Goal: Information Seeking & Learning: Learn about a topic

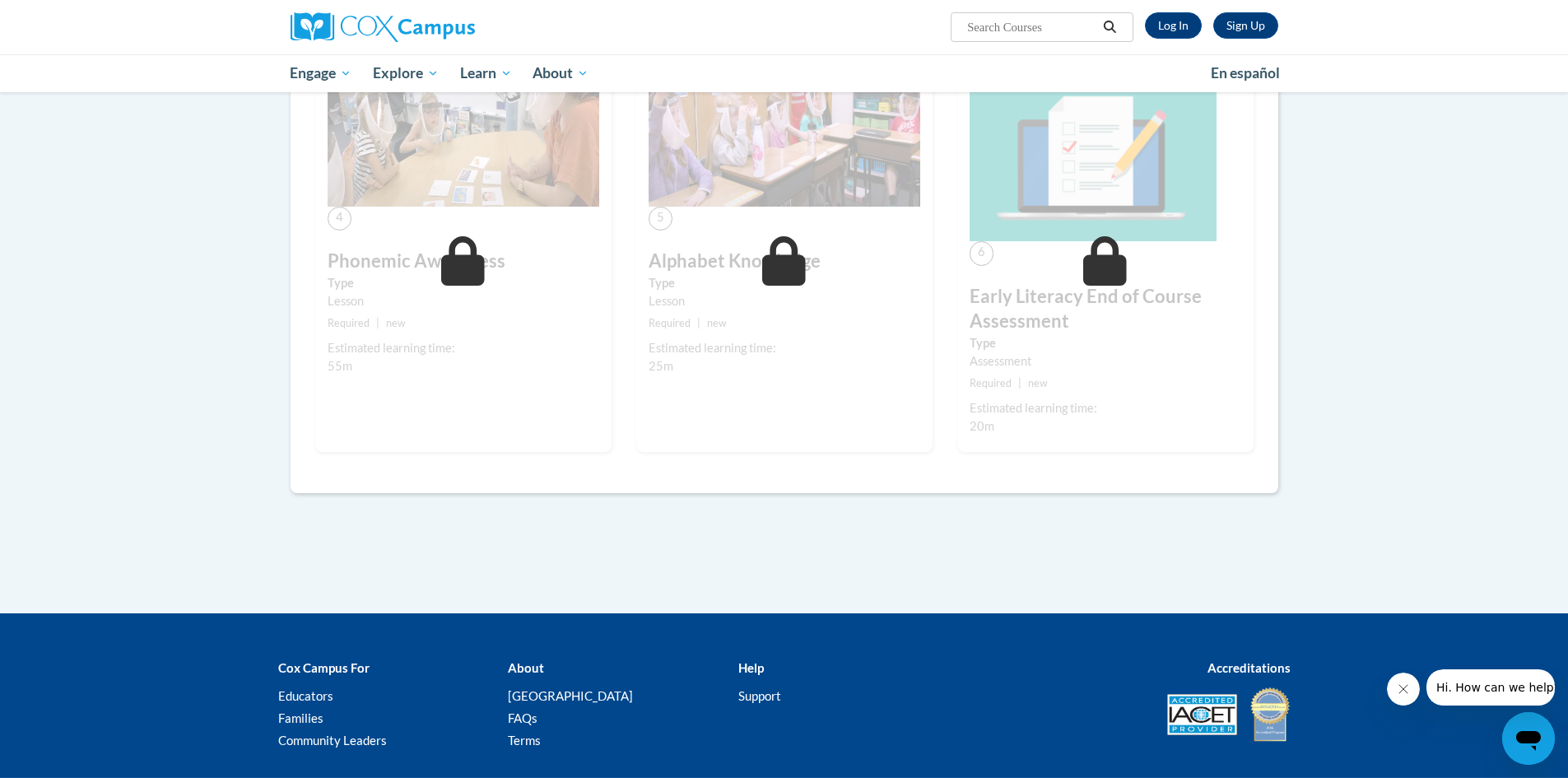
scroll to position [247, 0]
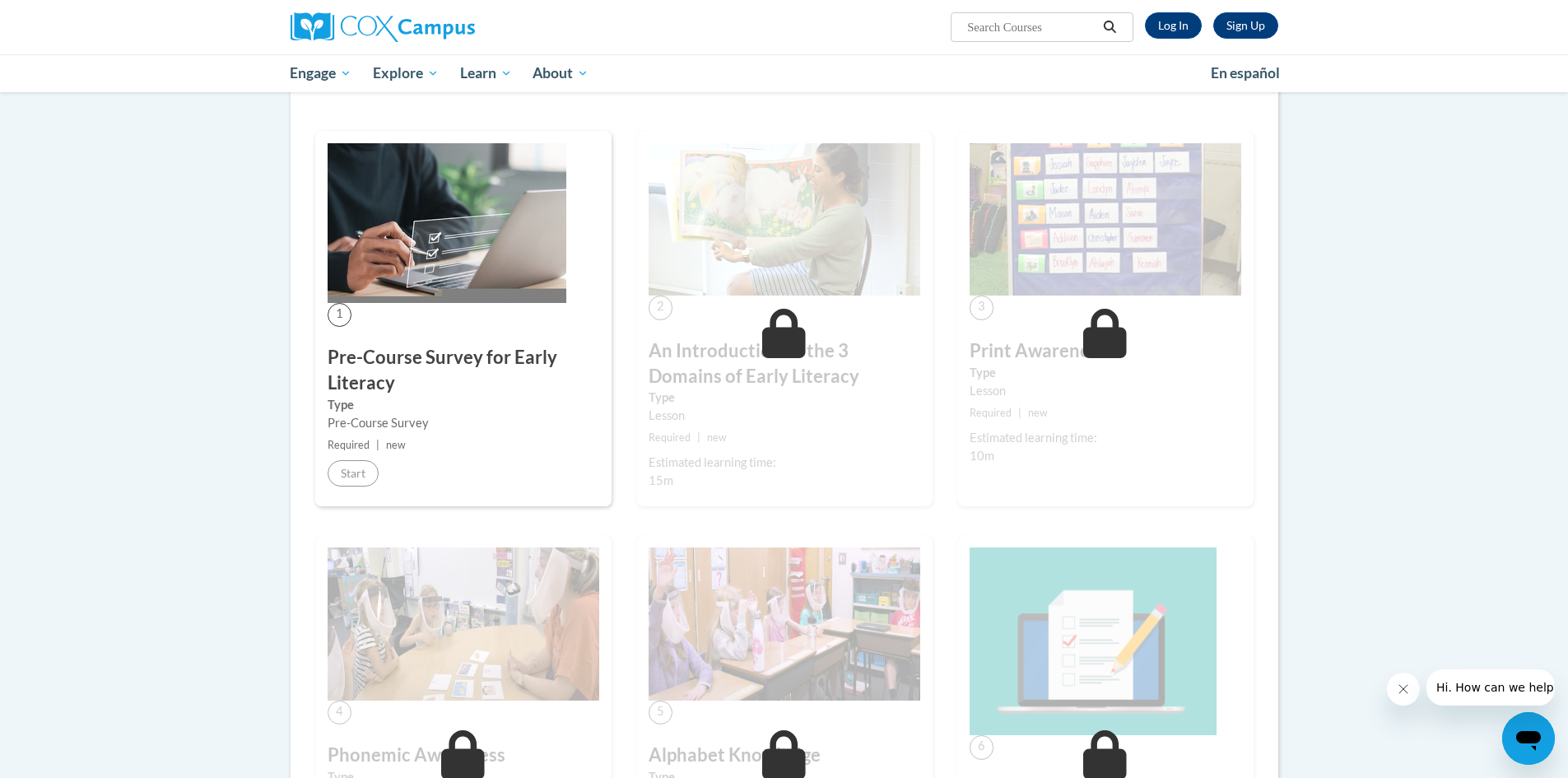
click at [392, 296] on img at bounding box center [447, 223] width 239 height 160
click at [447, 275] on img at bounding box center [447, 223] width 239 height 160
click at [370, 455] on div "1 Pre-Course Survey for Early Literacy Type Pre-Course Survey Required | new St…" at bounding box center [463, 319] width 296 height 376
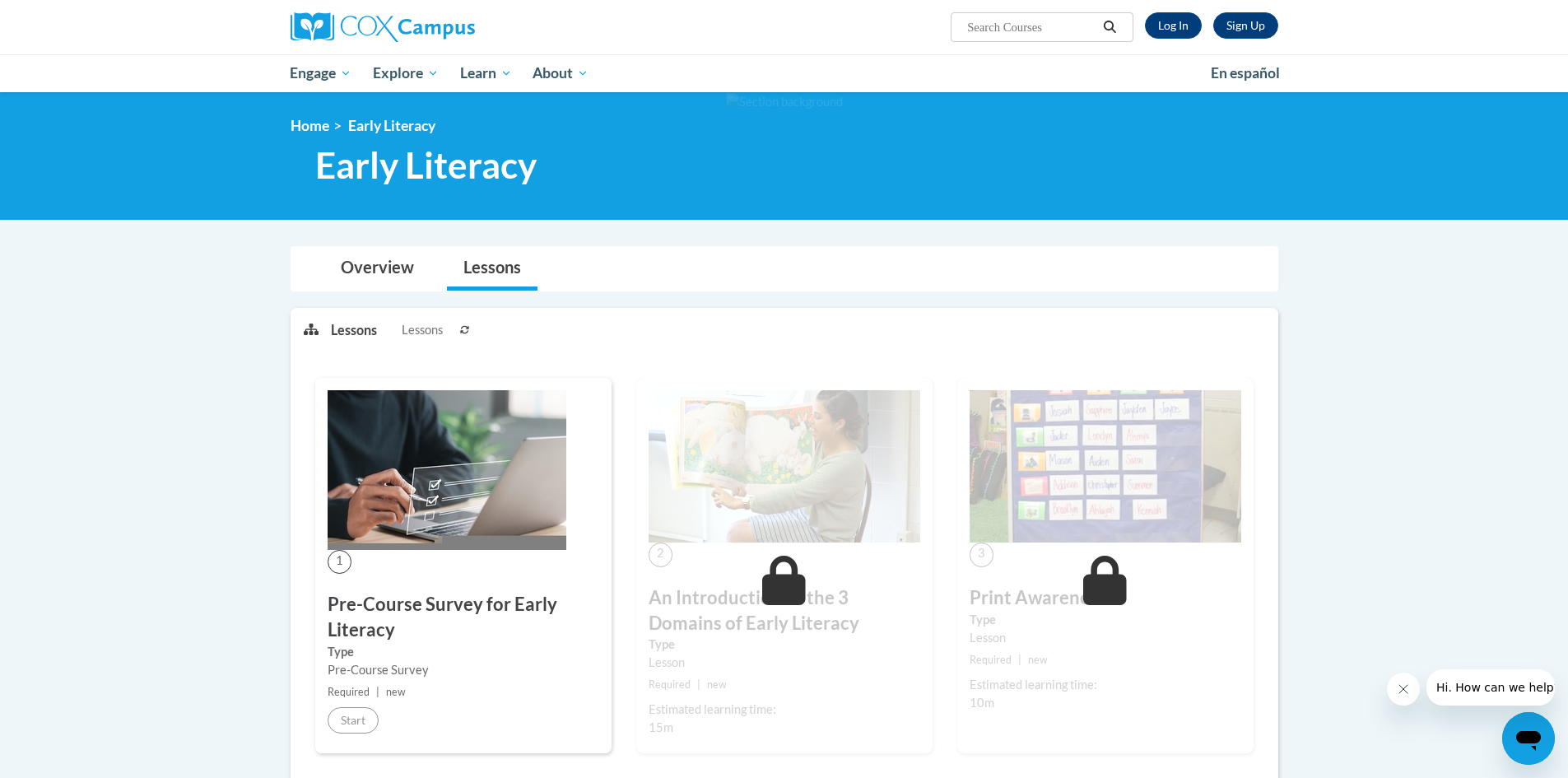
click at [437, 478] on img at bounding box center [447, 470] width 239 height 160
click at [415, 328] on span "Lessons" at bounding box center [422, 330] width 41 height 18
click at [385, 272] on link "Overview" at bounding box center [378, 268] width 106 height 44
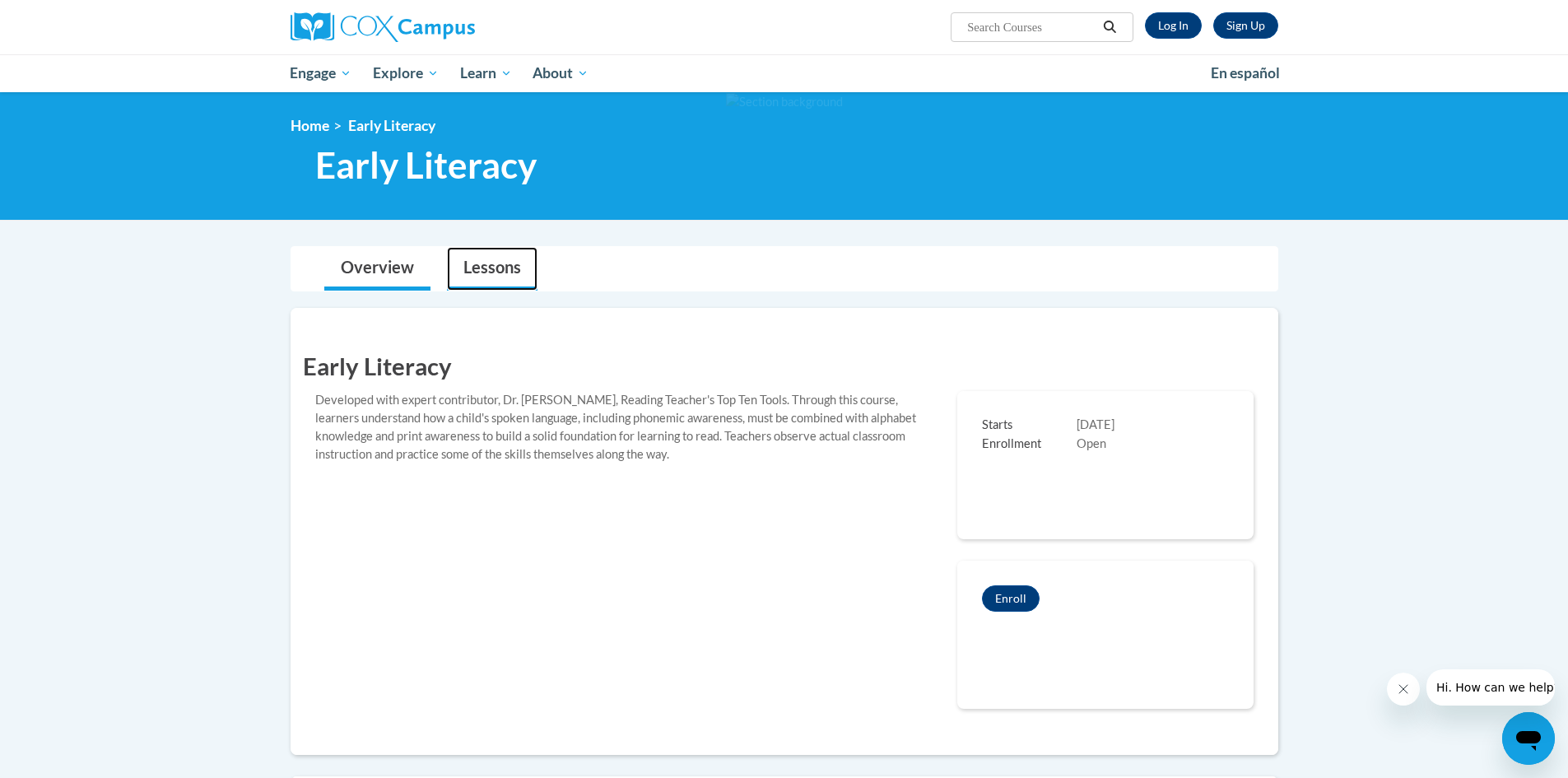
click at [475, 272] on link "Lessons" at bounding box center [492, 268] width 91 height 44
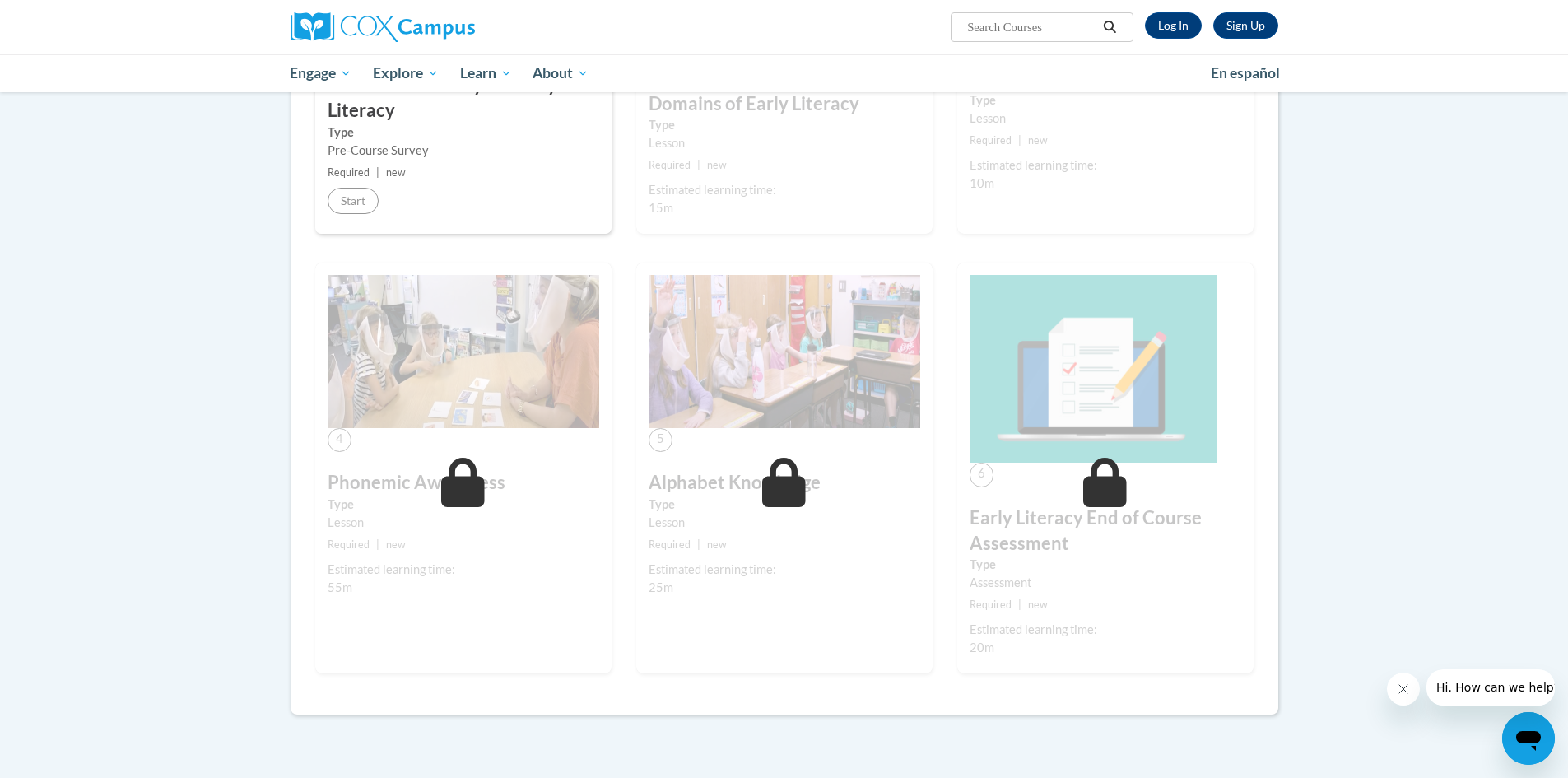
scroll to position [1316, 0]
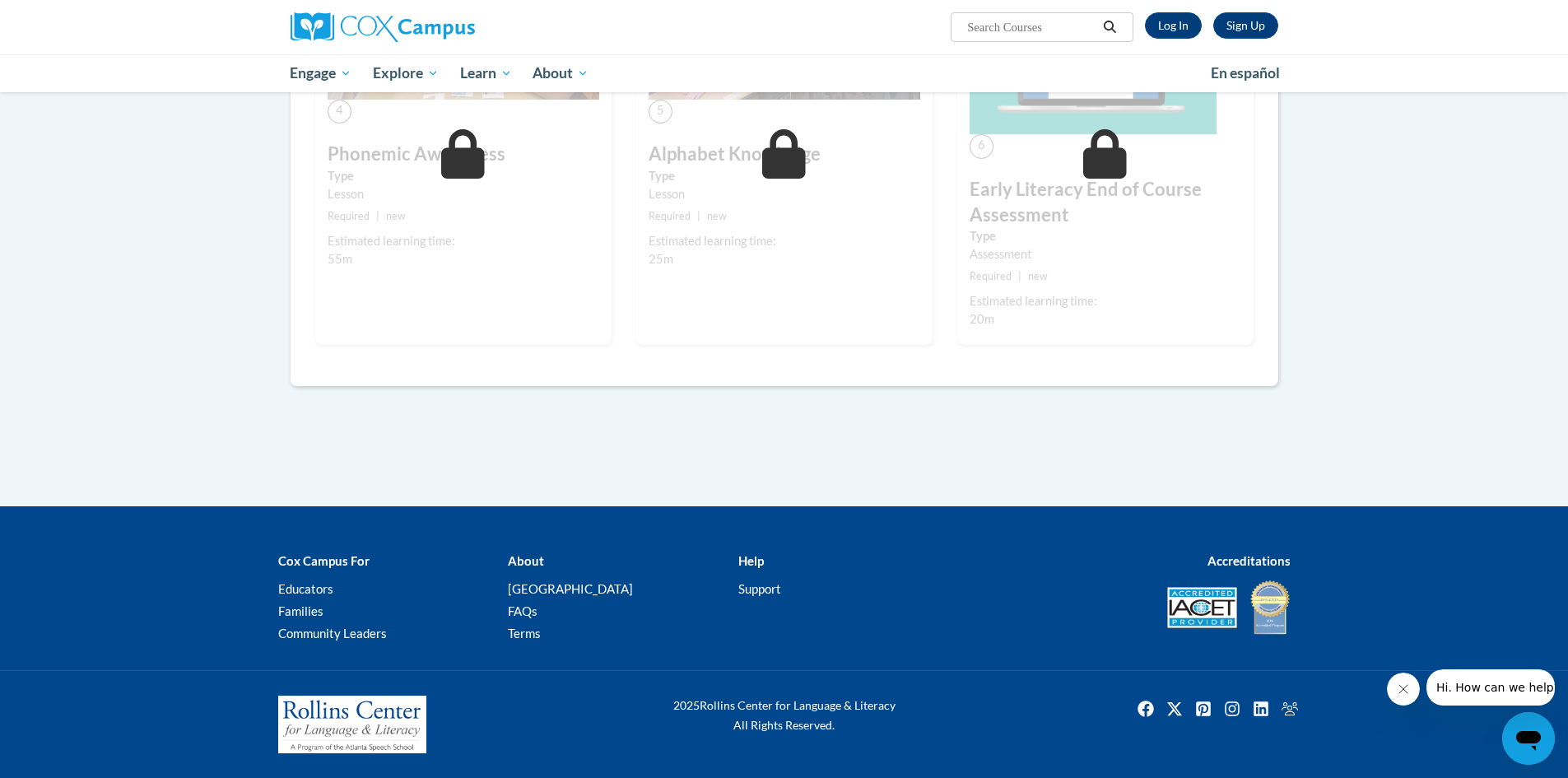
click at [1129, 300] on div "Estimated learning time:" at bounding box center [1105, 302] width 272 height 18
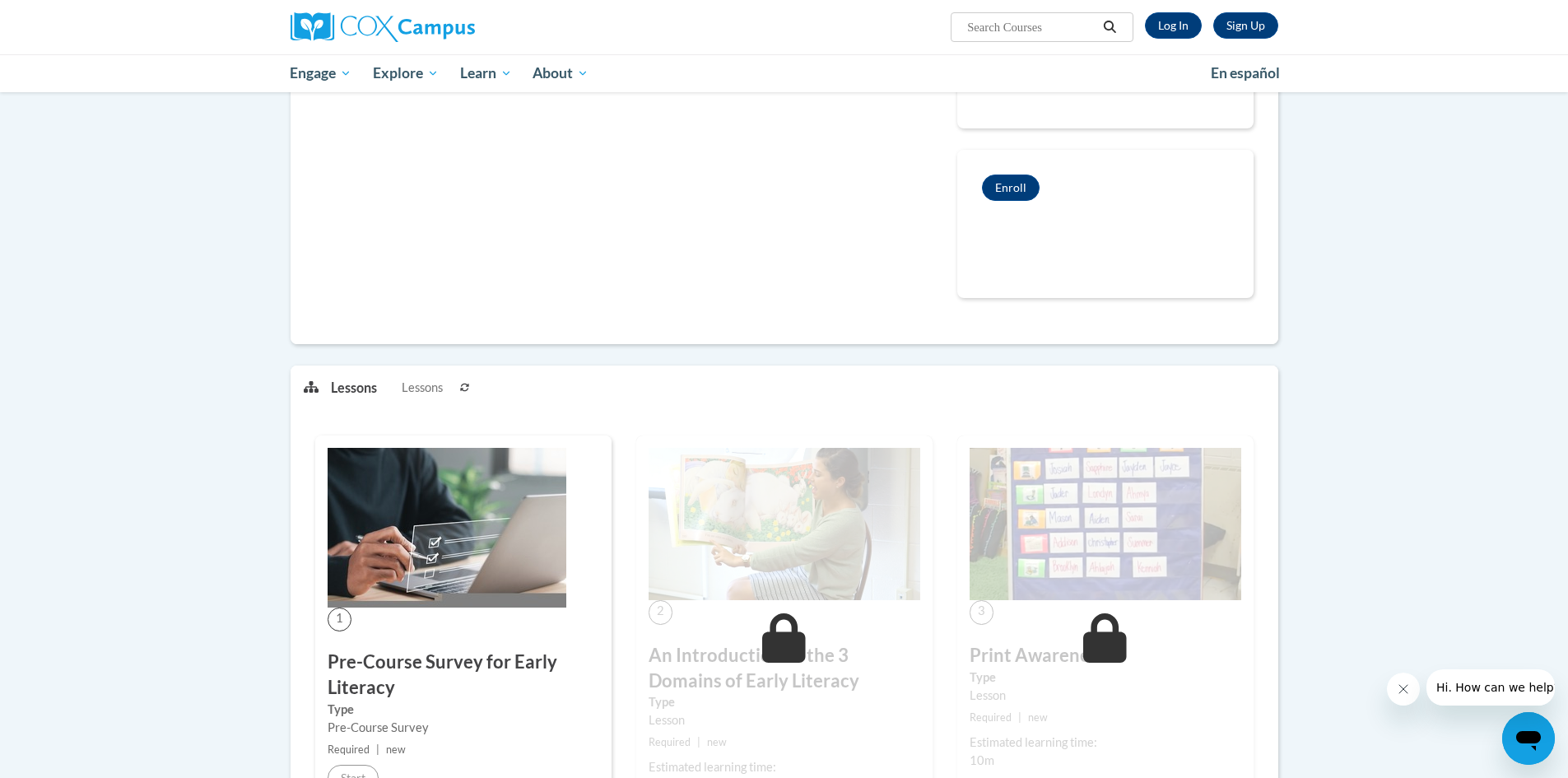
scroll to position [0, 0]
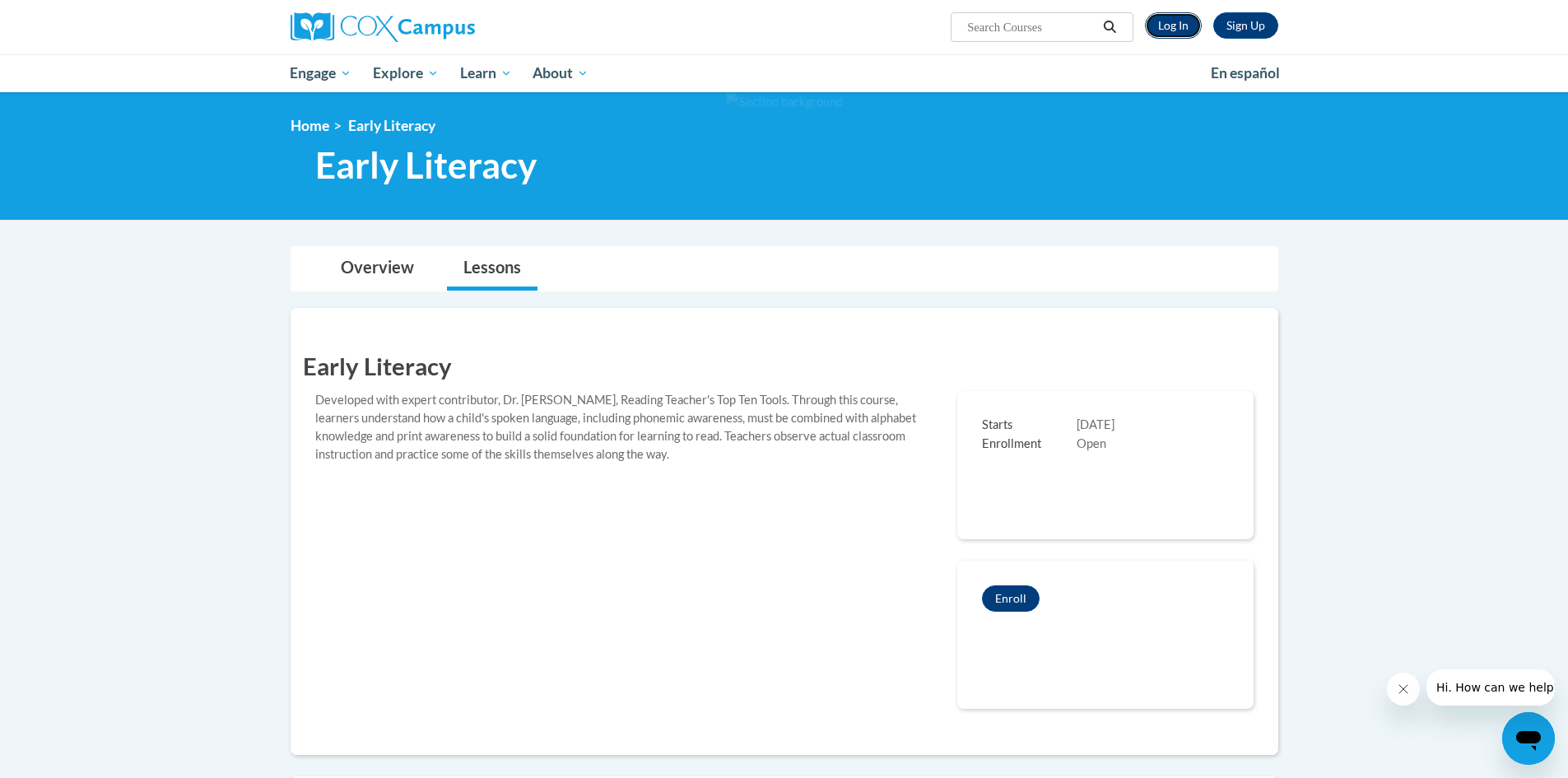
click at [1195, 31] on link "Log In" at bounding box center [1172, 25] width 57 height 26
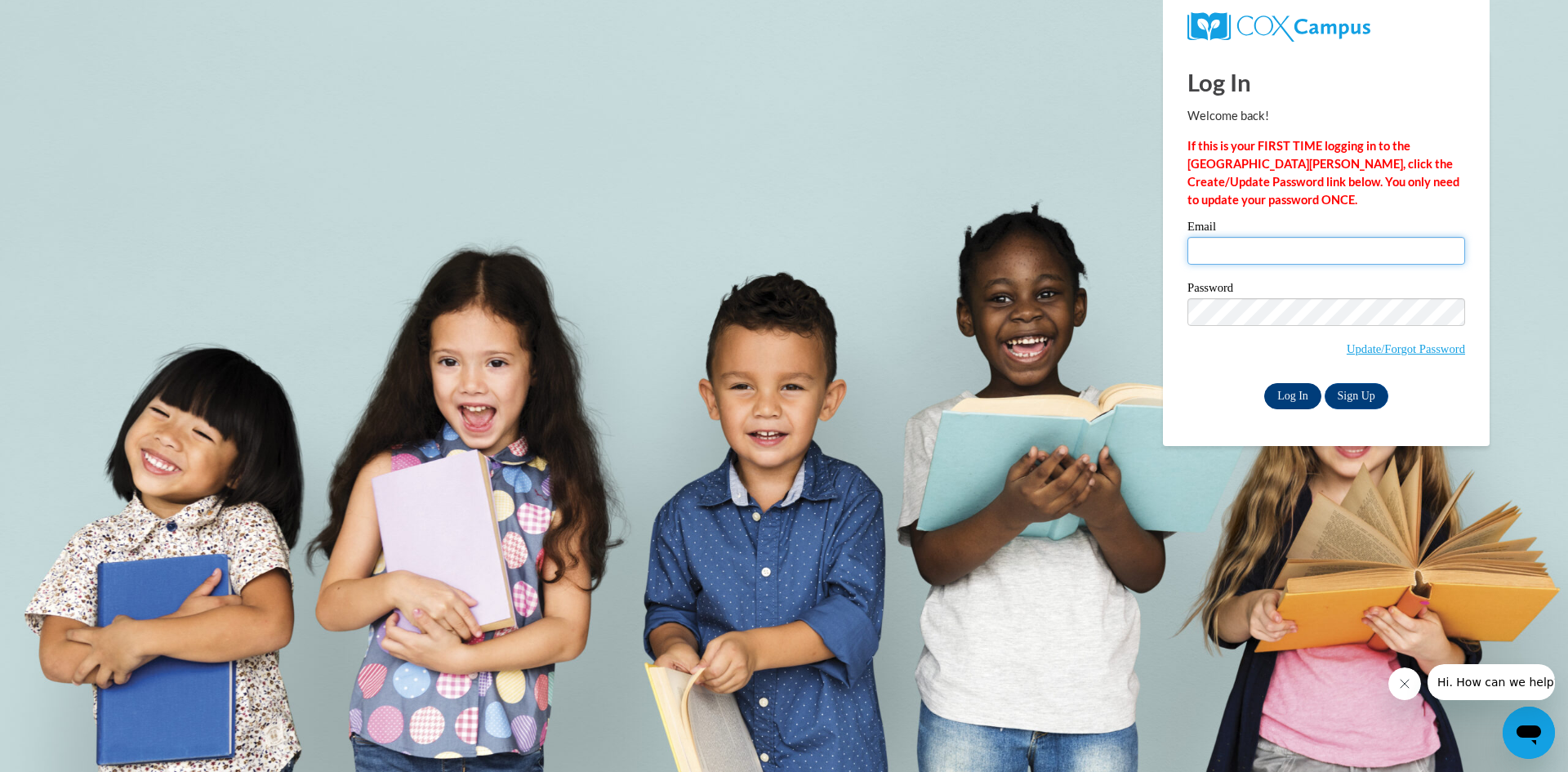
type input "jkittils@prescott.k12.wi.us"
click at [1294, 399] on input "Log In" at bounding box center [1293, 395] width 57 height 26
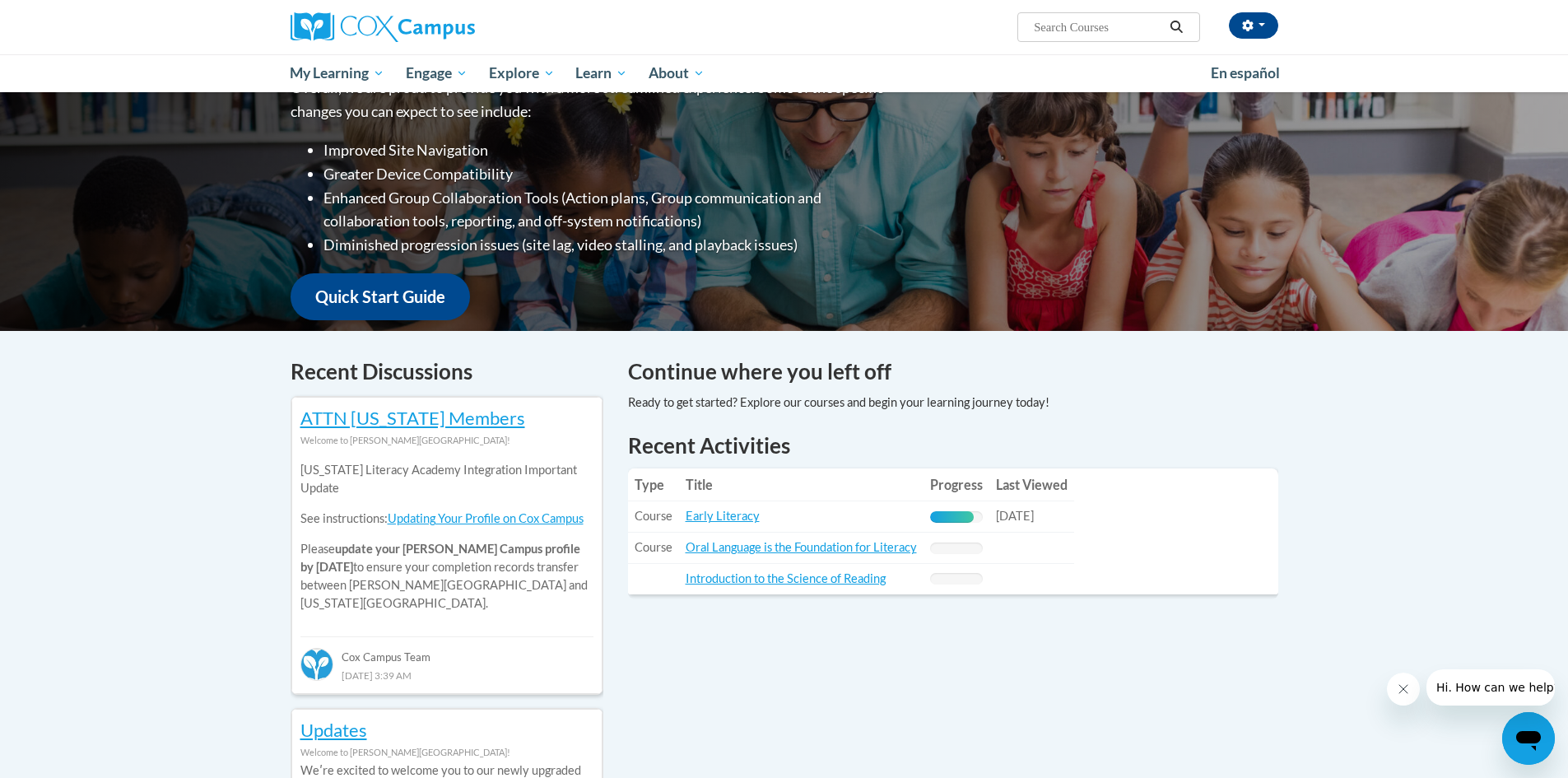
scroll to position [412, 0]
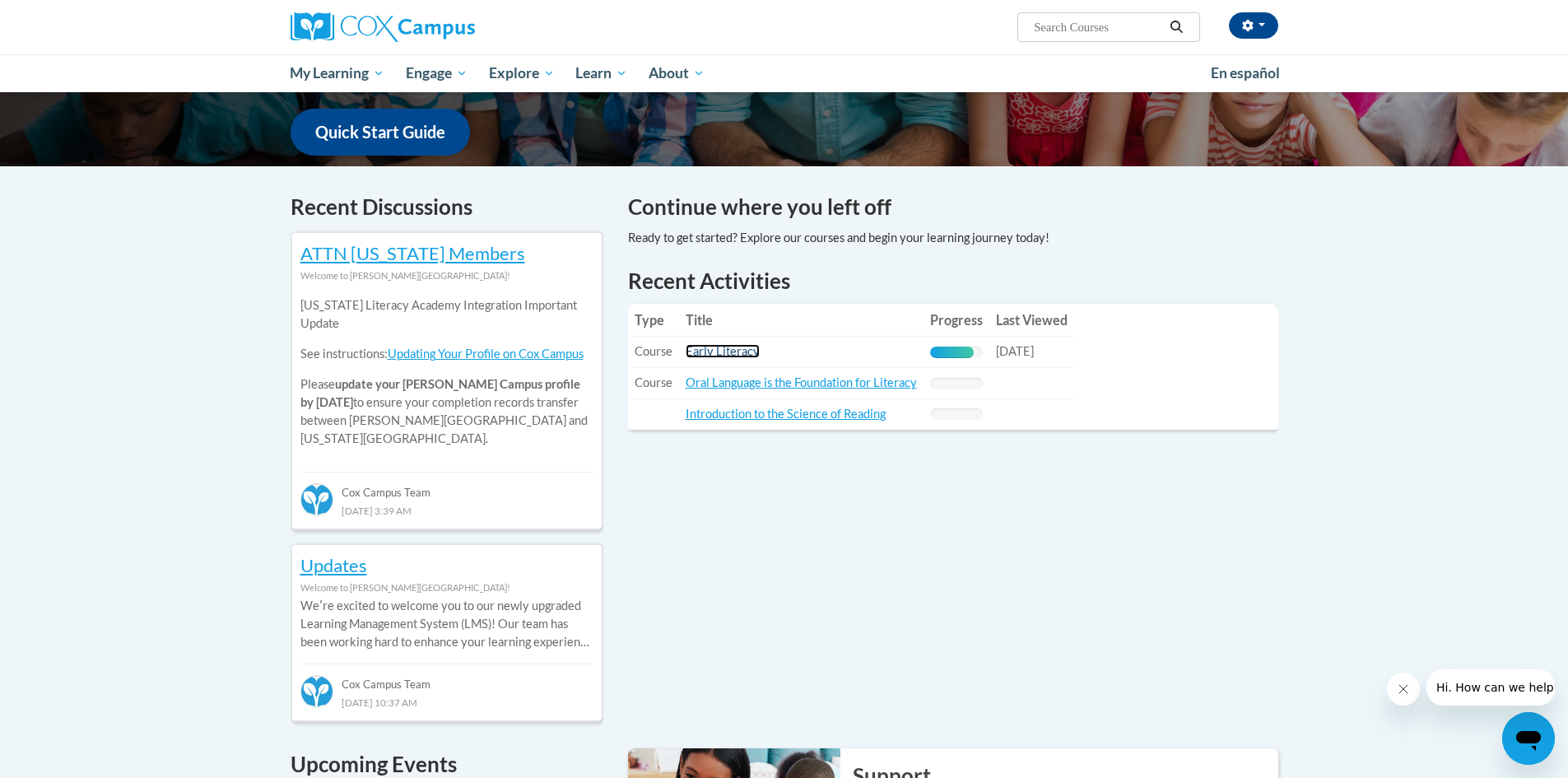
click at [745, 354] on link "Early Literacy" at bounding box center [722, 352] width 74 height 14
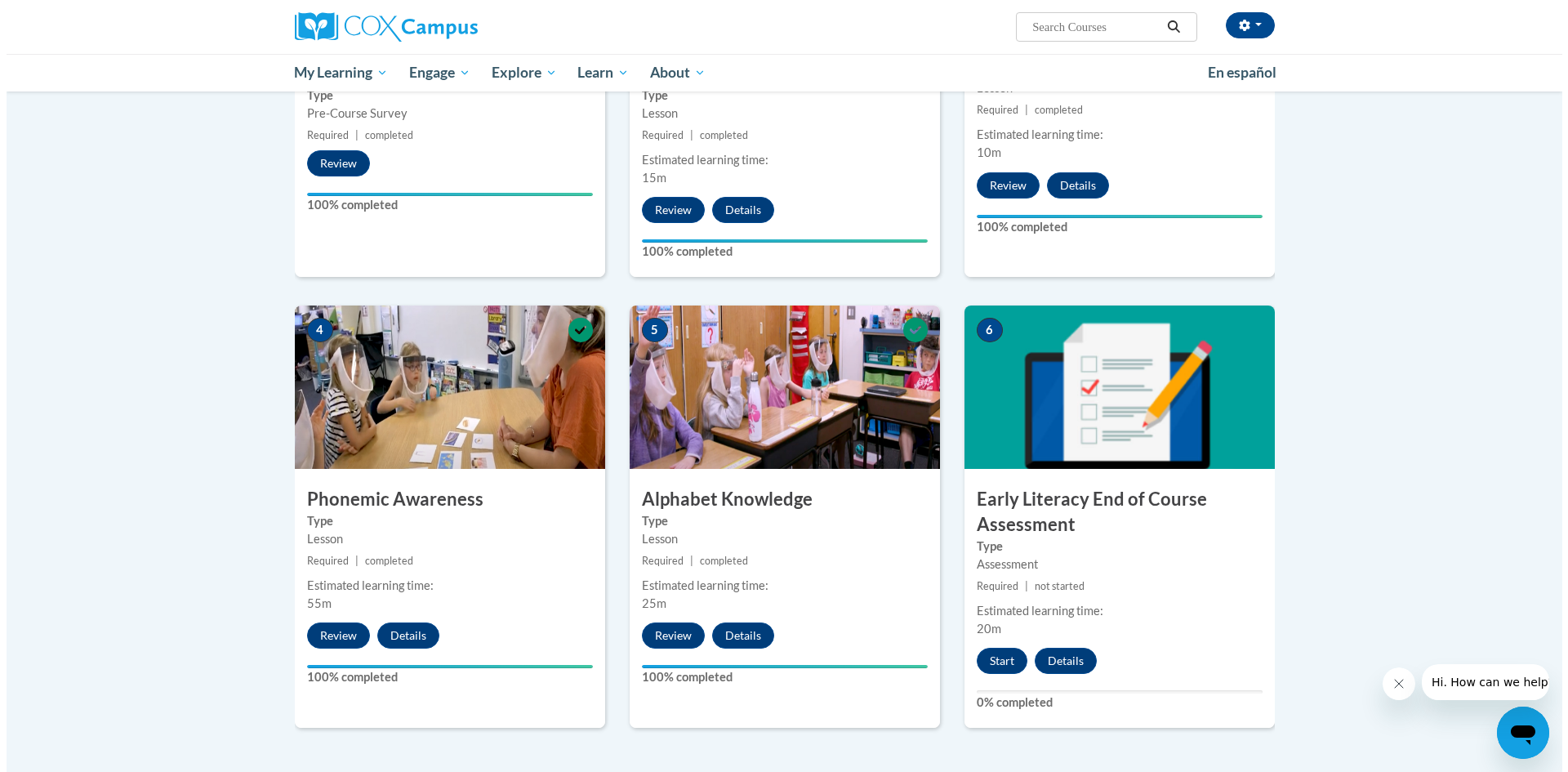
scroll to position [735, 0]
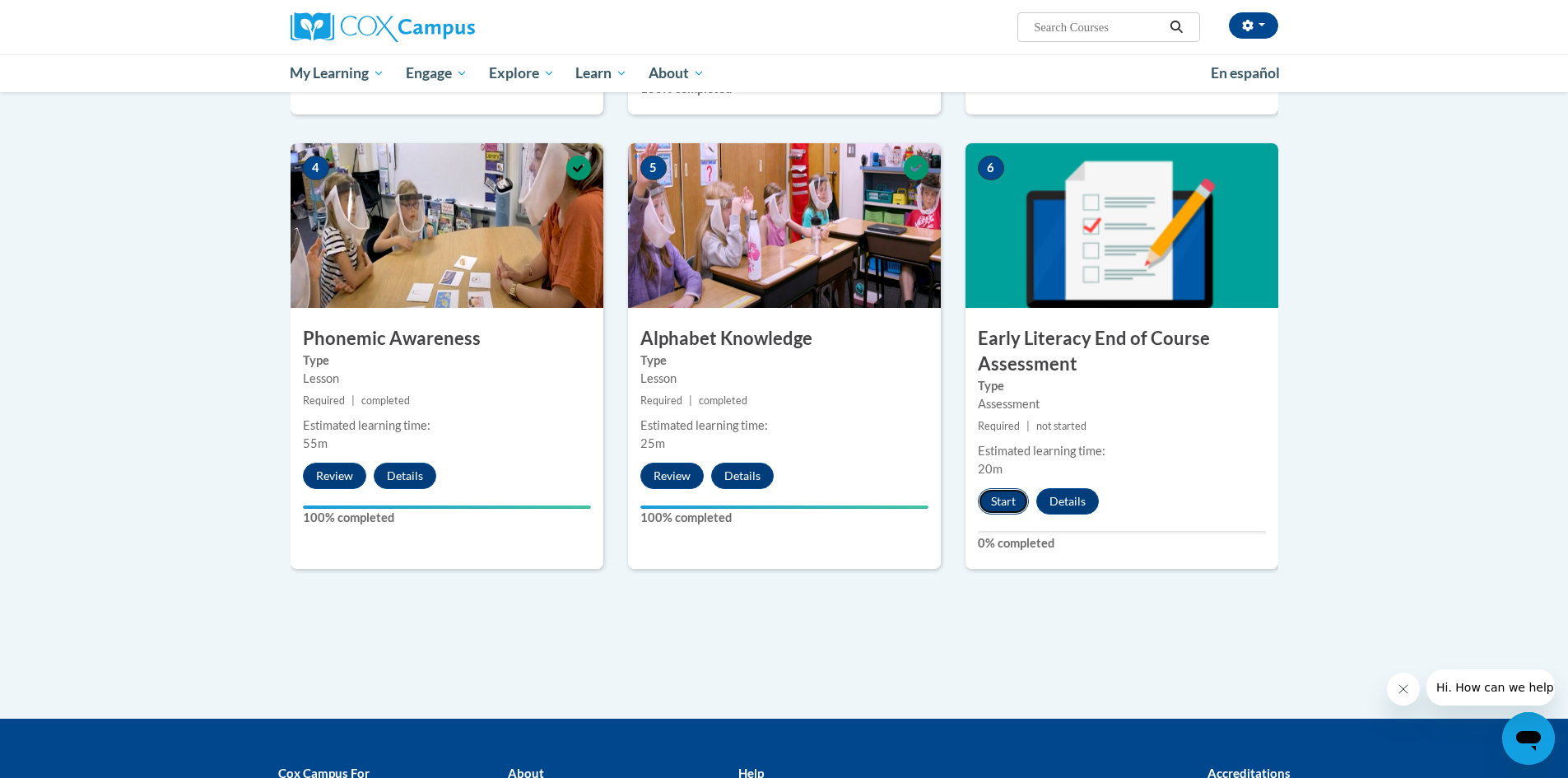
click at [989, 500] on button "Start" at bounding box center [1003, 501] width 51 height 26
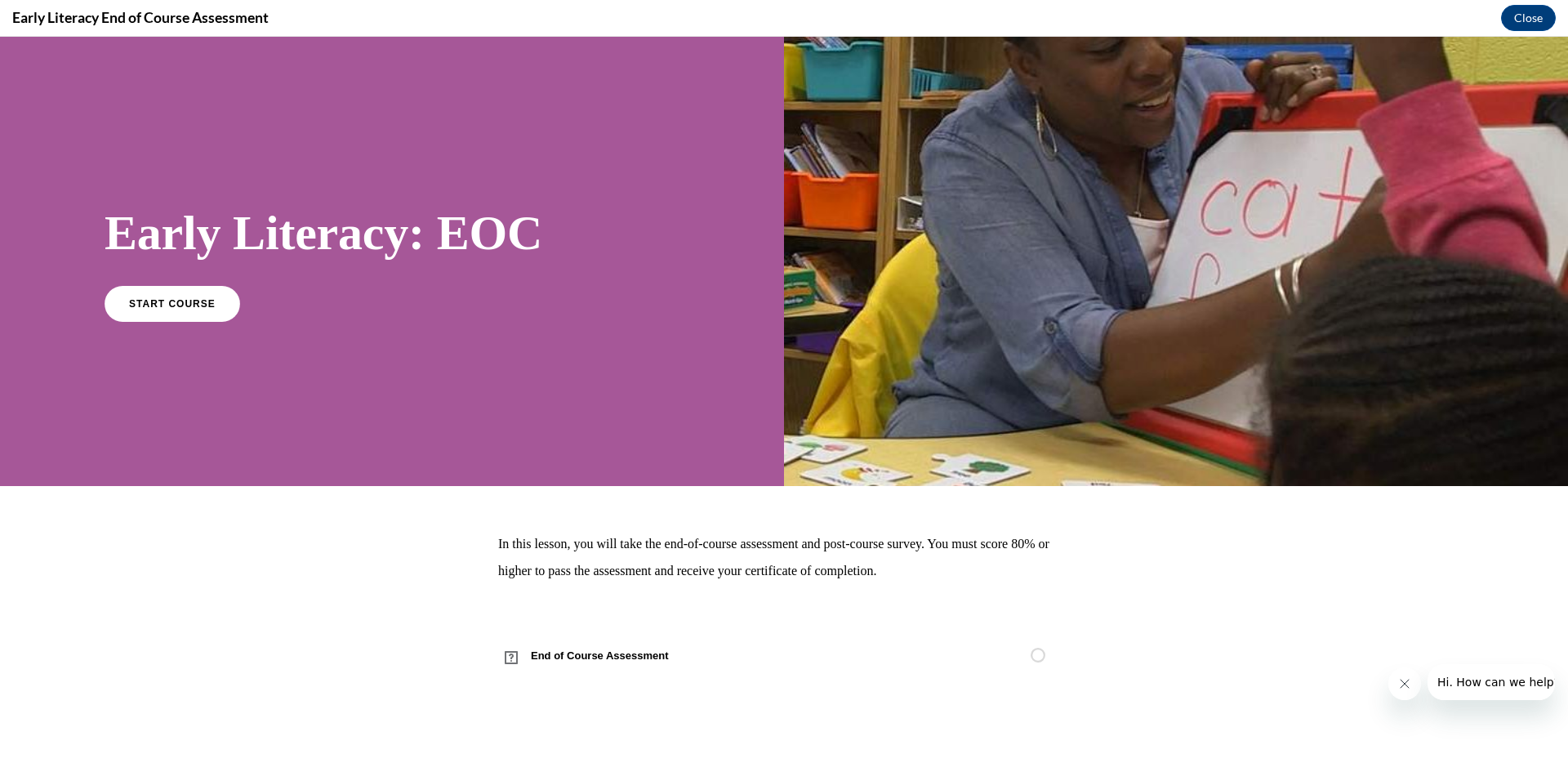
scroll to position [0, 0]
click at [179, 303] on span "START COURSE" at bounding box center [172, 304] width 91 height 12
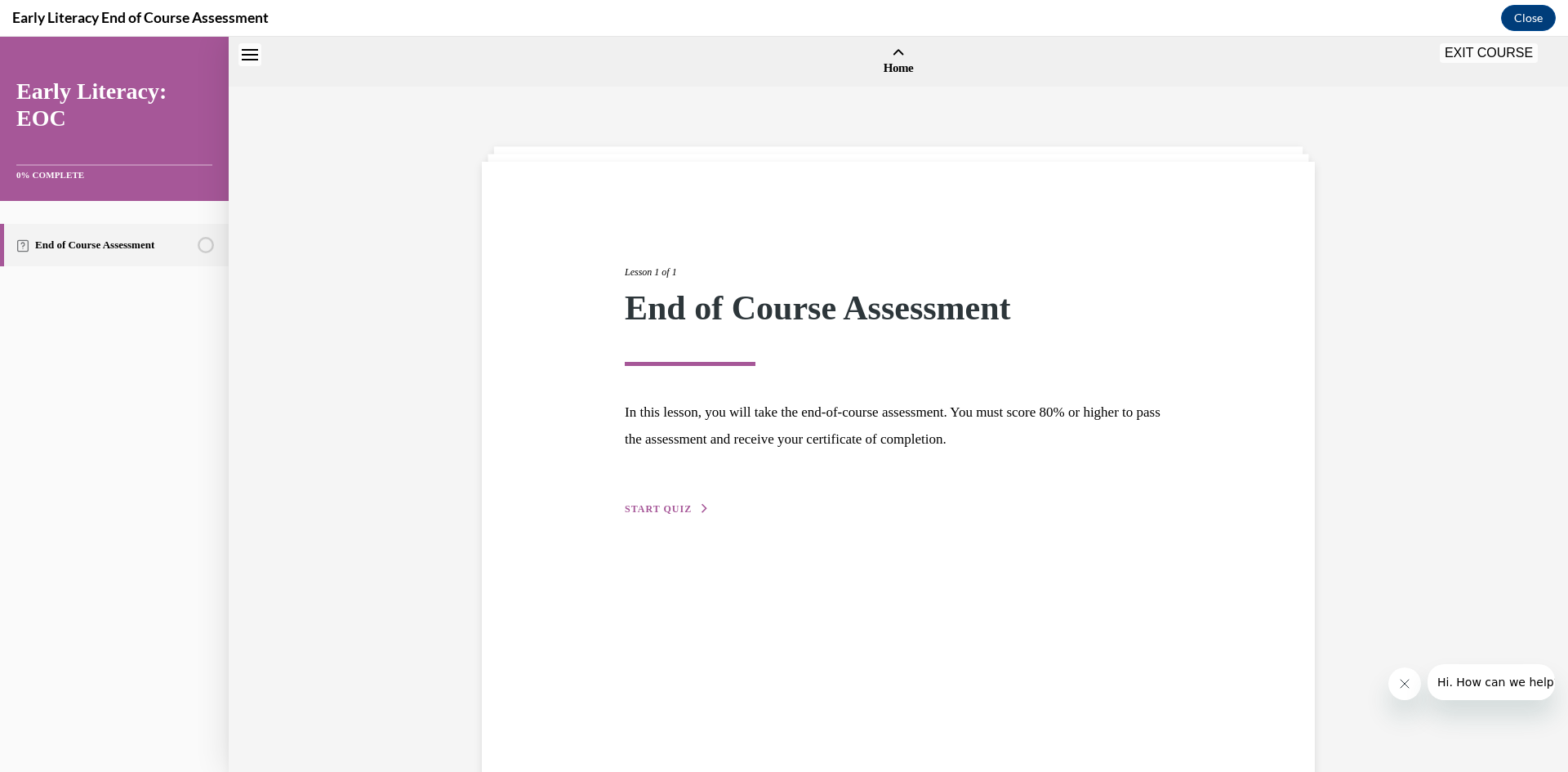
scroll to position [51, 0]
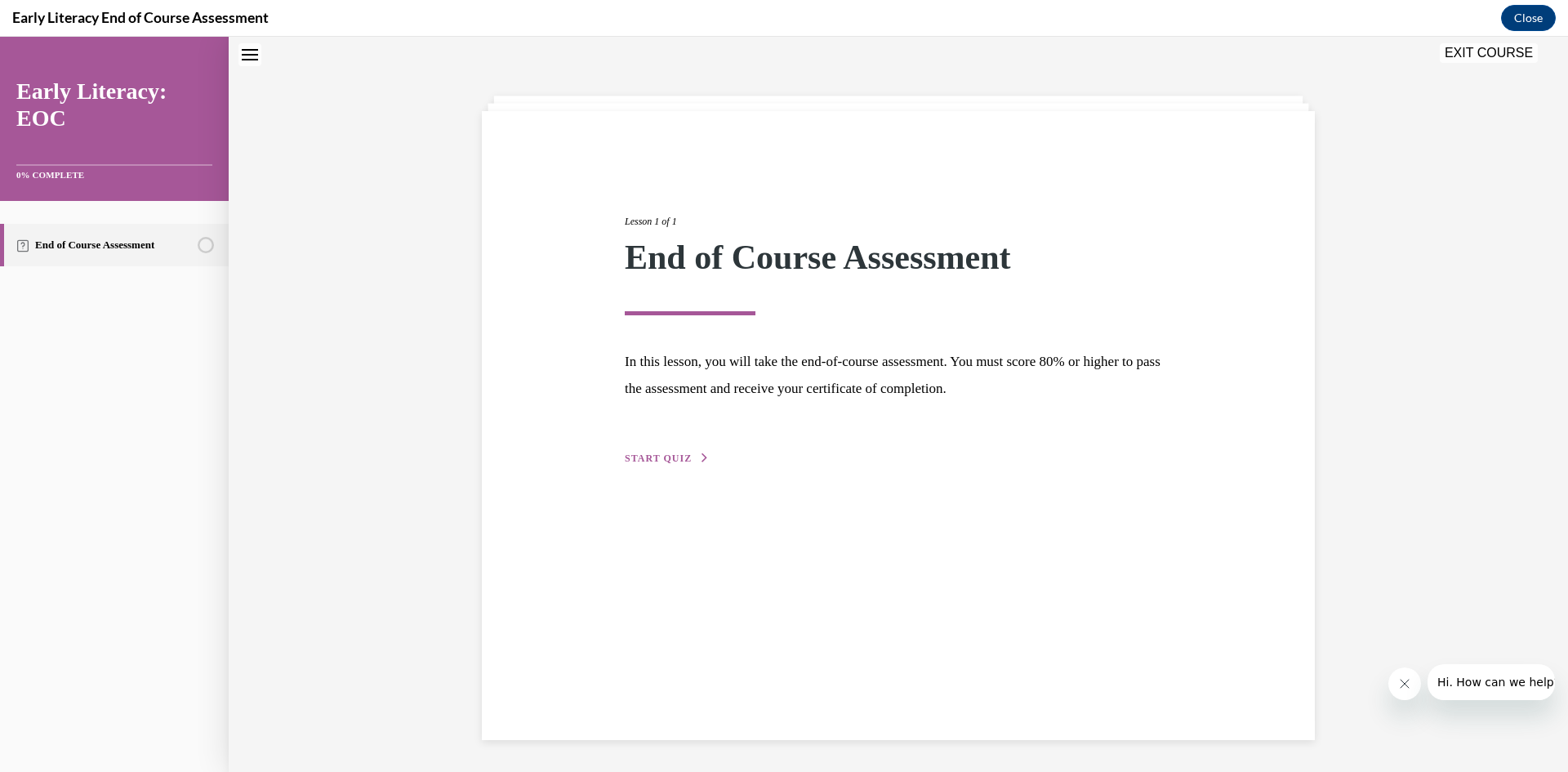
click at [673, 454] on span "START QUIZ" at bounding box center [658, 458] width 67 height 12
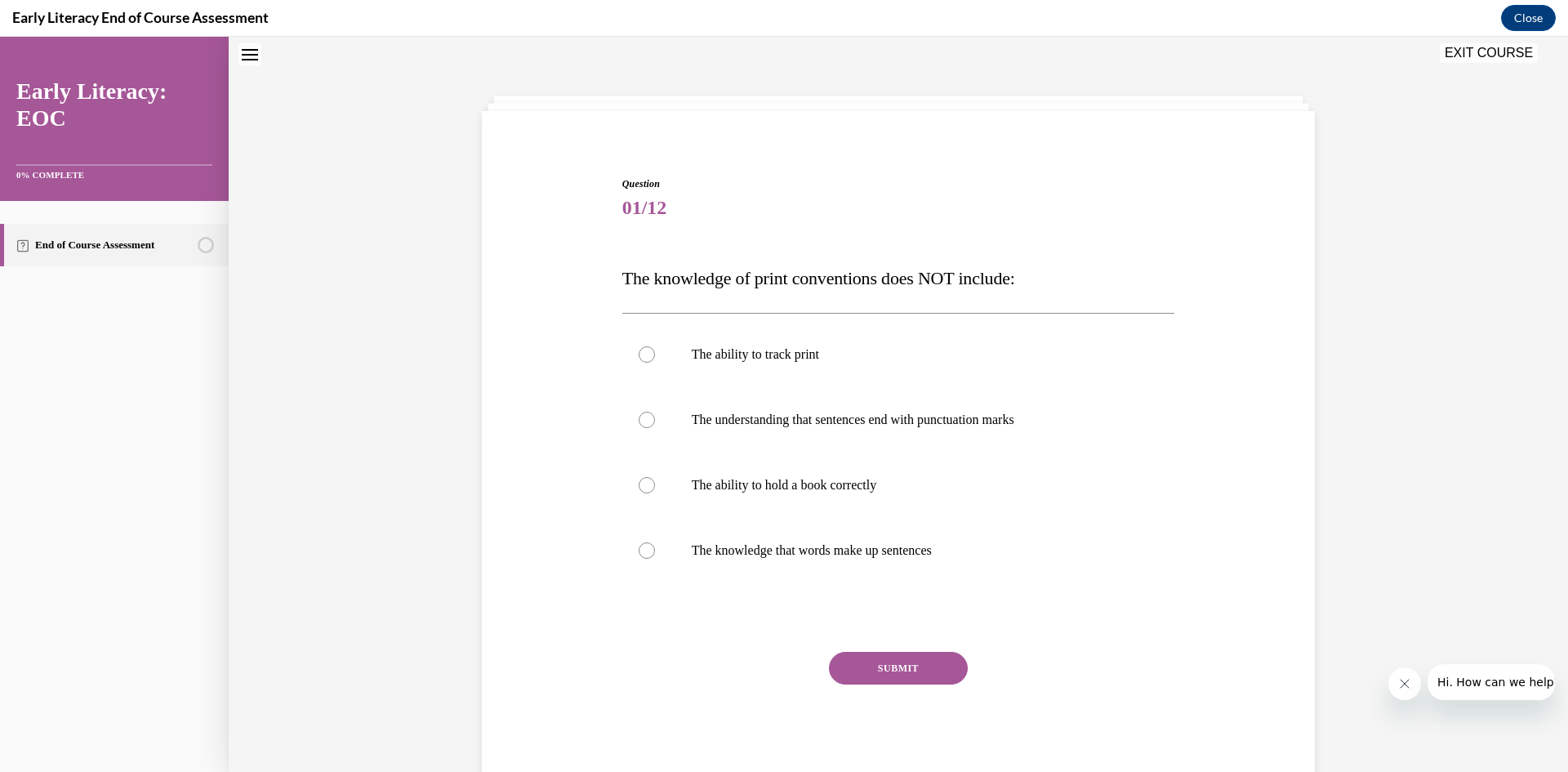
scroll to position [50, 0]
click at [646, 492] on div at bounding box center [898, 485] width 553 height 65
click at [876, 669] on button "SUBMIT" at bounding box center [898, 669] width 139 height 33
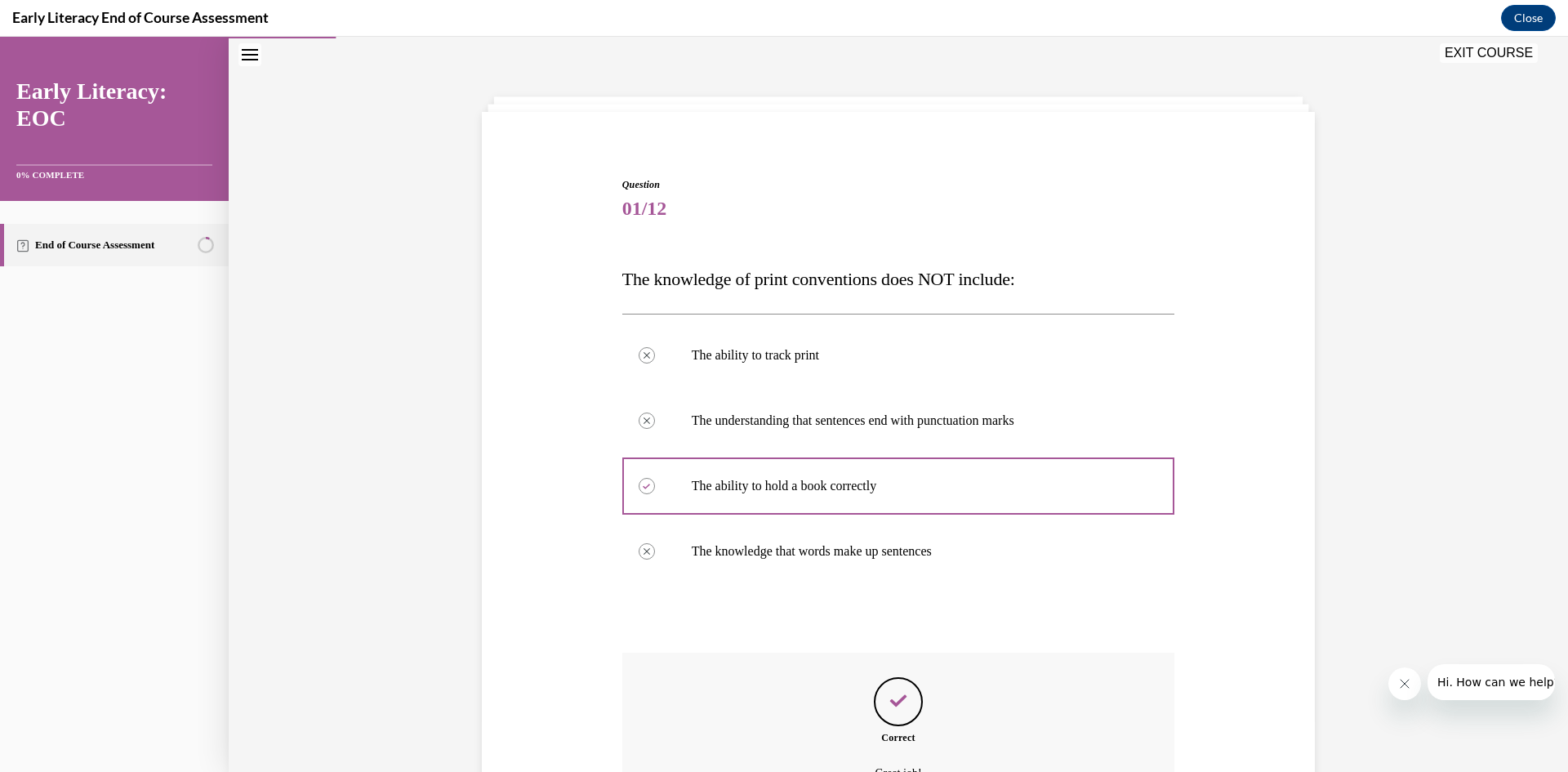
scroll to position [230, 0]
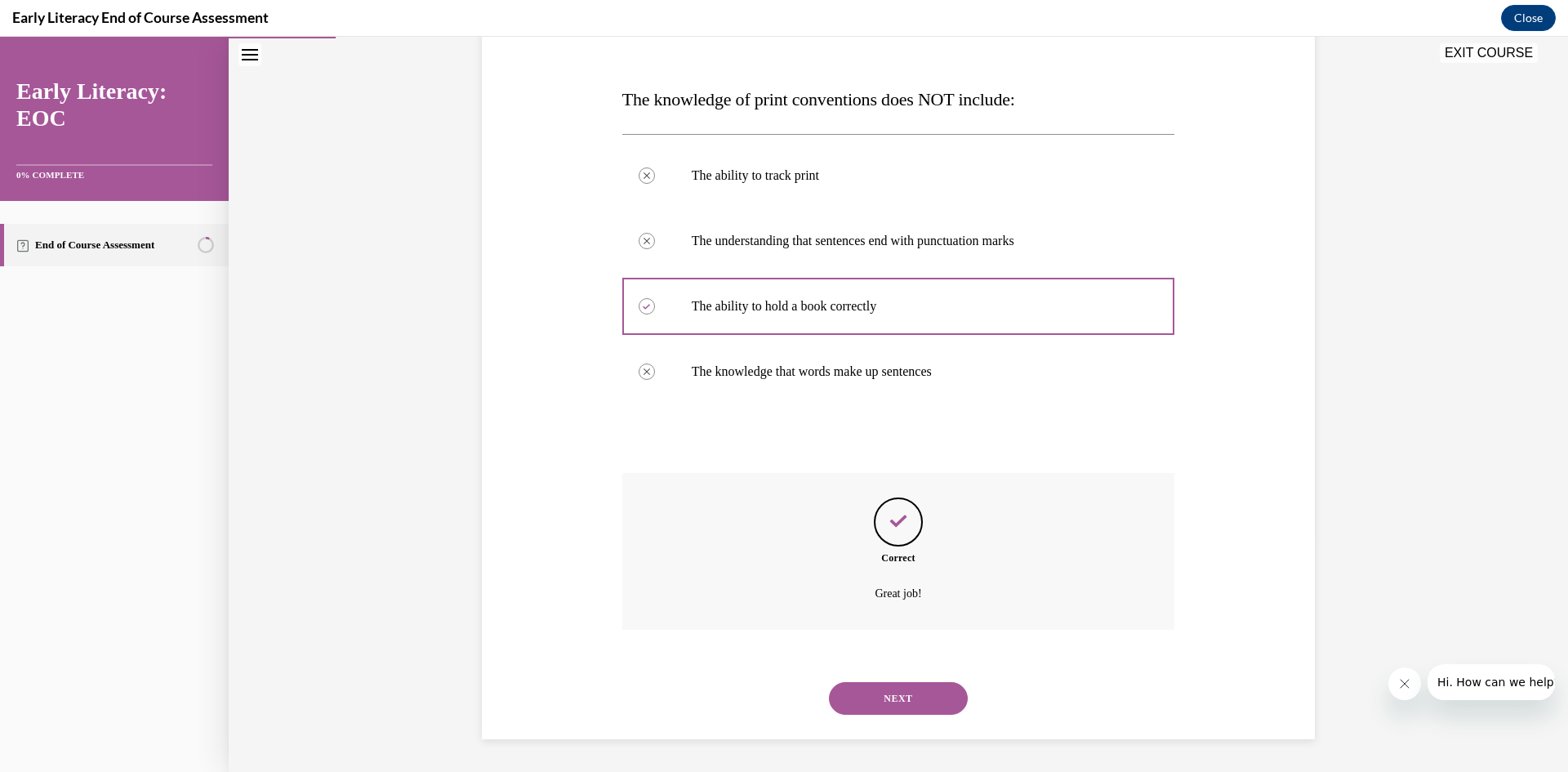
click at [878, 698] on button "NEXT" at bounding box center [898, 698] width 139 height 33
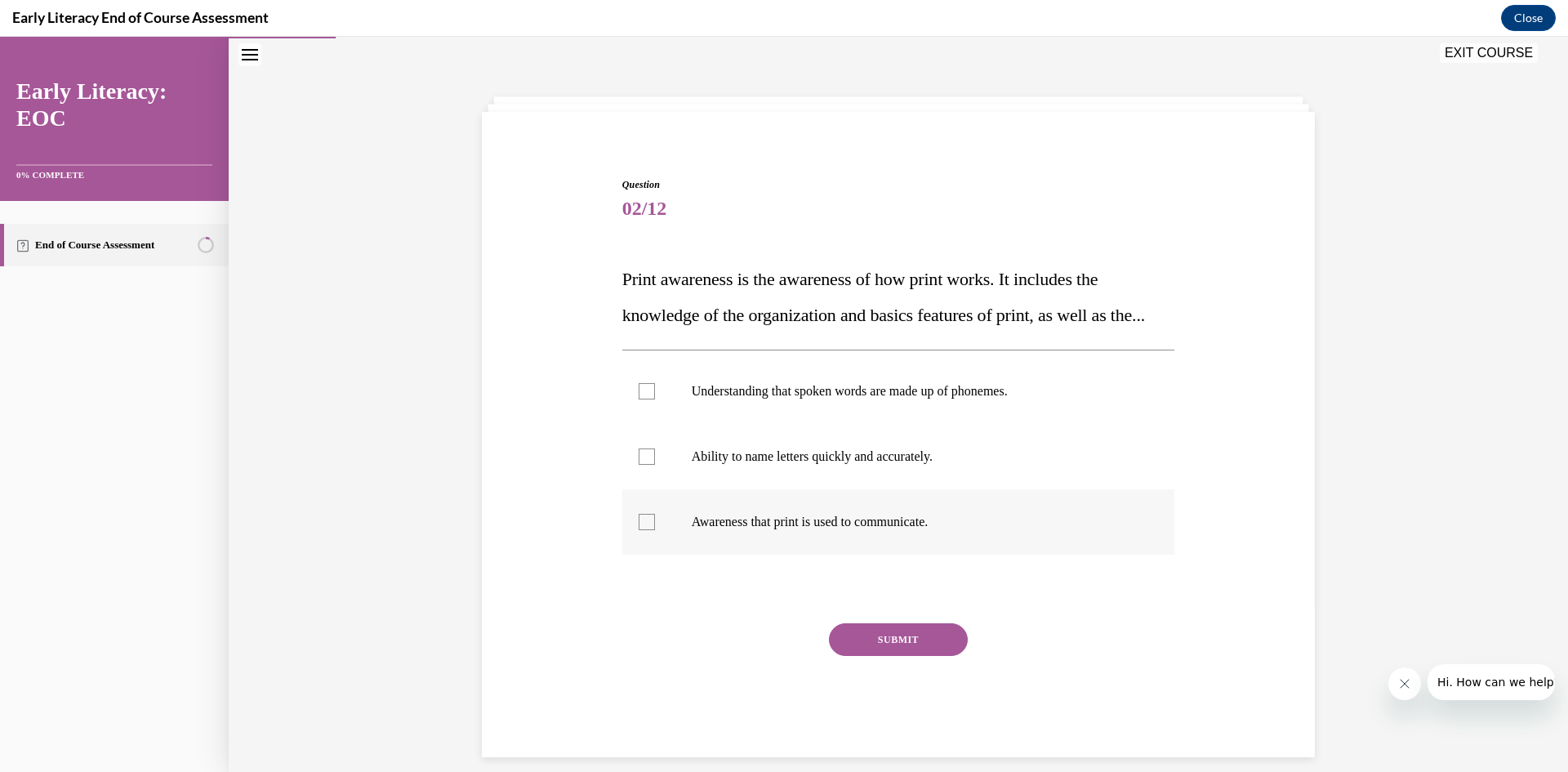
click at [639, 531] on div at bounding box center [647, 522] width 16 height 16
click at [902, 656] on button "SUBMIT" at bounding box center [898, 639] width 139 height 33
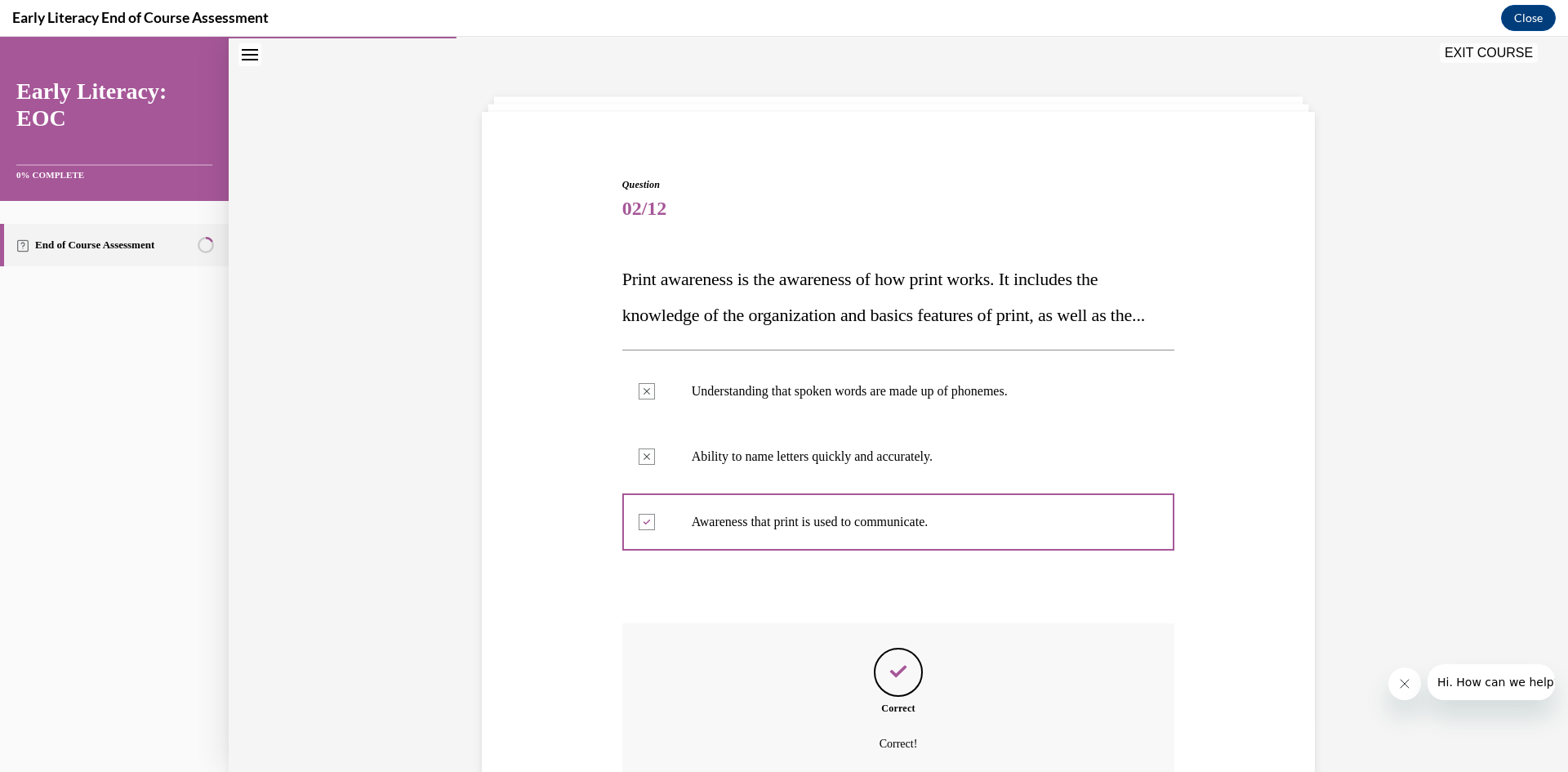
scroll to position [236, 0]
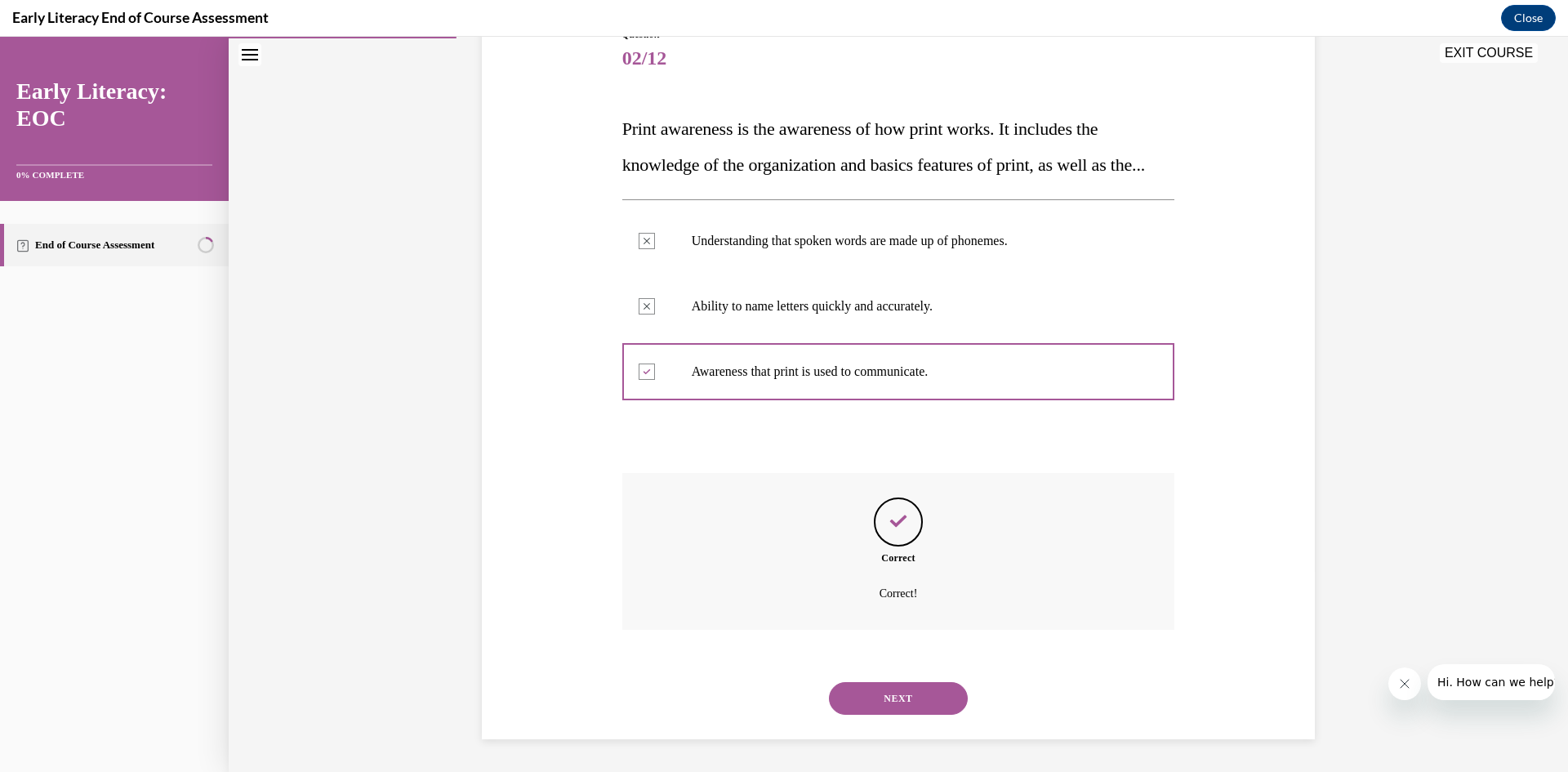
click at [913, 691] on button "NEXT" at bounding box center [898, 698] width 139 height 33
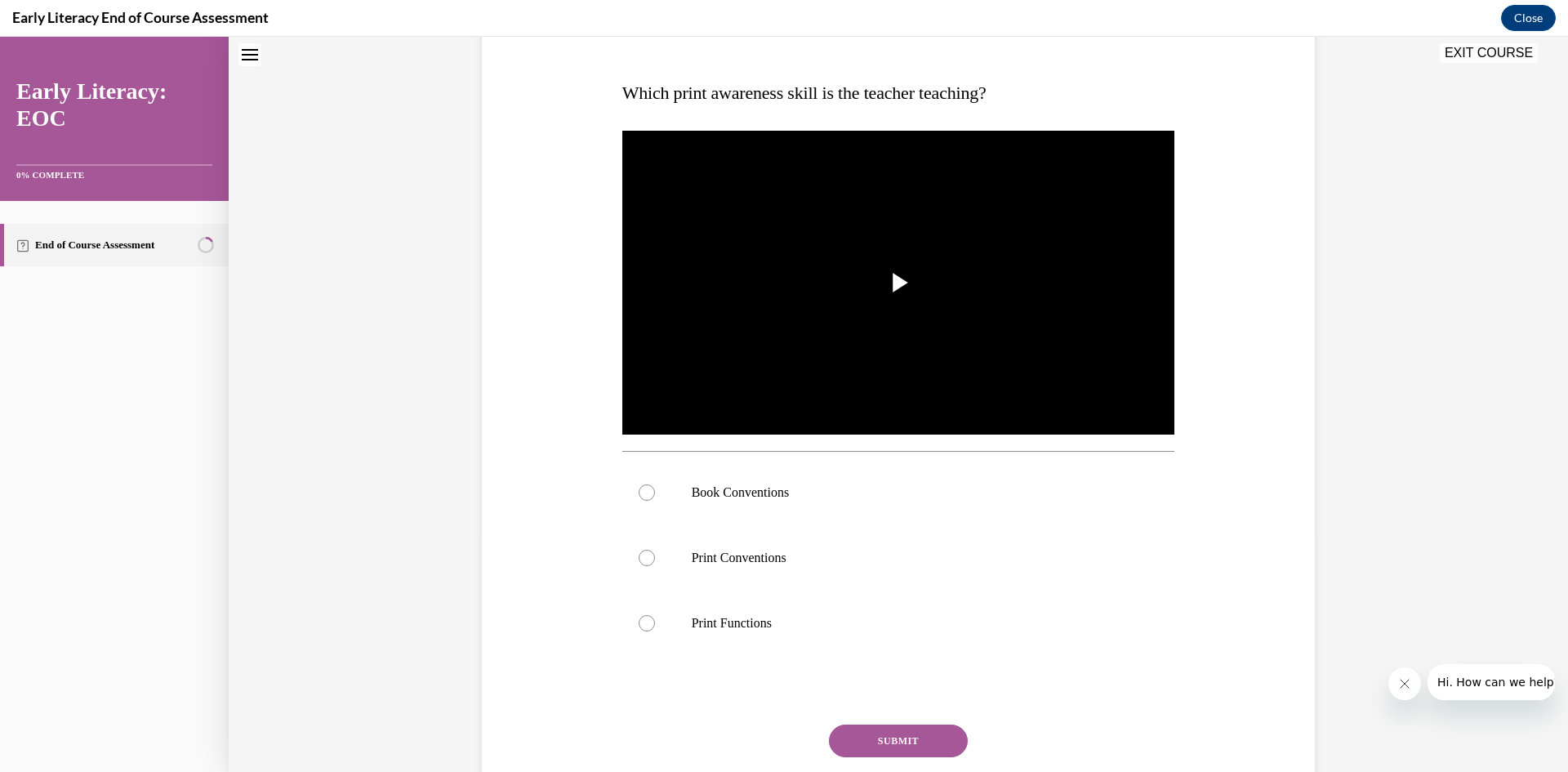
scroll to position [50, 0]
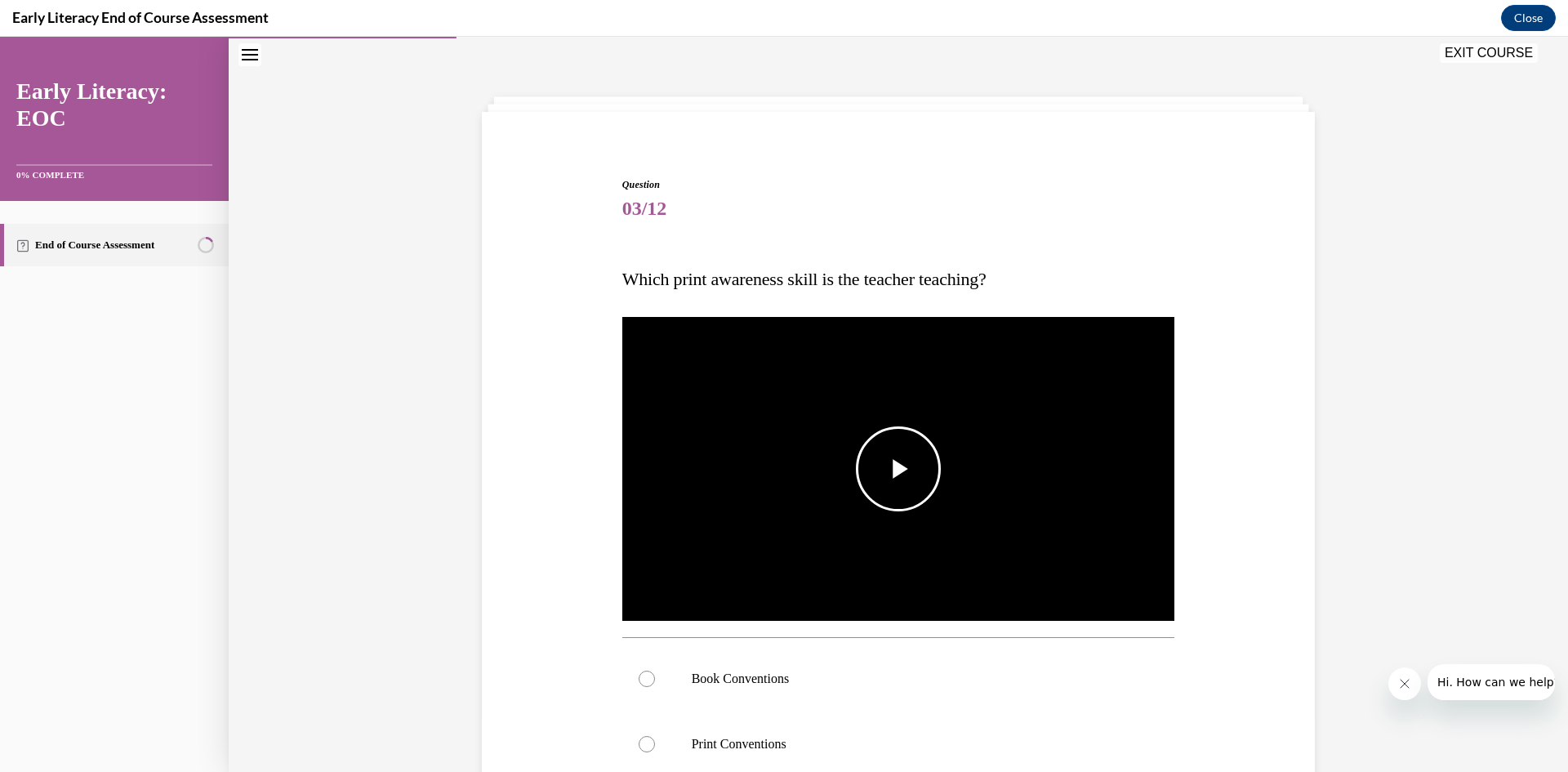
click at [898, 469] on span "Video player" at bounding box center [898, 469] width 0 height 0
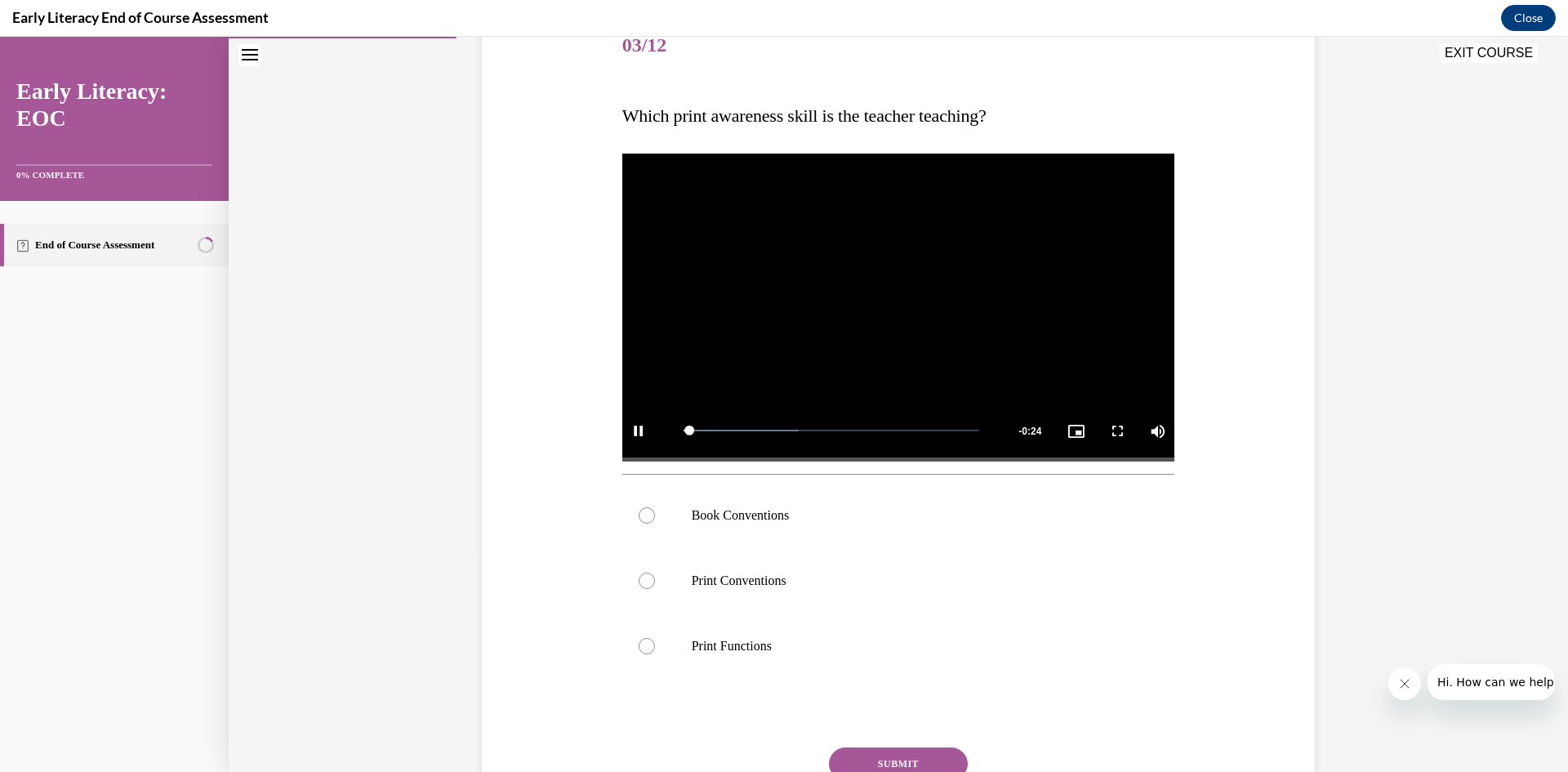
scroll to position [295, 0]
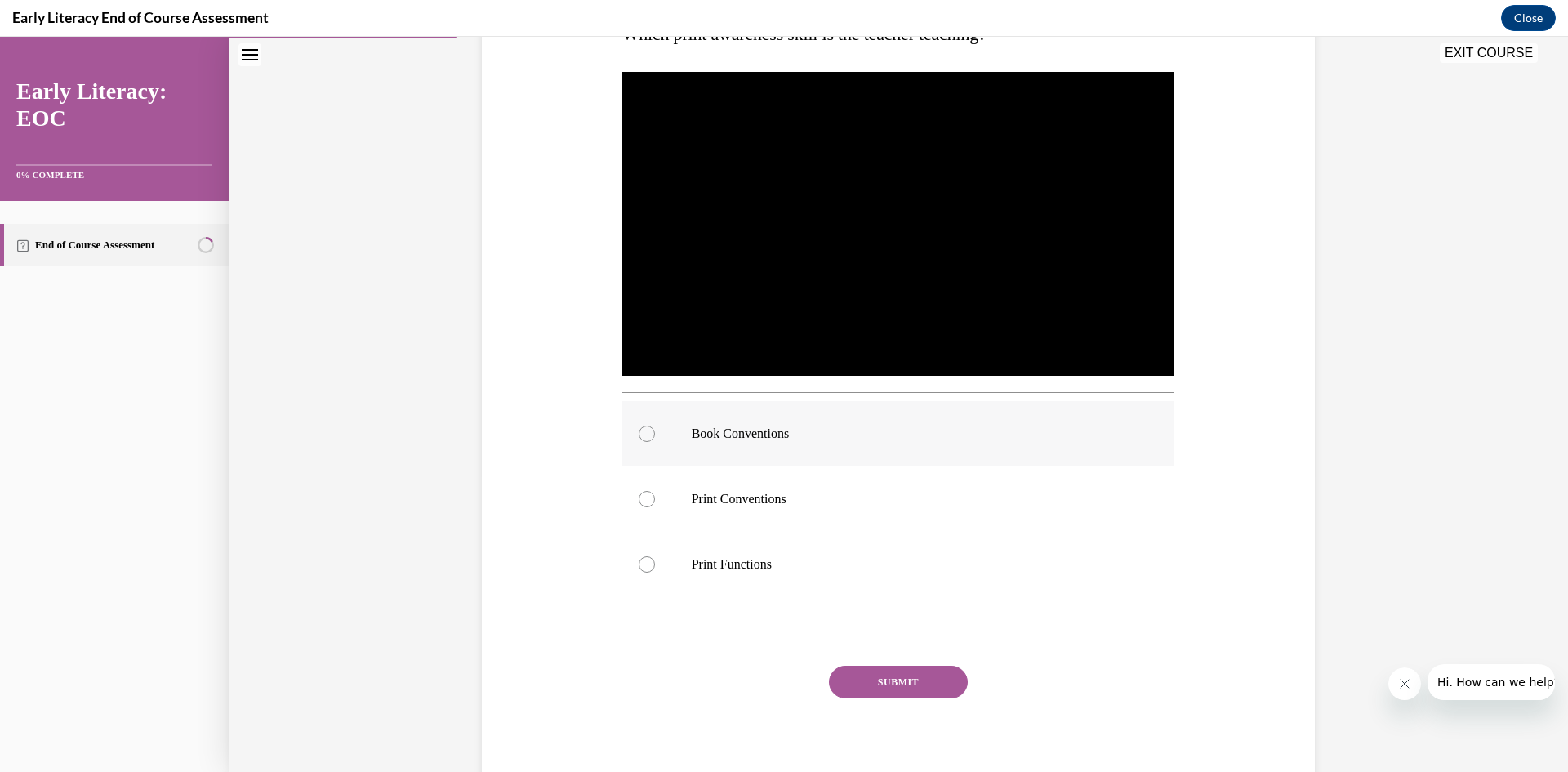
click at [641, 431] on div at bounding box center [647, 434] width 16 height 16
click at [942, 683] on button "SUBMIT" at bounding box center [898, 682] width 139 height 33
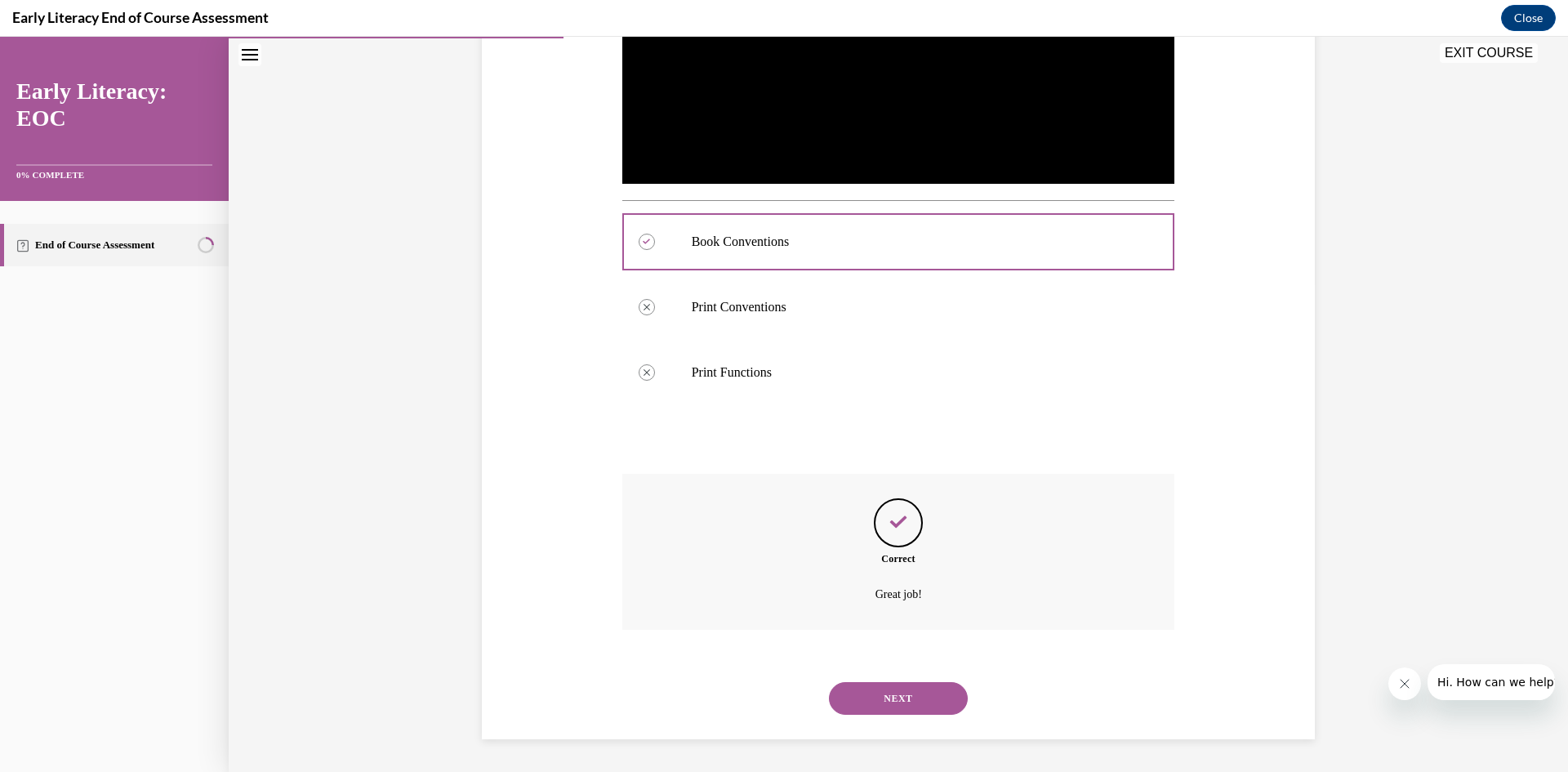
click at [917, 708] on button "NEXT" at bounding box center [898, 698] width 139 height 33
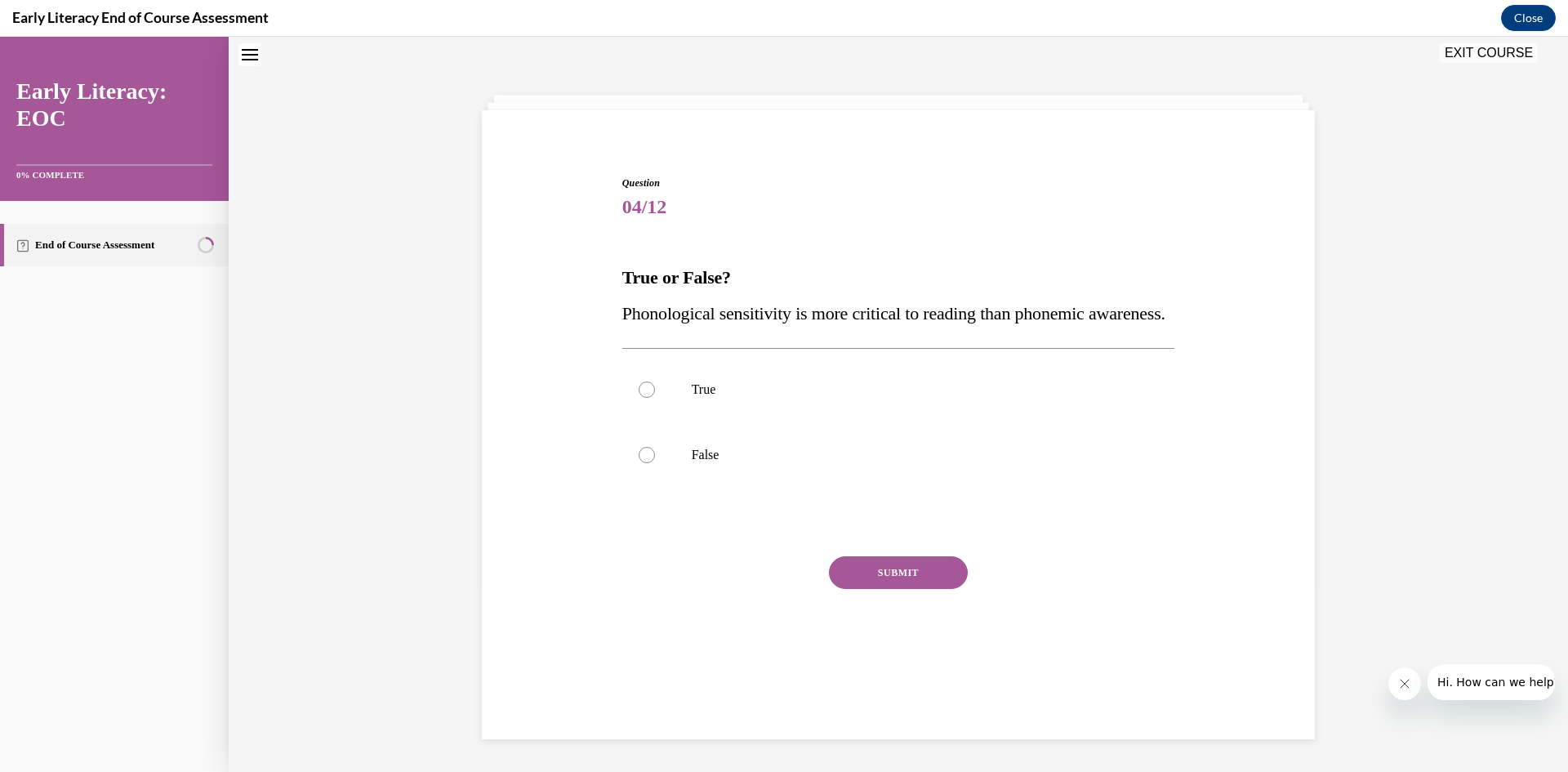
scroll to position [50, 0]
click at [641, 465] on div at bounding box center [647, 457] width 16 height 16
click at [846, 590] on button "SUBMIT" at bounding box center [898, 574] width 139 height 33
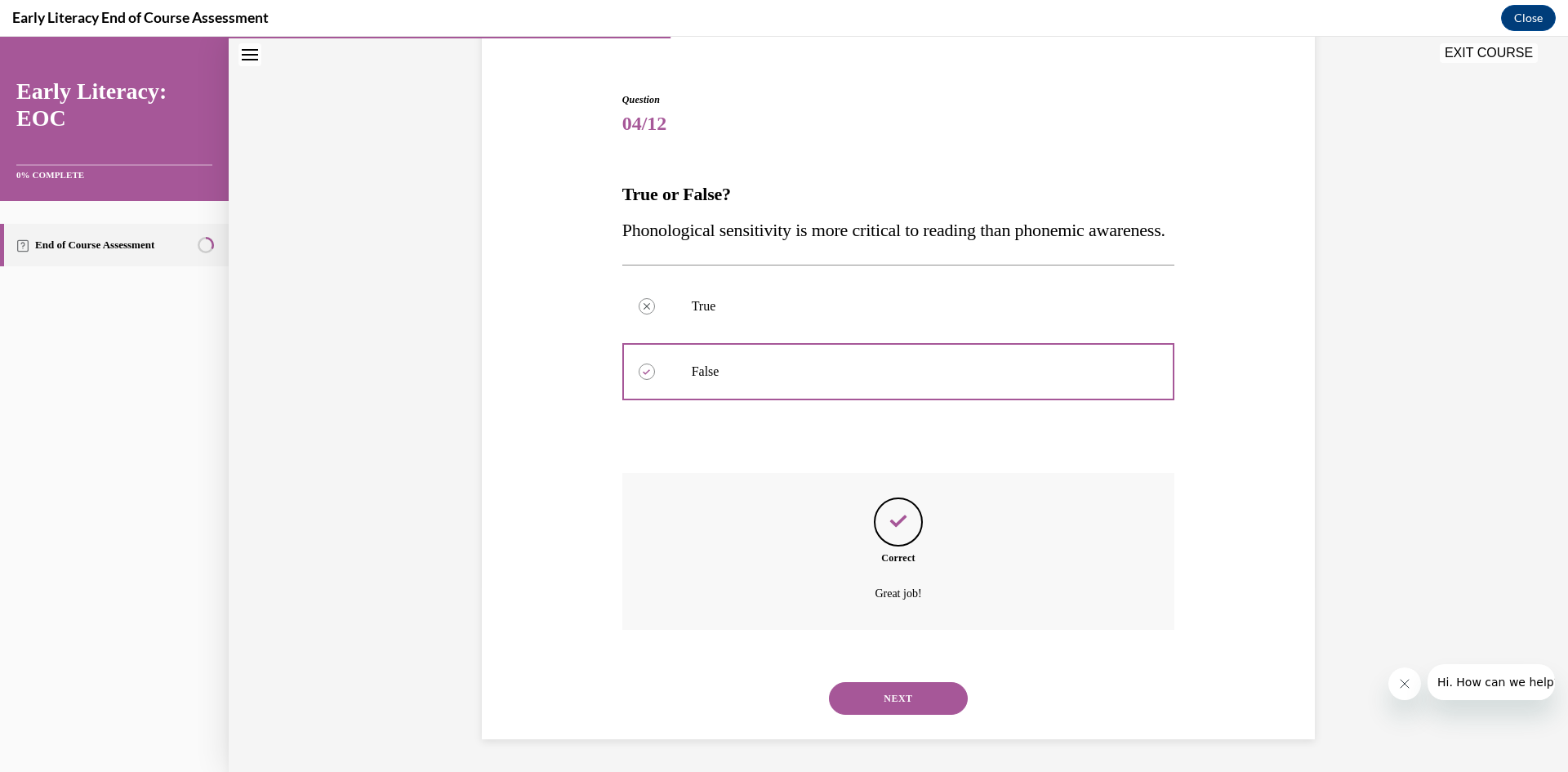
click at [880, 710] on button "NEXT" at bounding box center [898, 698] width 139 height 33
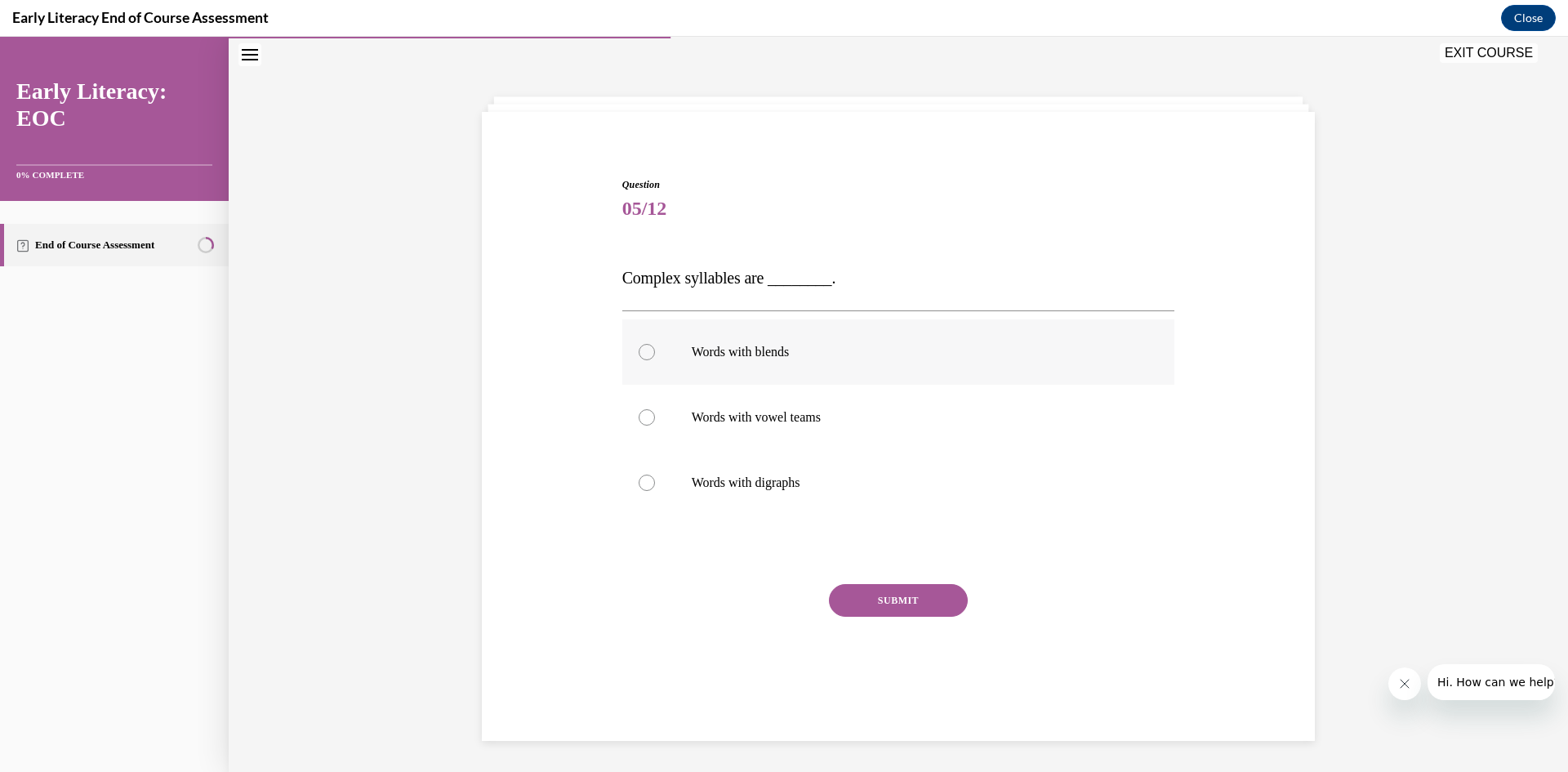
click at [639, 360] on div at bounding box center [647, 352] width 16 height 16
click at [885, 610] on button "SUBMIT" at bounding box center [898, 600] width 139 height 33
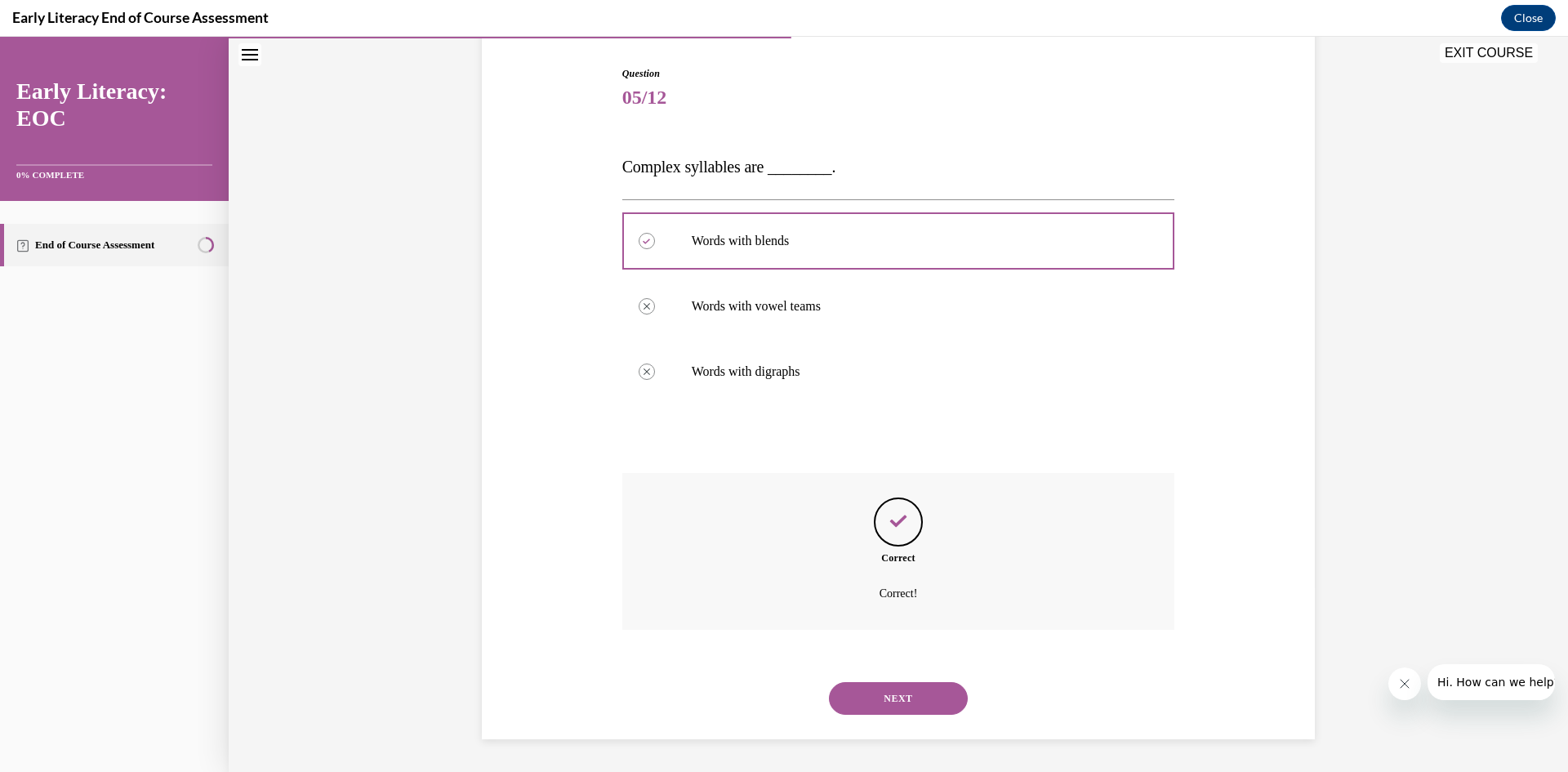
click at [891, 703] on button "NEXT" at bounding box center [898, 698] width 139 height 33
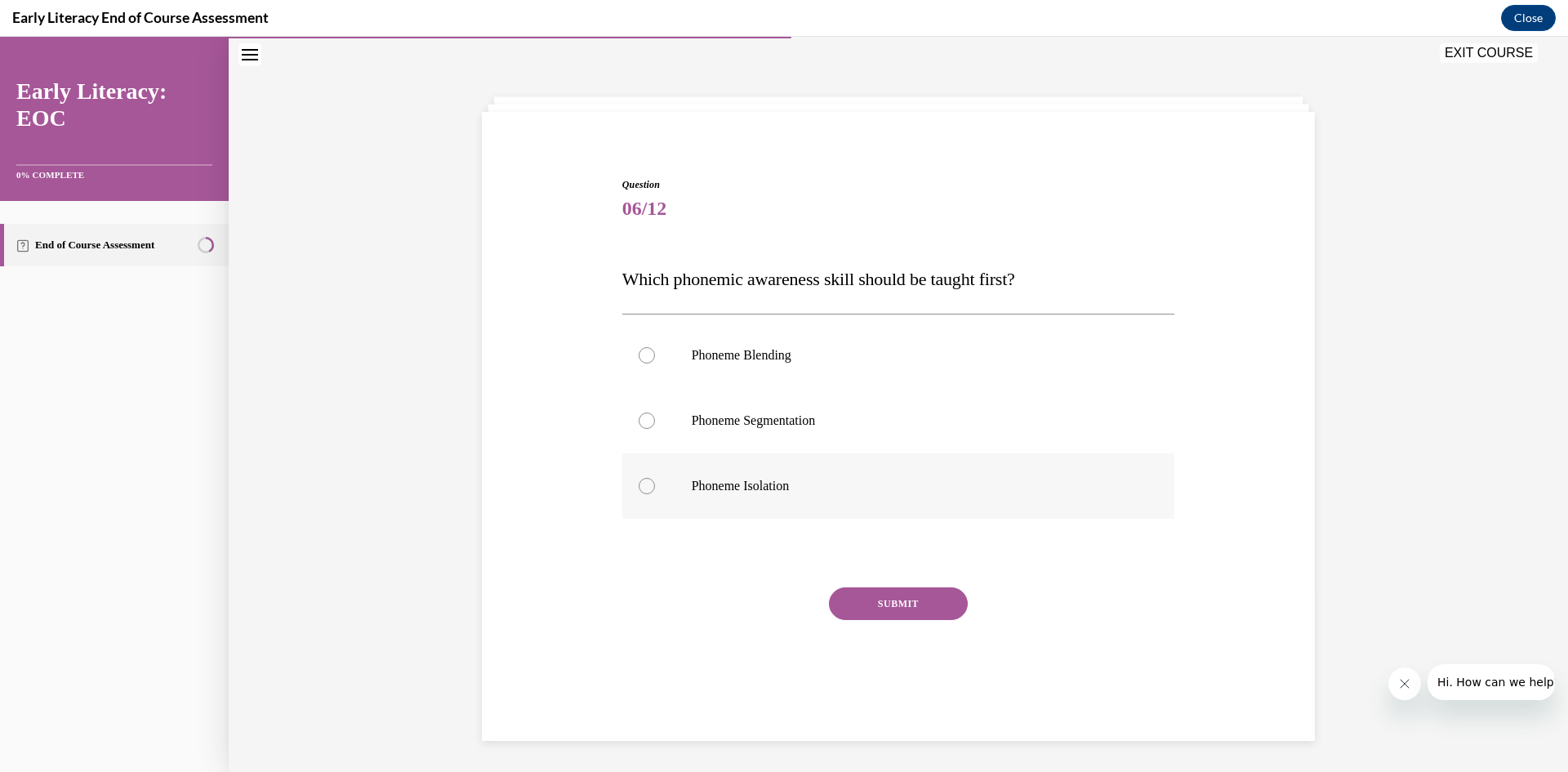
click at [639, 485] on div at bounding box center [647, 486] width 16 height 16
click at [895, 599] on button "SUBMIT" at bounding box center [898, 604] width 139 height 33
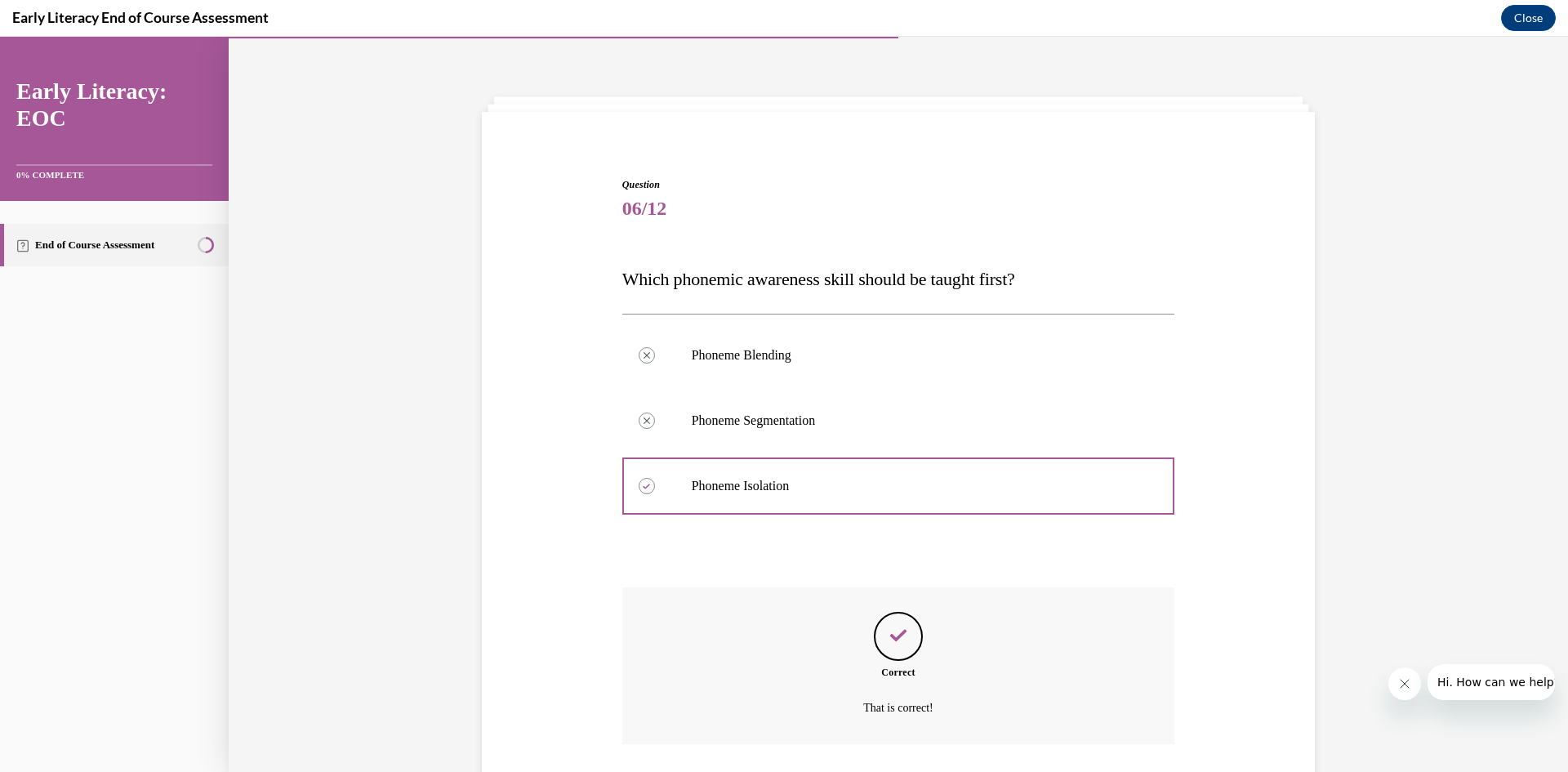
scroll to position [164, 0]
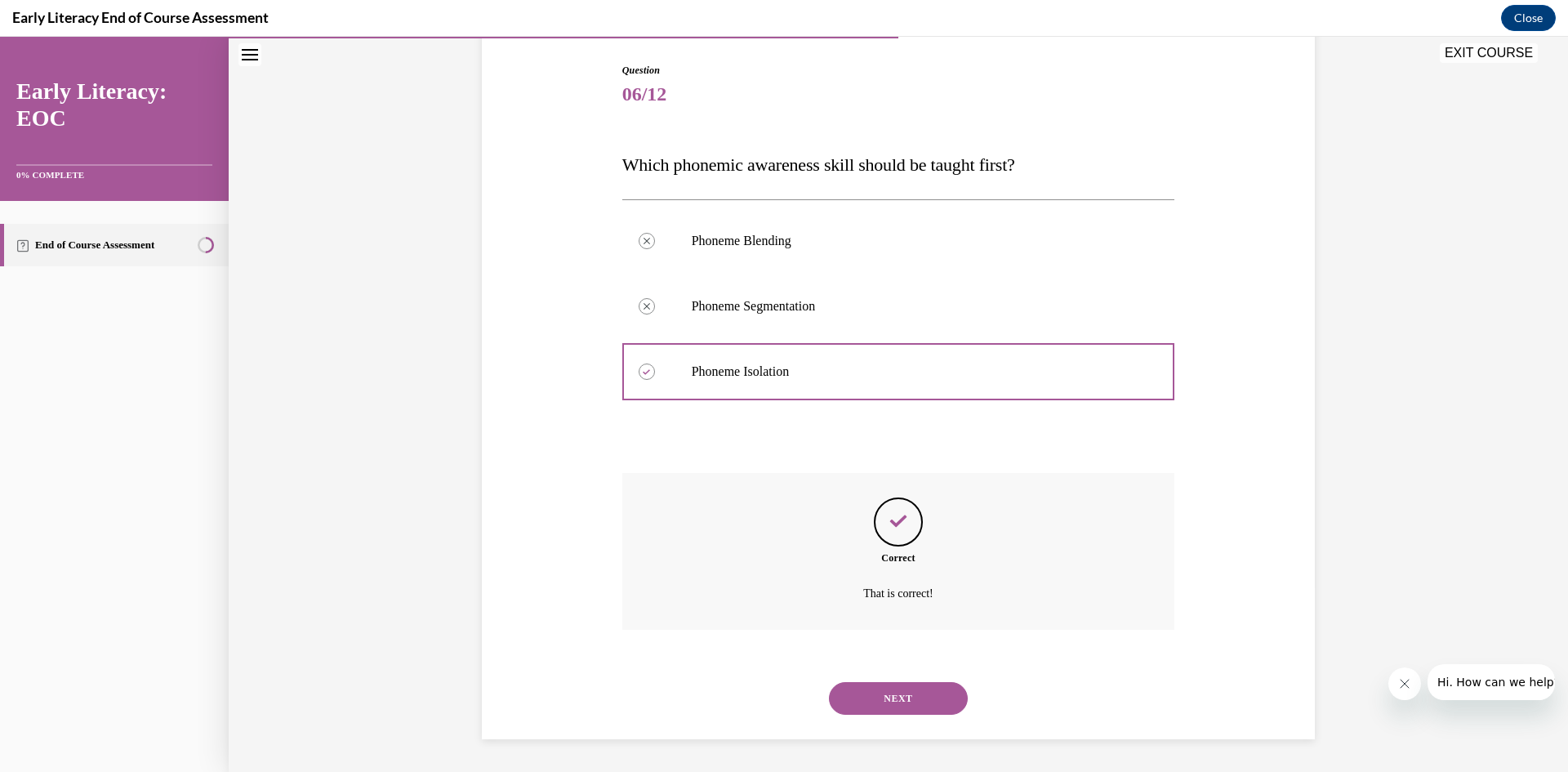
click at [890, 696] on button "NEXT" at bounding box center [898, 698] width 139 height 33
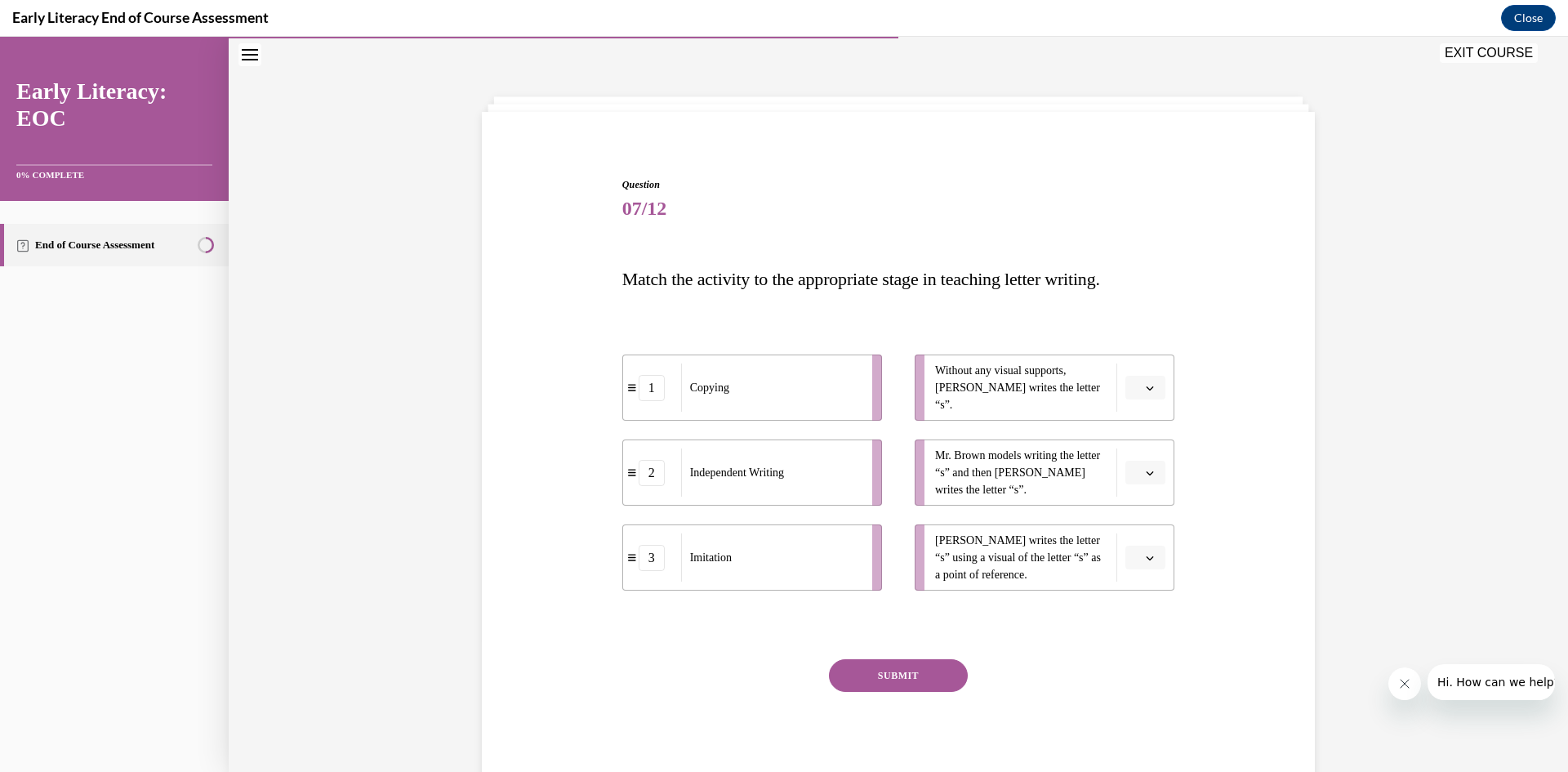
click at [1146, 391] on icon "button" at bounding box center [1150, 387] width 8 height 8
click at [1130, 484] on span "2" at bounding box center [1133, 489] width 5 height 13
click at [1150, 475] on button "button" at bounding box center [1145, 474] width 40 height 25
click at [1135, 538] on span "1" at bounding box center [1133, 541] width 5 height 13
click at [1146, 561] on icon "button" at bounding box center [1150, 557] width 8 height 8
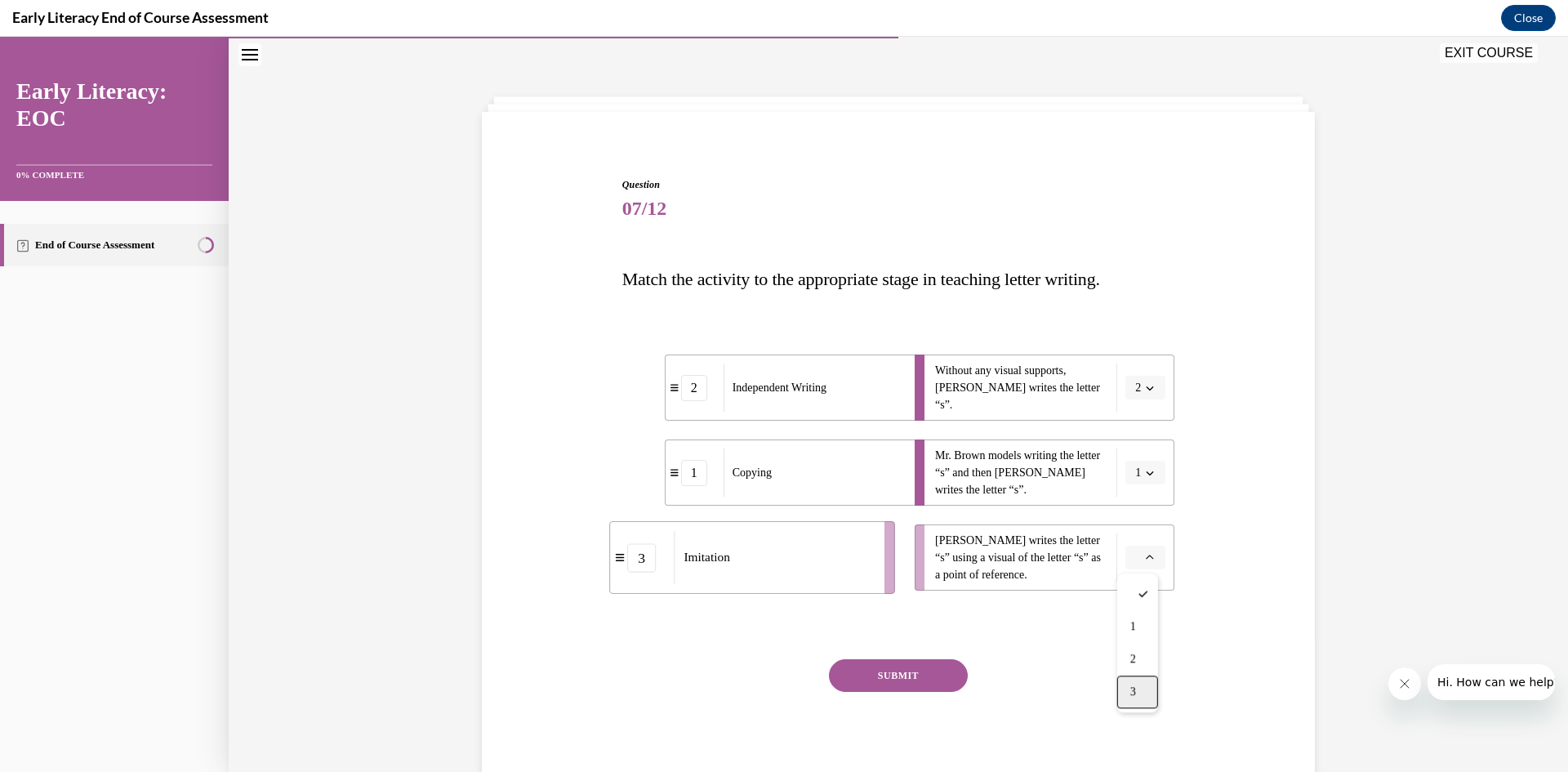
click at [1130, 693] on span "3" at bounding box center [1133, 692] width 5 height 13
click at [928, 680] on button "SUBMIT" at bounding box center [898, 676] width 139 height 33
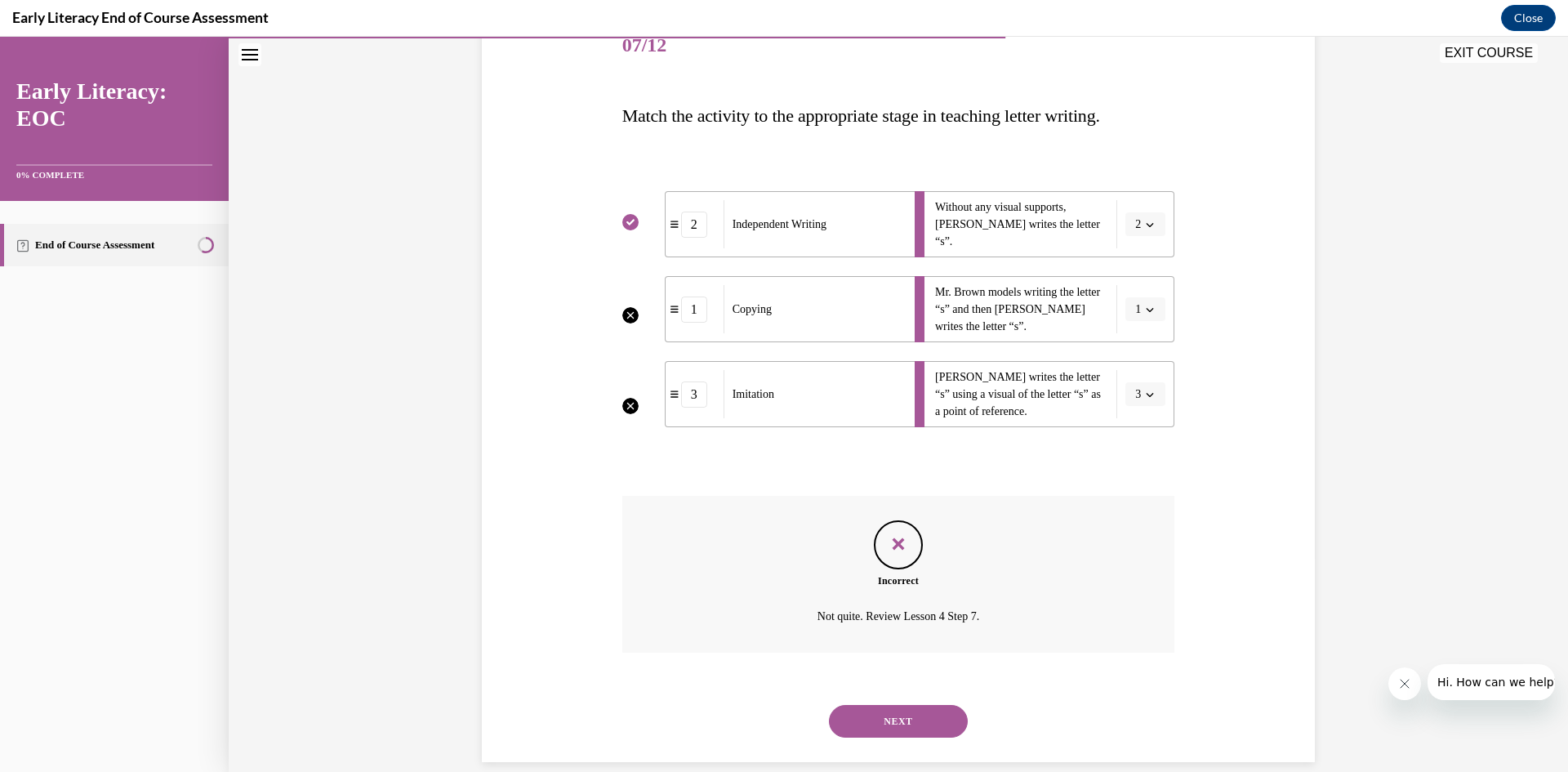
scroll to position [236, 0]
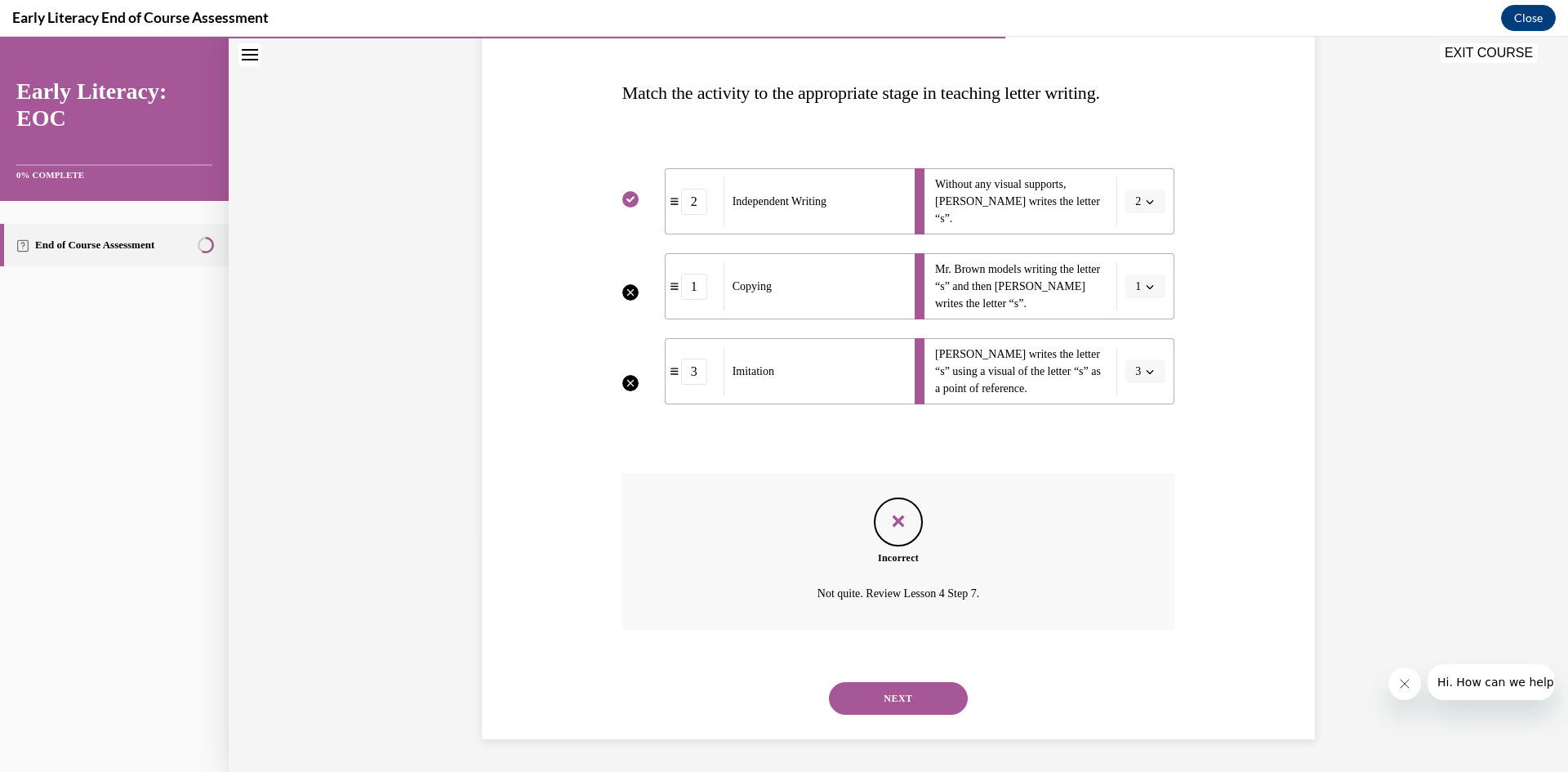
click at [925, 696] on button "NEXT" at bounding box center [898, 698] width 139 height 33
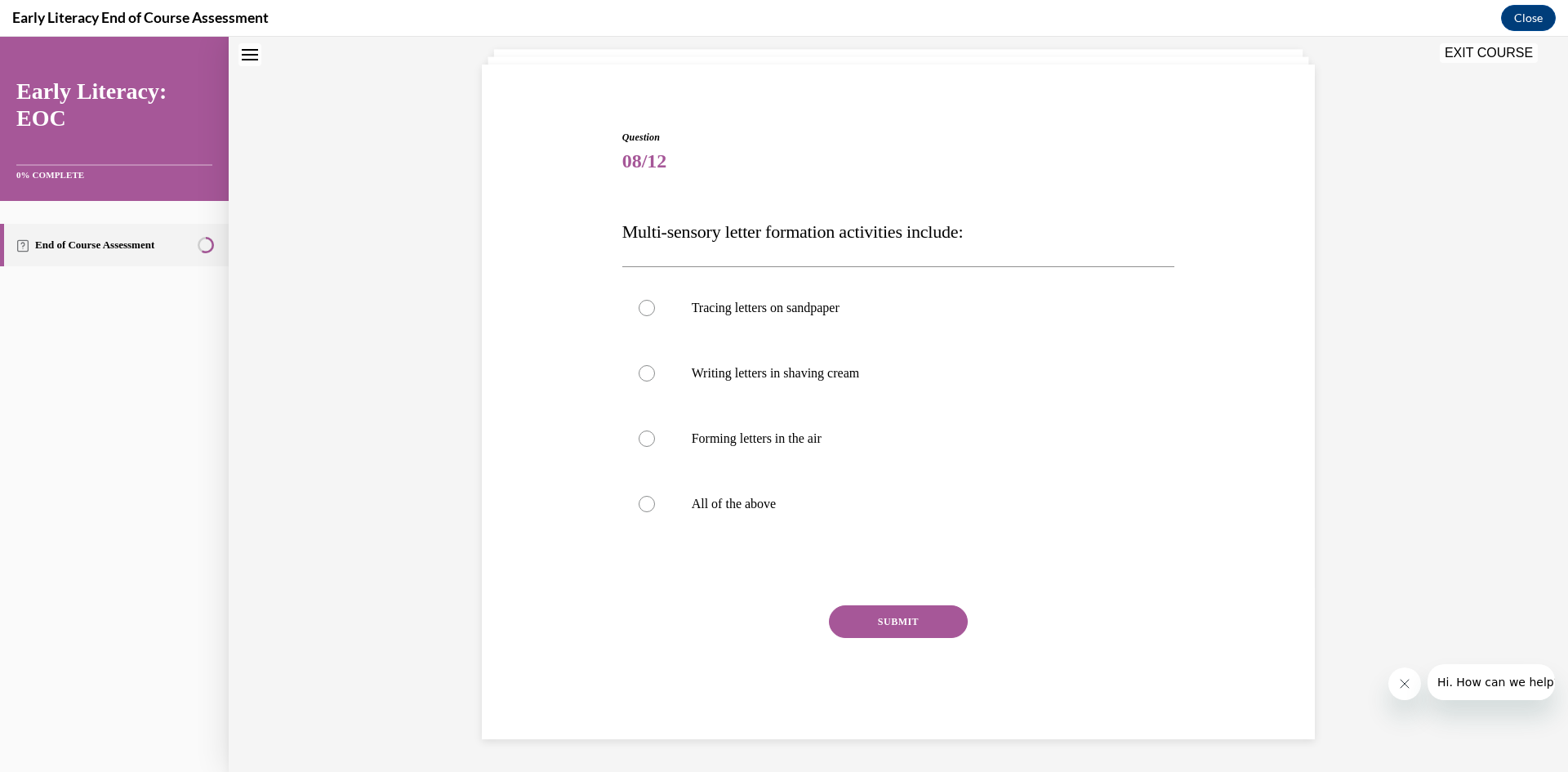
scroll to position [50, 0]
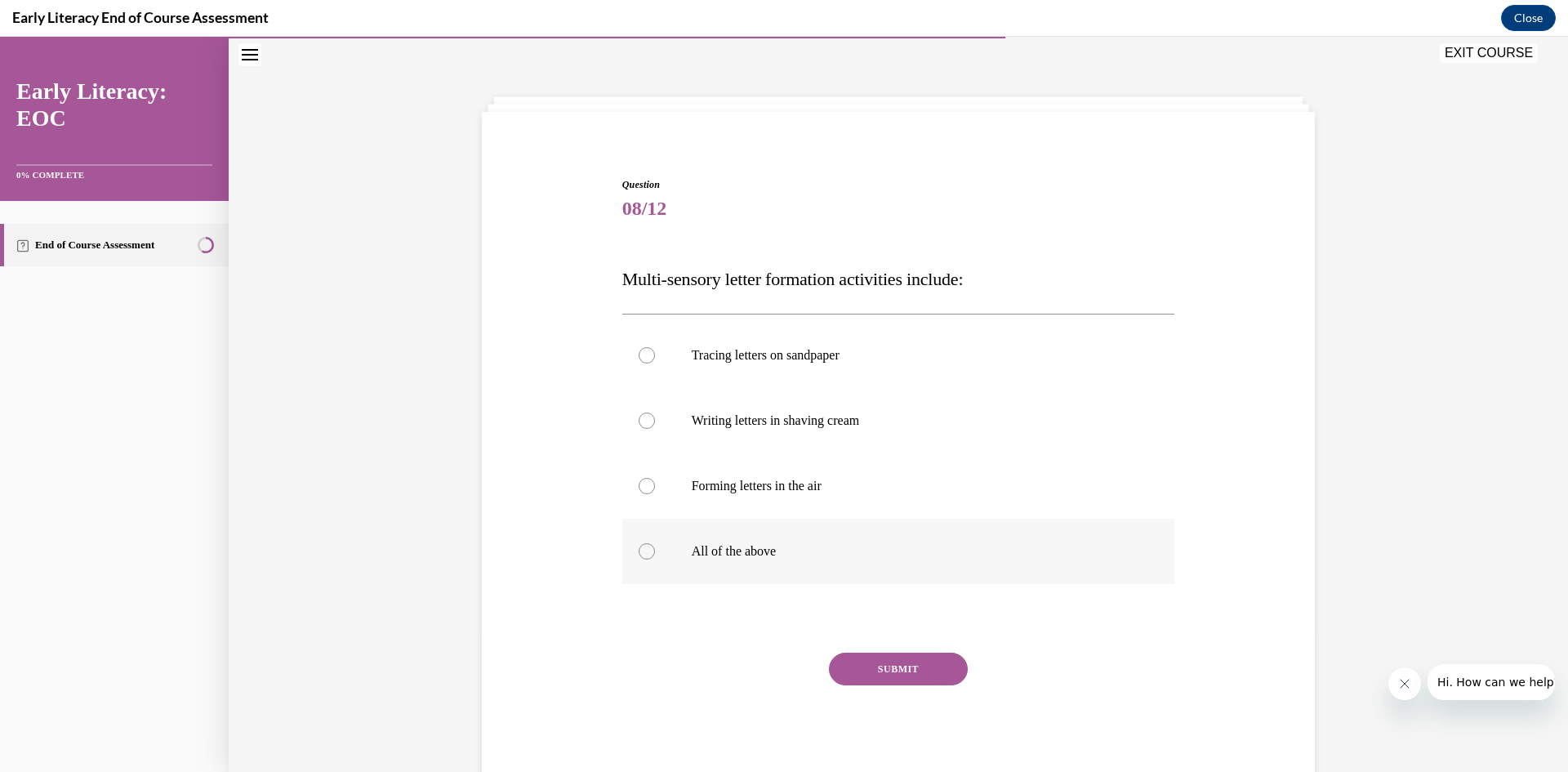
click at [640, 551] on div at bounding box center [647, 551] width 16 height 16
click at [942, 678] on button "SUBMIT" at bounding box center [898, 669] width 139 height 33
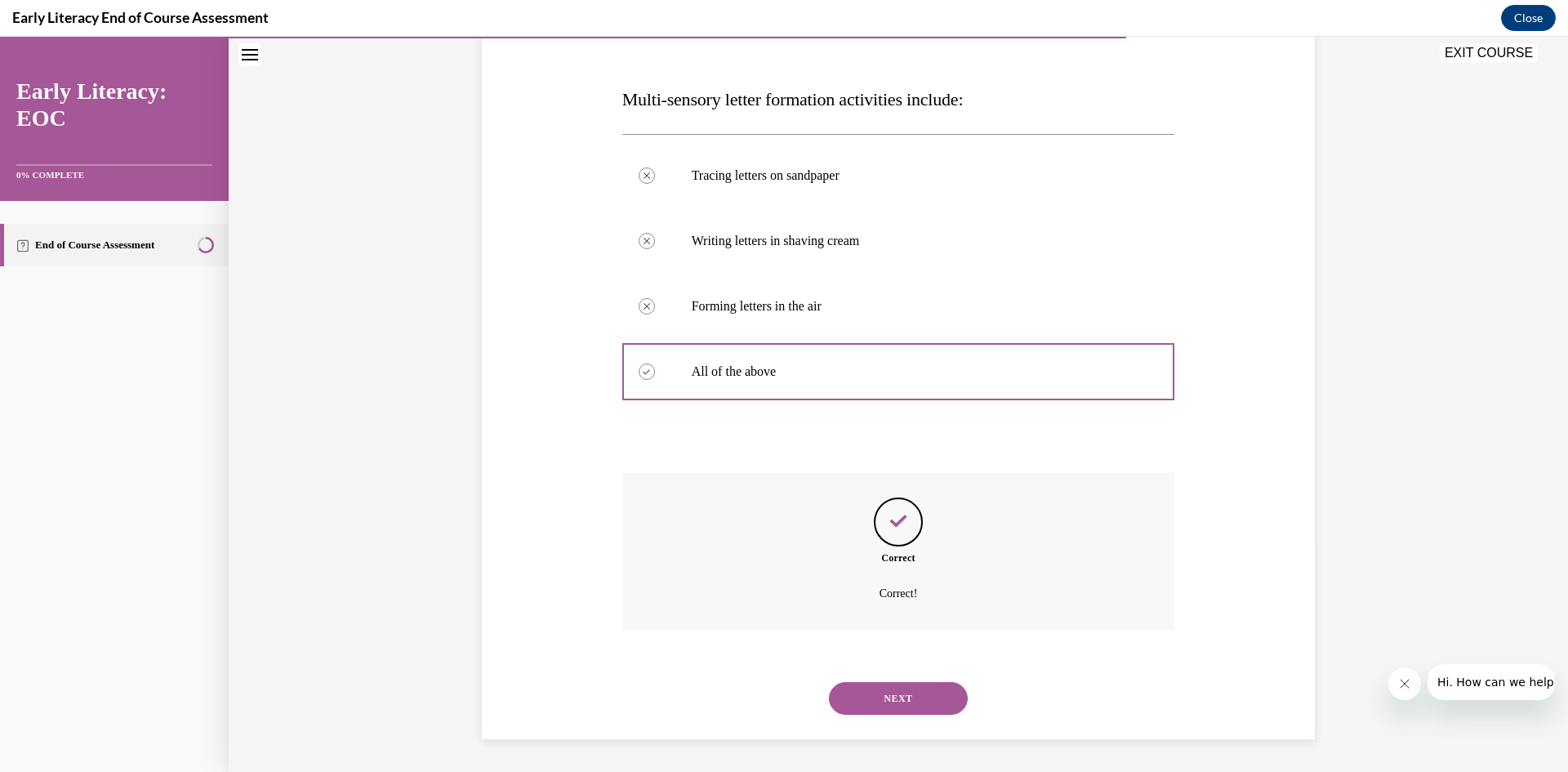
click at [918, 692] on button "NEXT" at bounding box center [898, 698] width 139 height 33
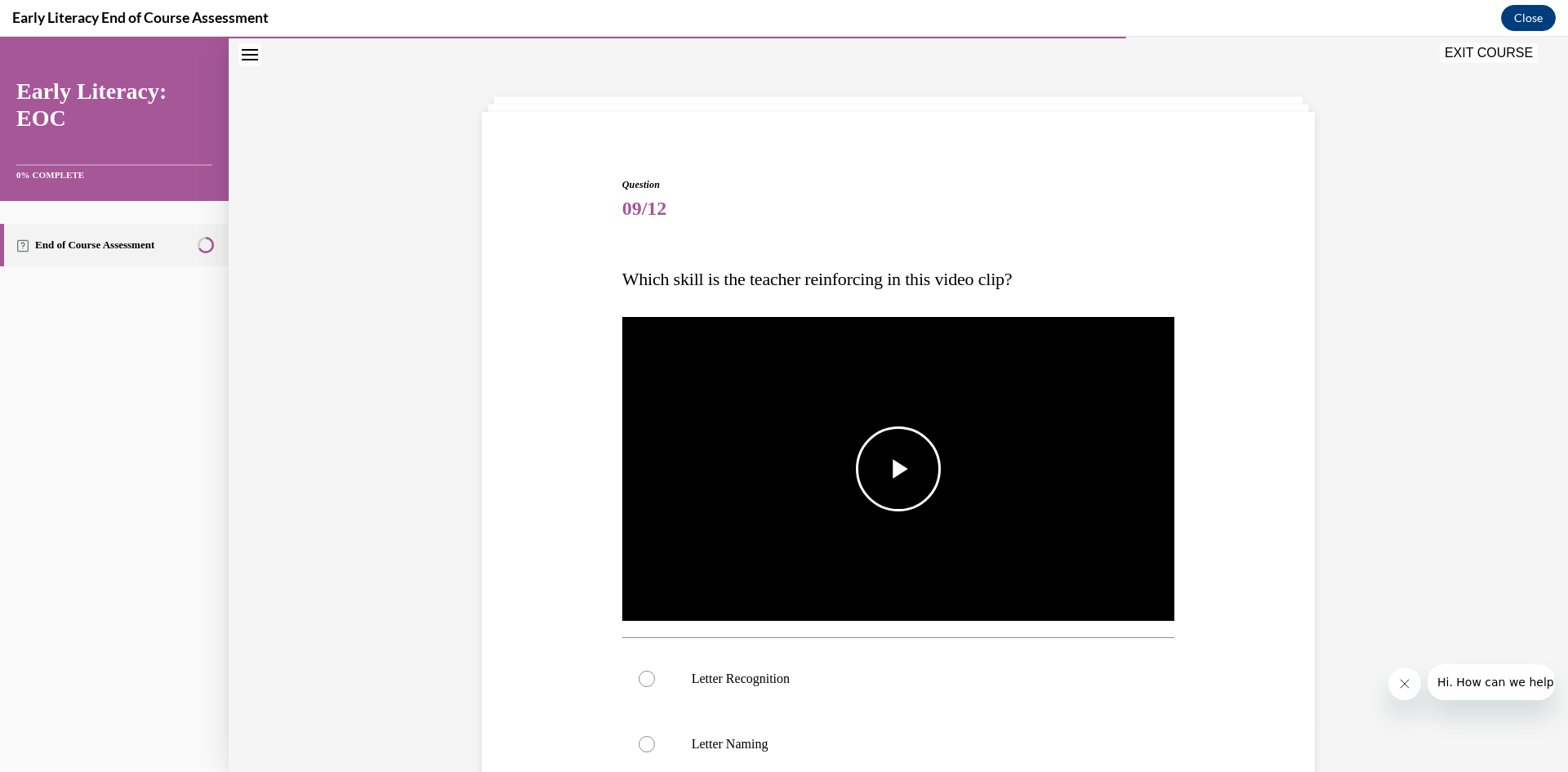
click at [898, 469] on span "Video player" at bounding box center [898, 469] width 0 height 0
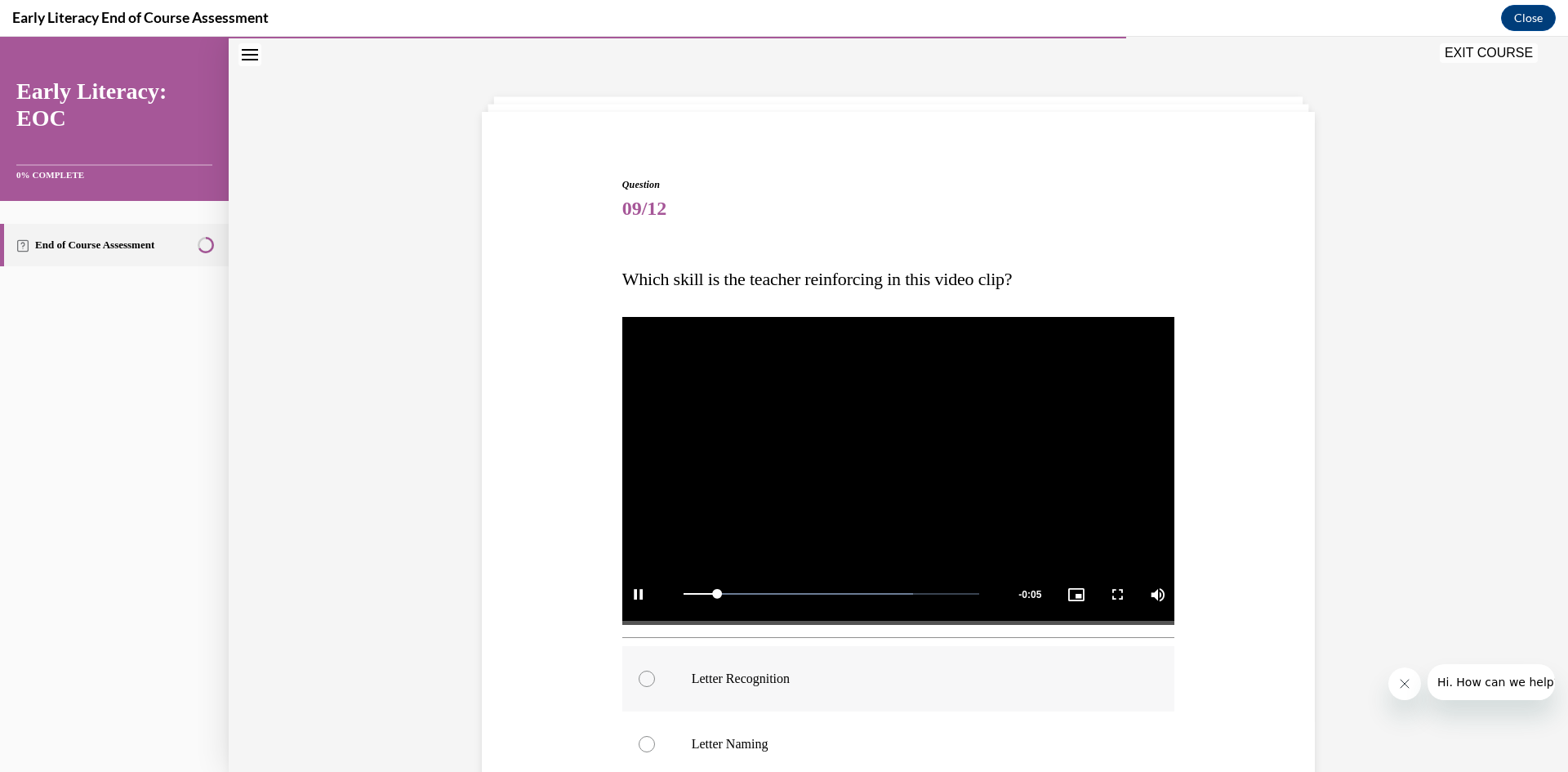
scroll to position [214, 0]
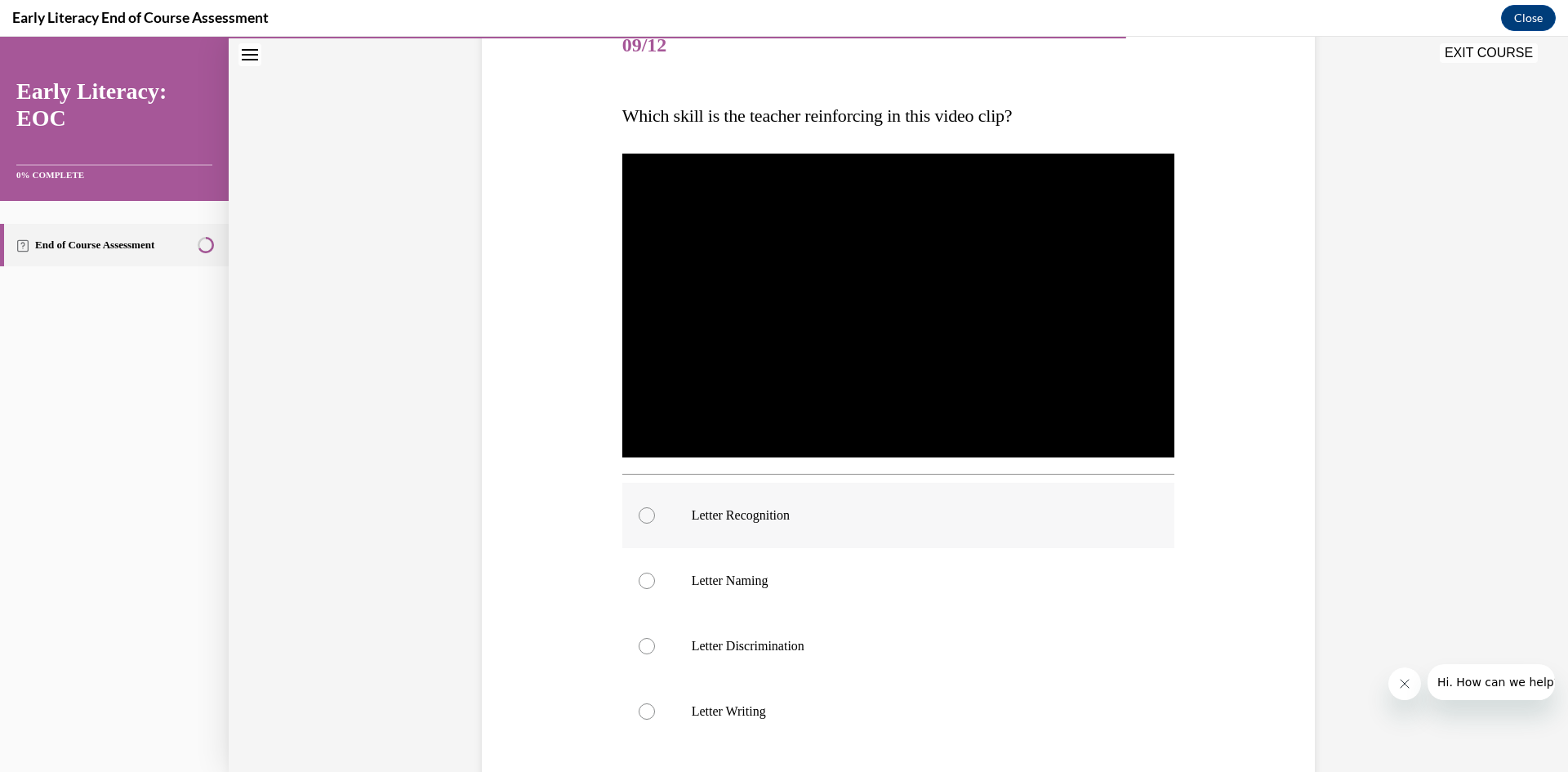
click at [639, 514] on div at bounding box center [647, 516] width 16 height 16
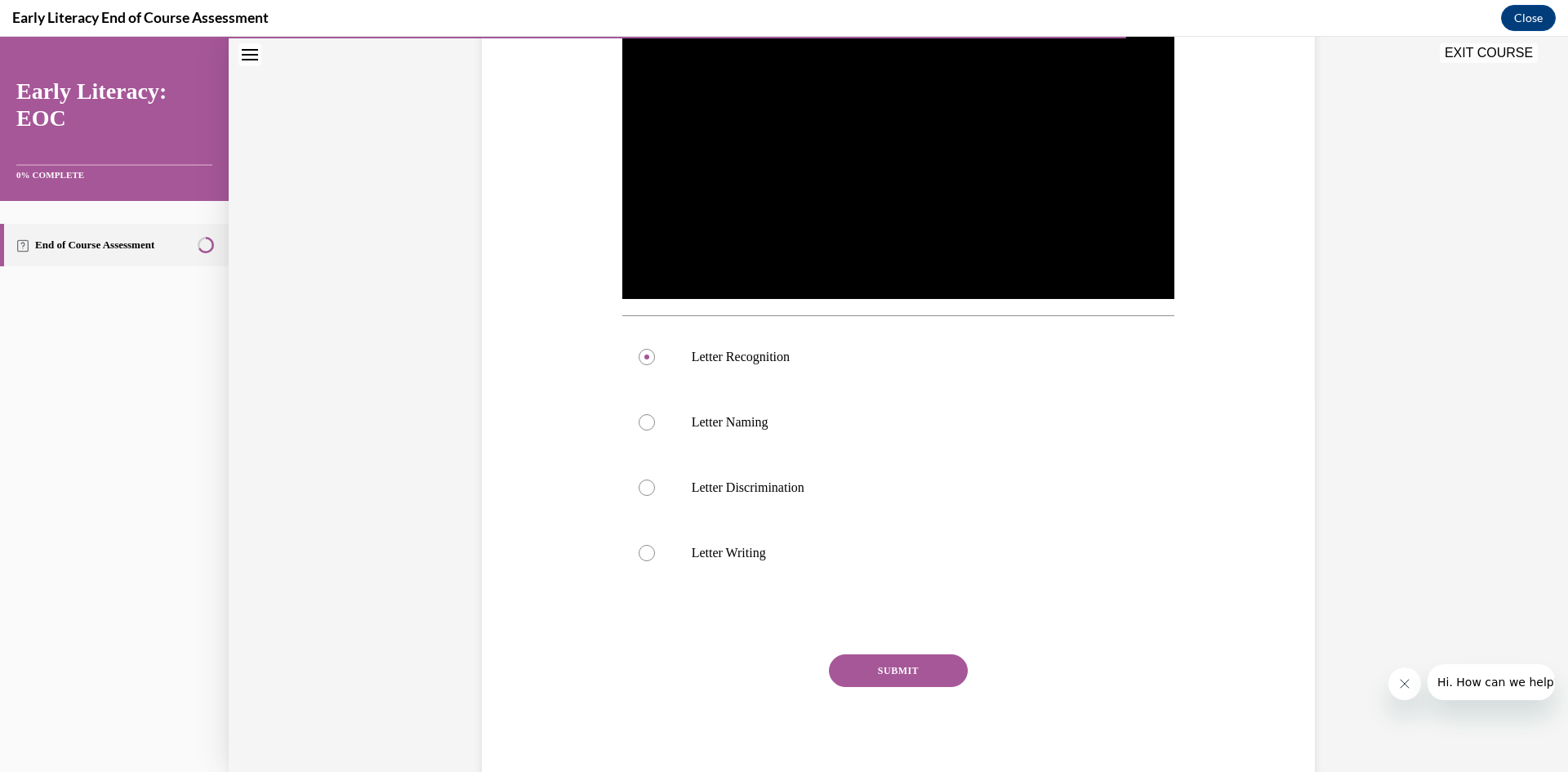
click at [917, 662] on button "SUBMIT" at bounding box center [898, 670] width 139 height 33
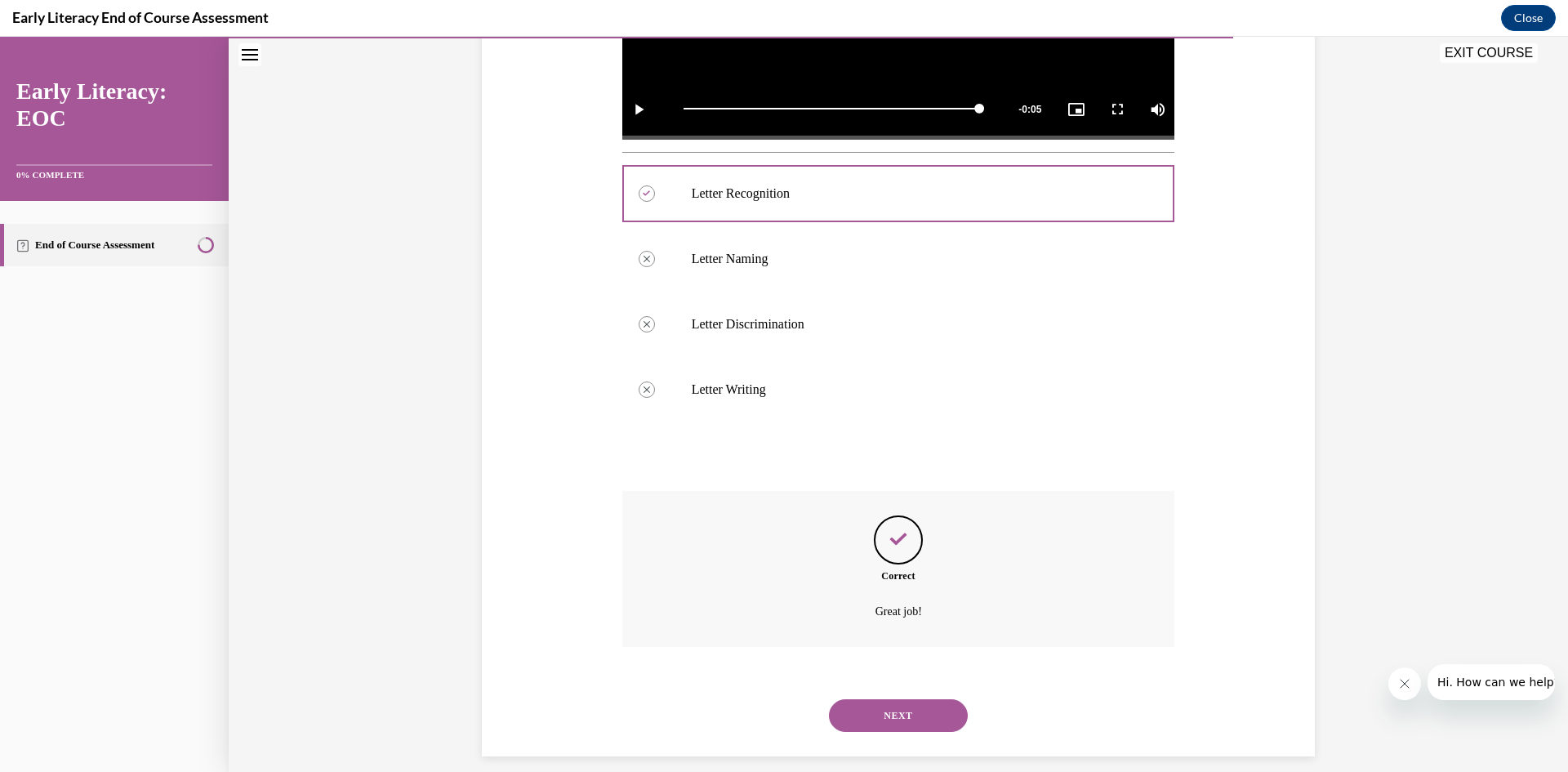
click at [928, 720] on button "NEXT" at bounding box center [898, 716] width 139 height 33
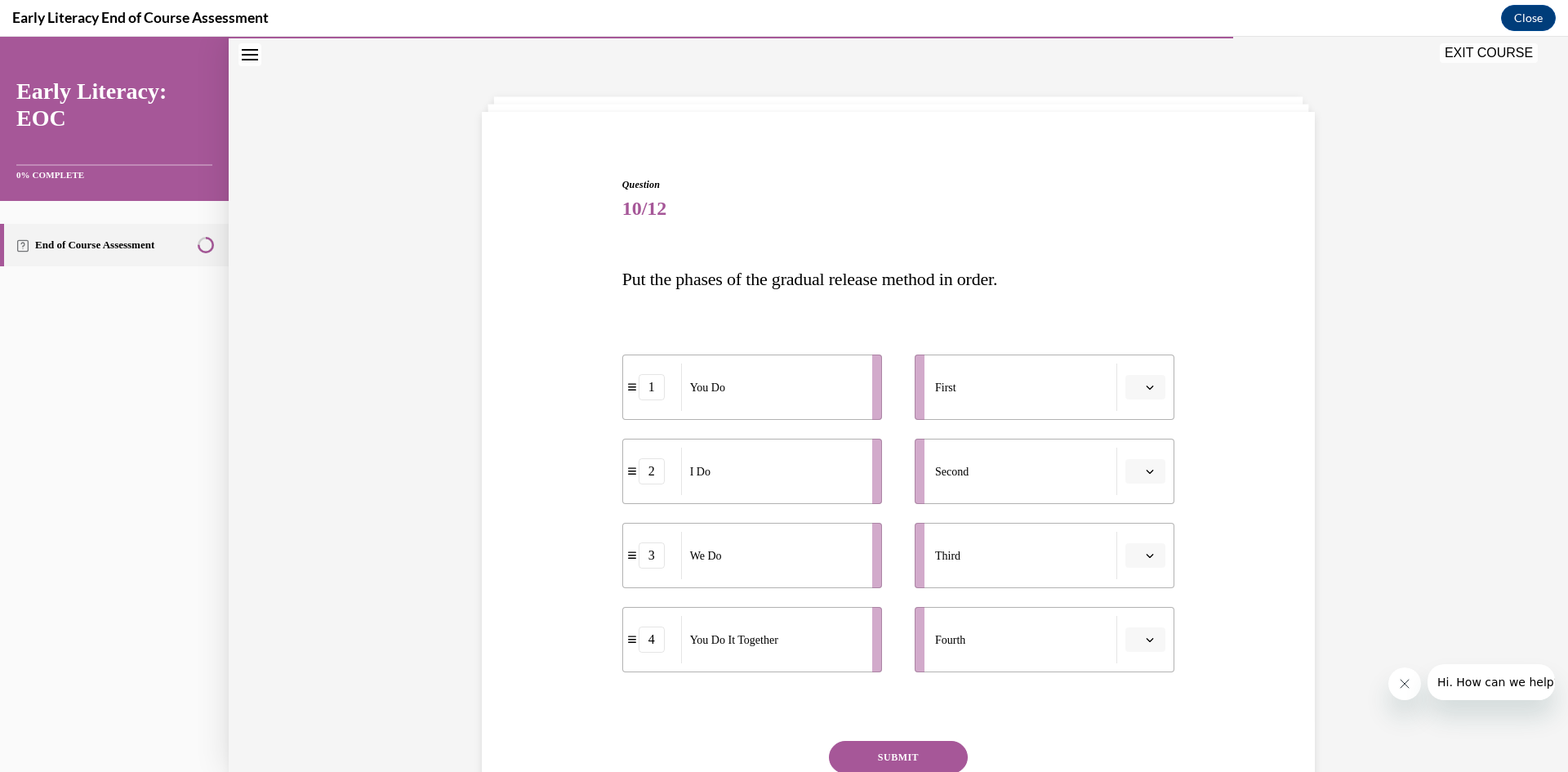
click at [1152, 383] on button "button" at bounding box center [1145, 387] width 40 height 25
click at [1136, 454] on span "1" at bounding box center [1133, 457] width 5 height 13
click at [1144, 477] on button "button" at bounding box center [1145, 472] width 40 height 25
click at [1136, 540] on span "1" at bounding box center [1133, 540] width 5 height 13
click at [1136, 387] on button "button" at bounding box center [1145, 387] width 40 height 25
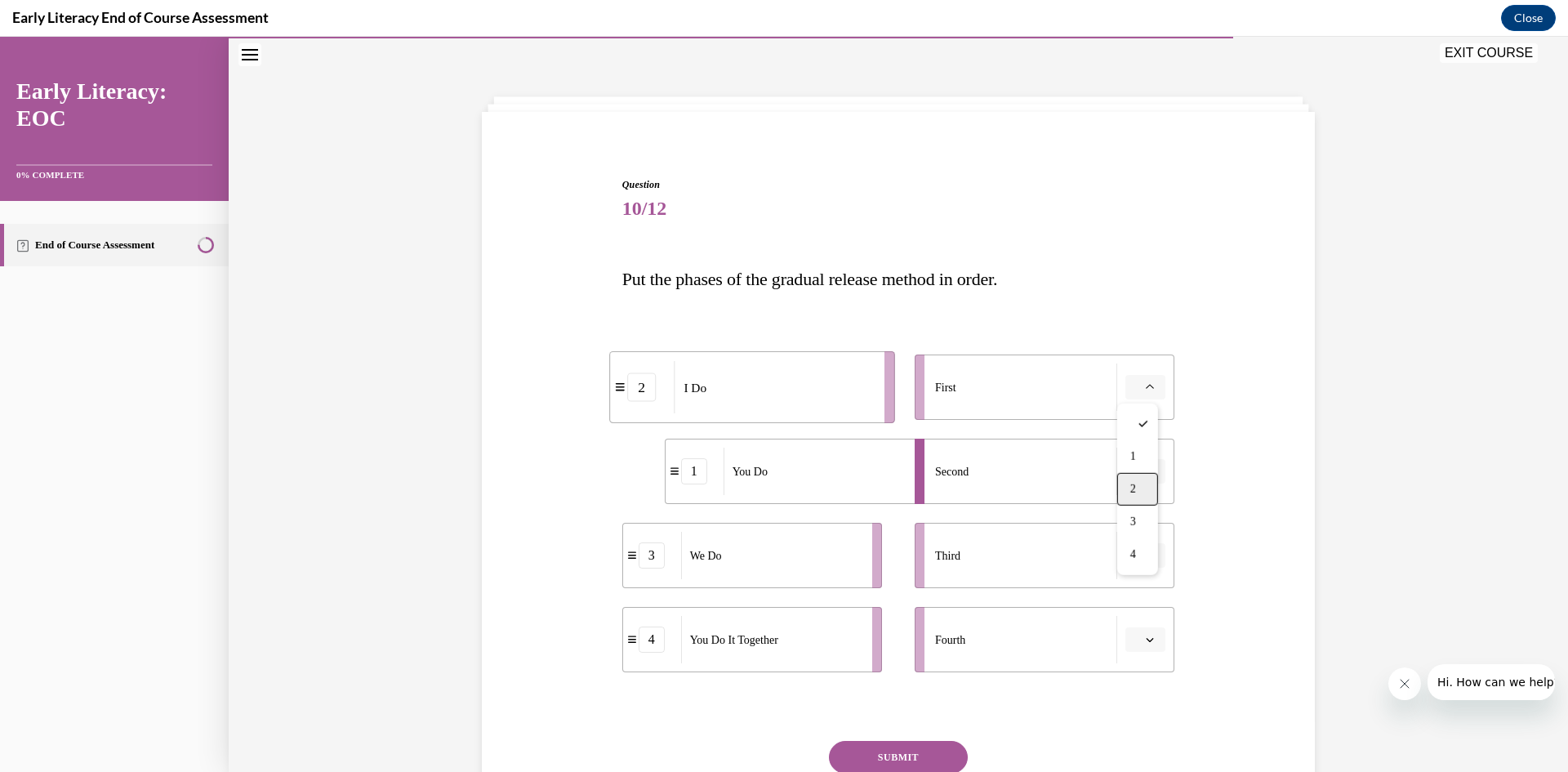
click at [1136, 485] on div "2" at bounding box center [1137, 489] width 41 height 33
click at [1148, 468] on span "button" at bounding box center [1150, 471] width 12 height 12
click at [1133, 639] on span "4" at bounding box center [1129, 638] width 5 height 13
click at [1146, 555] on icon "button" at bounding box center [1150, 555] width 8 height 8
click at [1133, 646] on div "2" at bounding box center [1137, 657] width 41 height 33
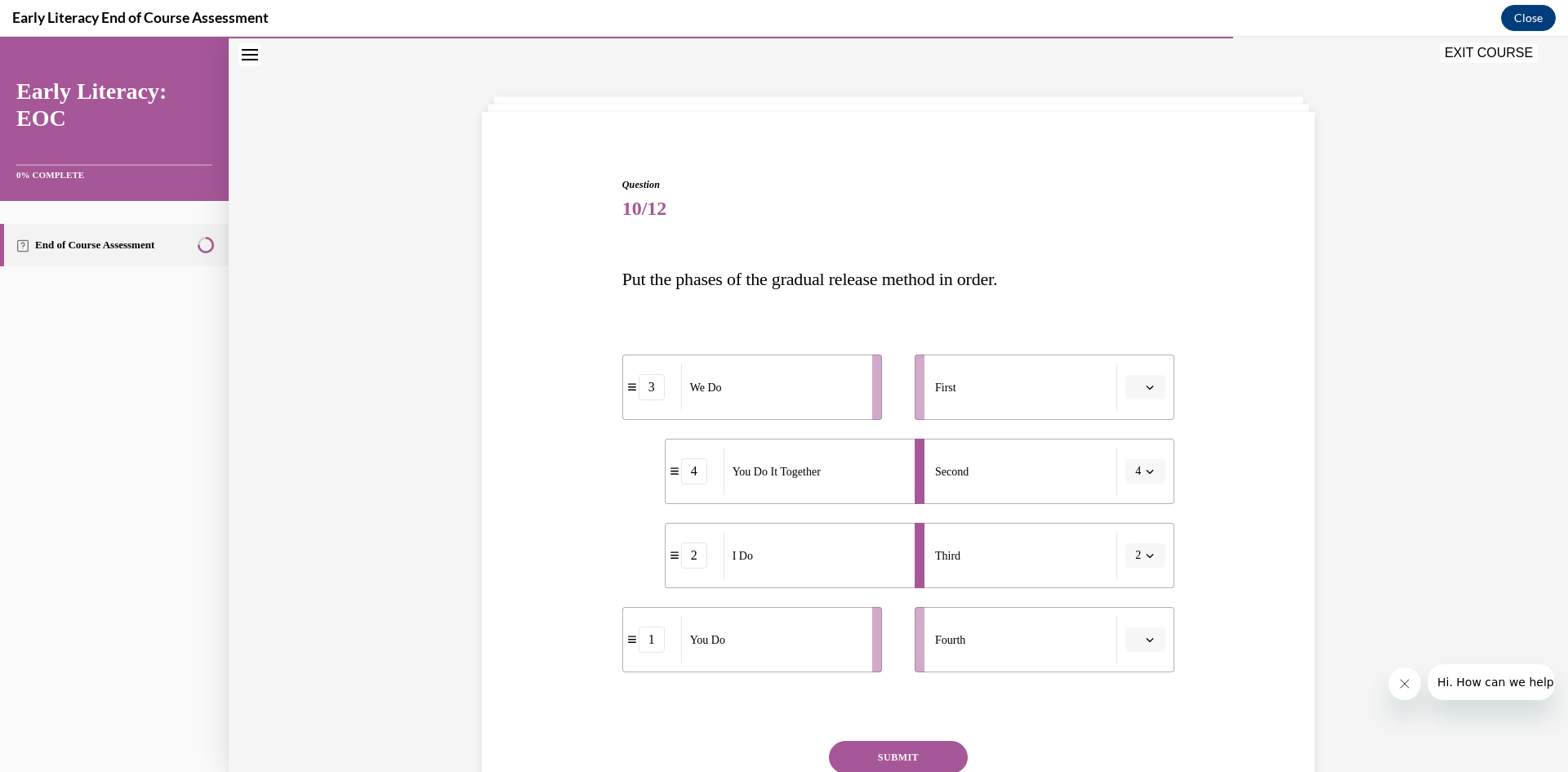
click at [1146, 554] on icon "button" at bounding box center [1150, 555] width 8 height 8
click at [1128, 625] on span "1" at bounding box center [1129, 625] width 5 height 13
click at [1146, 637] on icon "button" at bounding box center [1150, 639] width 8 height 8
click at [1149, 506] on div "1" at bounding box center [1137, 505] width 41 height 33
click at [1146, 393] on button "button" at bounding box center [1145, 387] width 40 height 25
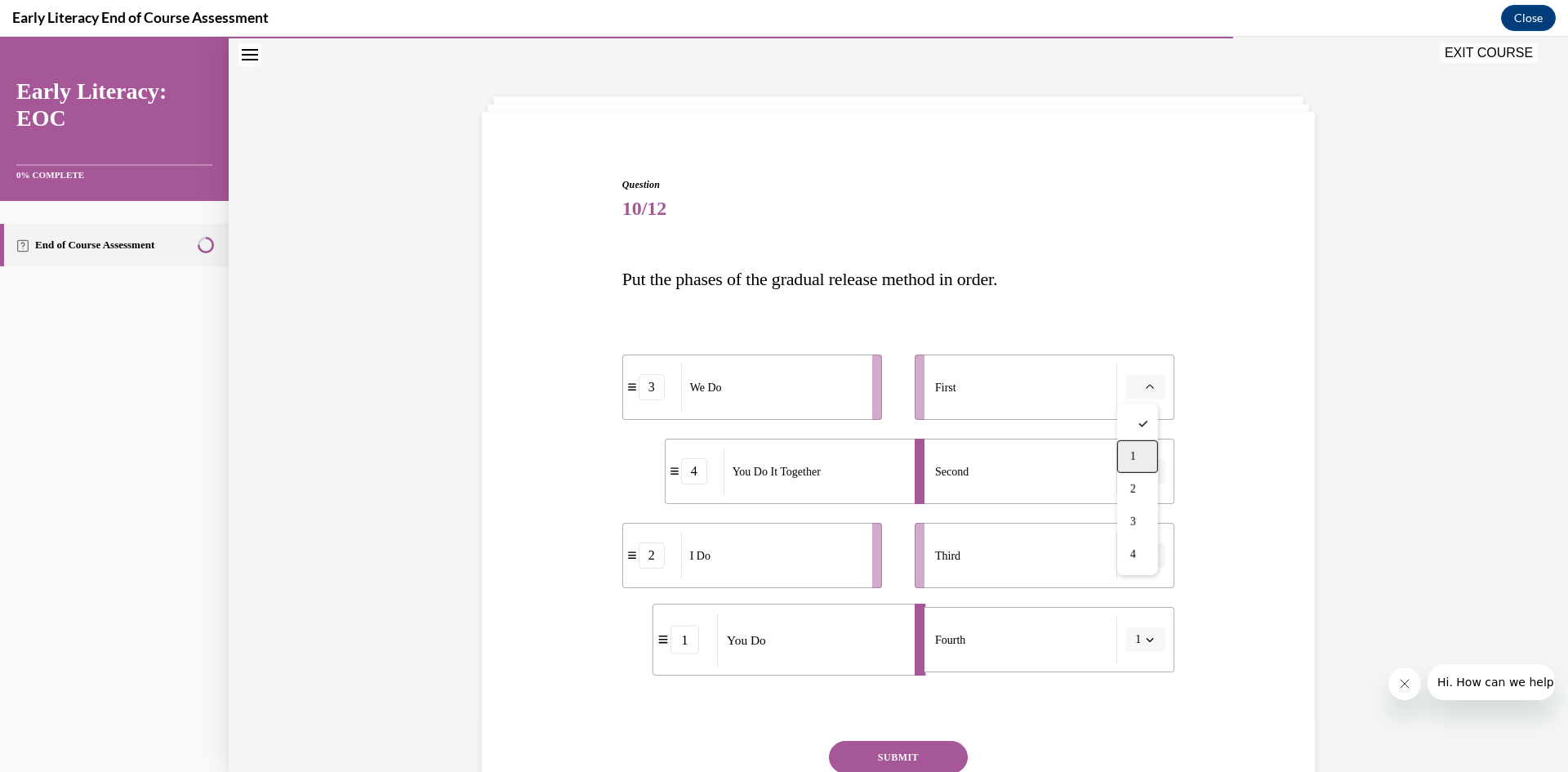
click at [1137, 461] on div "1" at bounding box center [1137, 457] width 41 height 33
click at [1140, 394] on button "1" at bounding box center [1145, 387] width 40 height 25
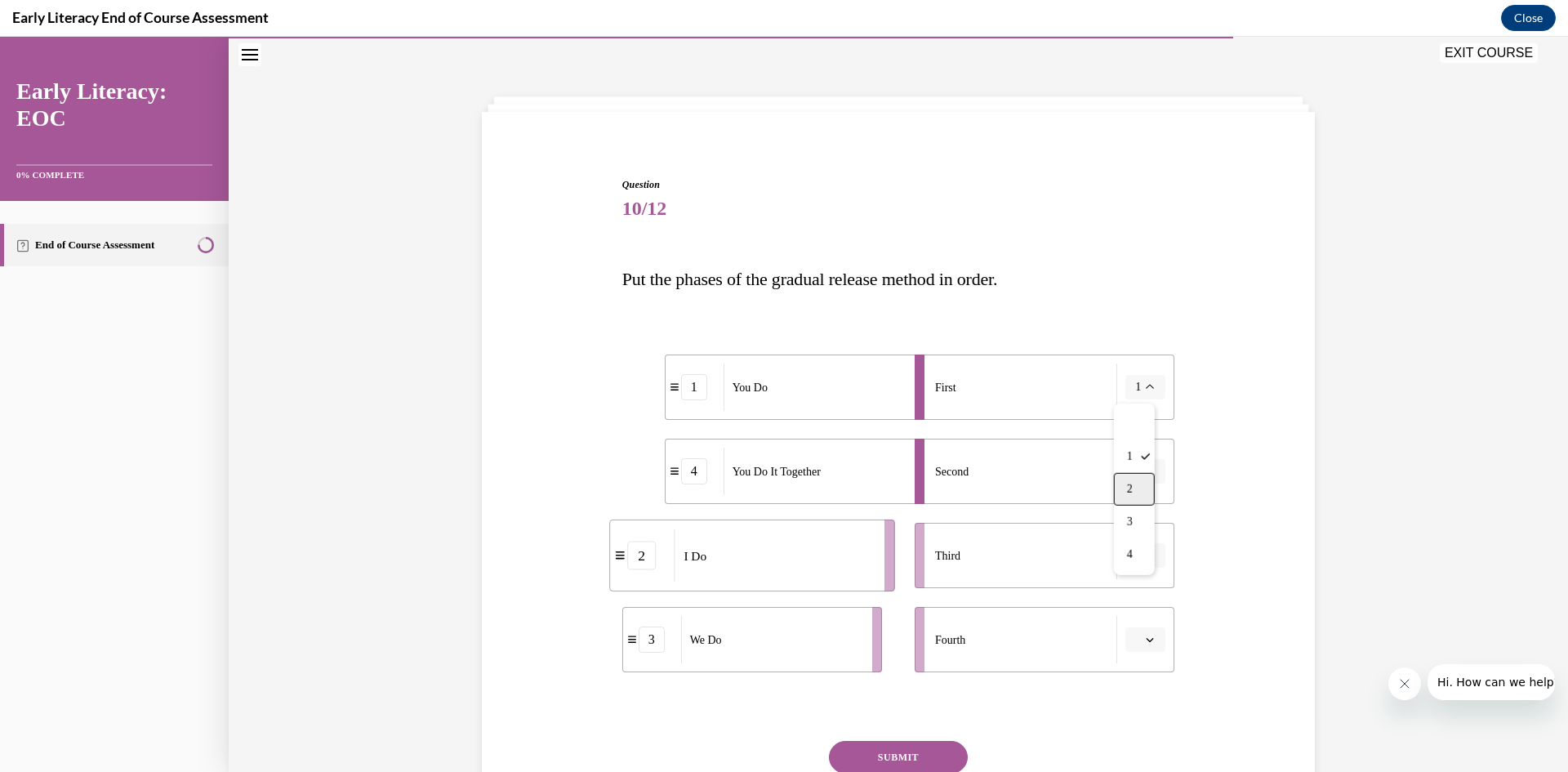
click at [1132, 487] on span "2" at bounding box center [1129, 489] width 5 height 13
click at [1146, 638] on icon "button" at bounding box center [1150, 639] width 8 height 8
click at [1150, 541] on div "2" at bounding box center [1137, 537] width 41 height 33
click at [1146, 387] on icon "button" at bounding box center [1150, 386] width 8 height 8
click at [1136, 492] on span "2" at bounding box center [1133, 489] width 5 height 13
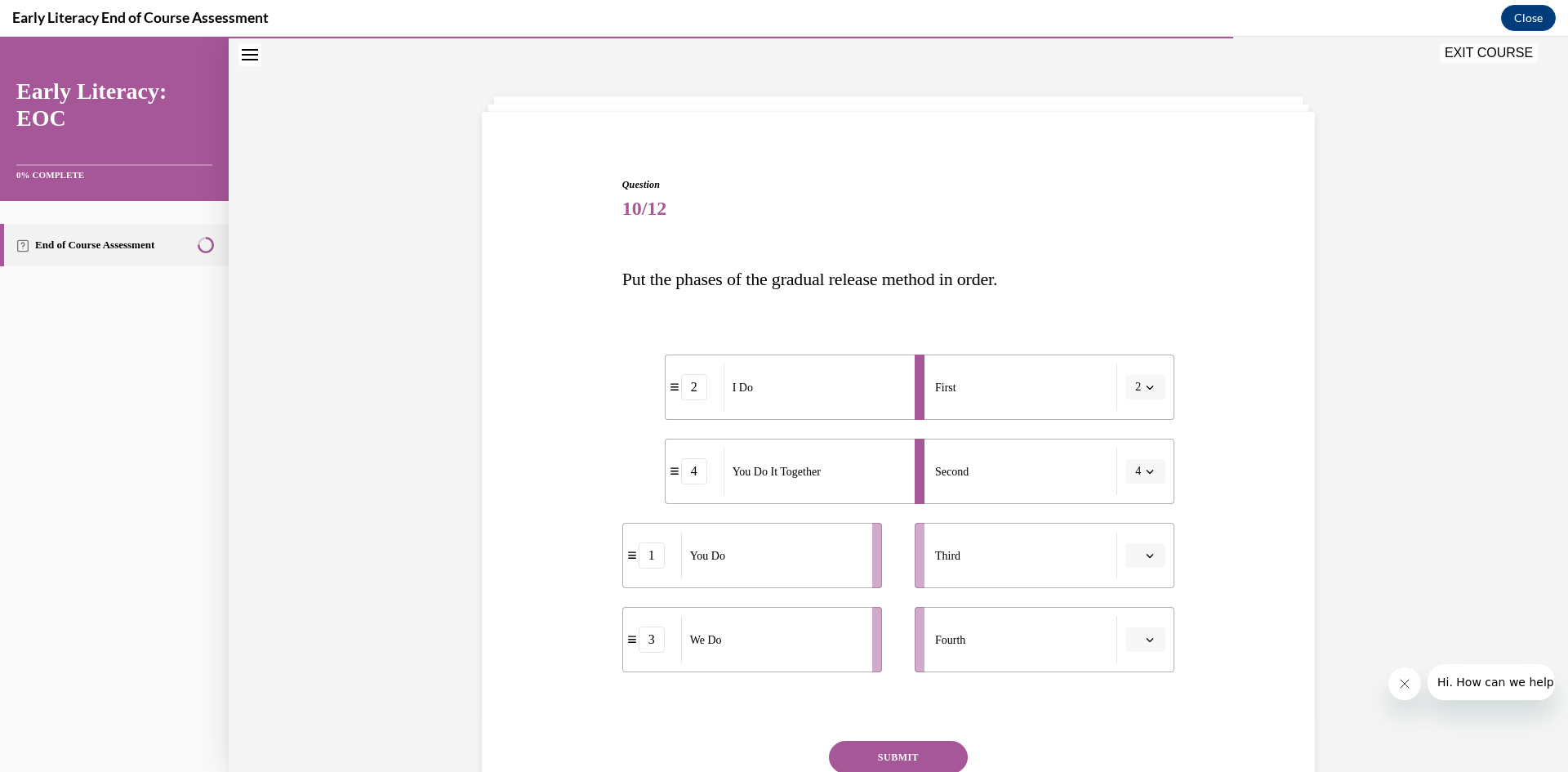
click at [1151, 472] on button "4" at bounding box center [1145, 472] width 40 height 25
click at [1130, 539] on span "1" at bounding box center [1129, 540] width 5 height 13
click at [1146, 472] on icon "button" at bounding box center [1150, 471] width 8 height 8
click at [1126, 605] on div "3" at bounding box center [1135, 606] width 41 height 33
click at [1146, 553] on icon "button" at bounding box center [1150, 555] width 8 height 8
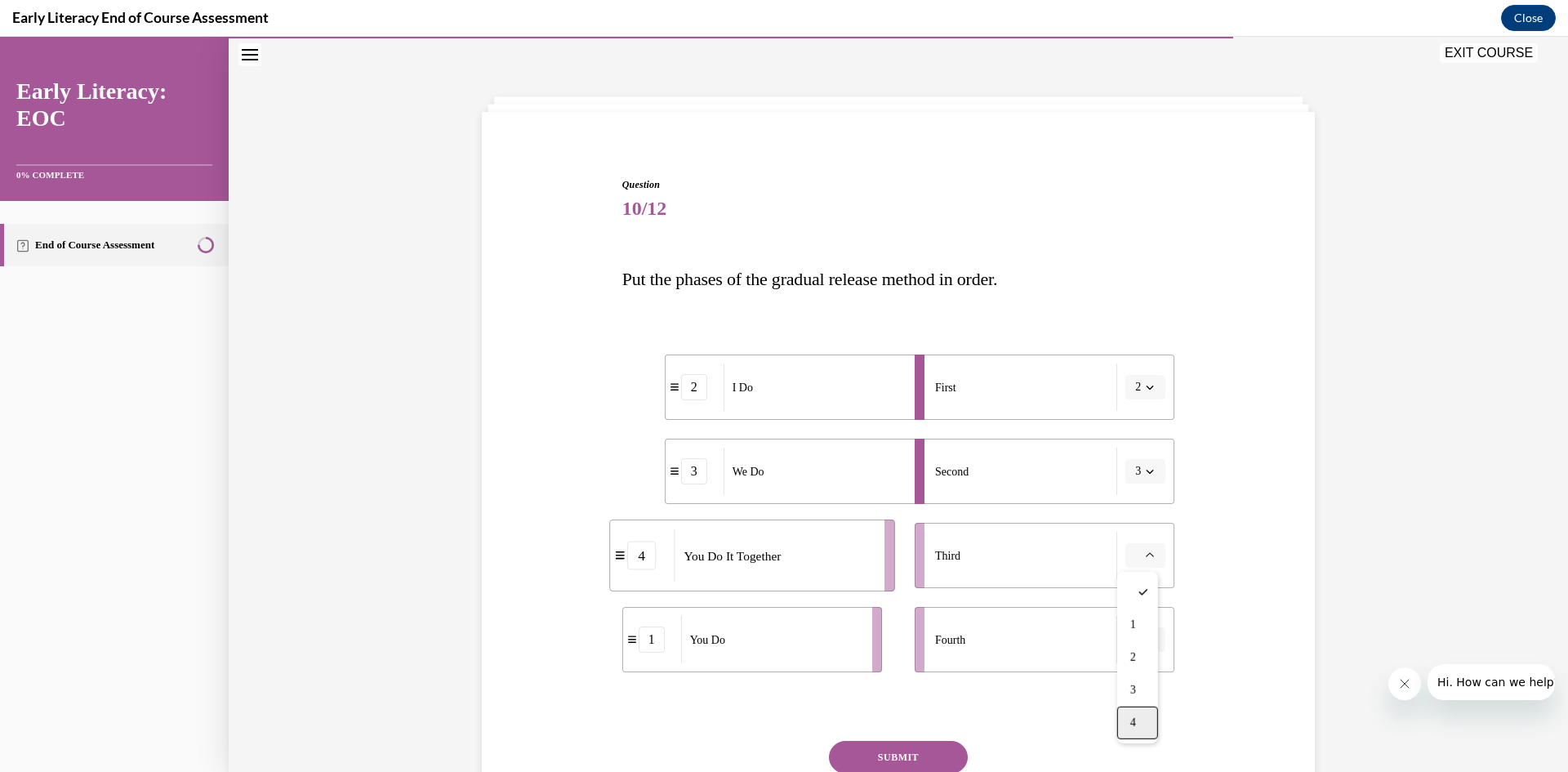
click at [1134, 727] on span "4" at bounding box center [1133, 723] width 5 height 13
click at [1146, 639] on icon "button" at bounding box center [1150, 640] width 7 height 4
click at [1132, 507] on span "1" at bounding box center [1133, 505] width 5 height 13
click at [893, 757] on button "SUBMIT" at bounding box center [898, 757] width 139 height 33
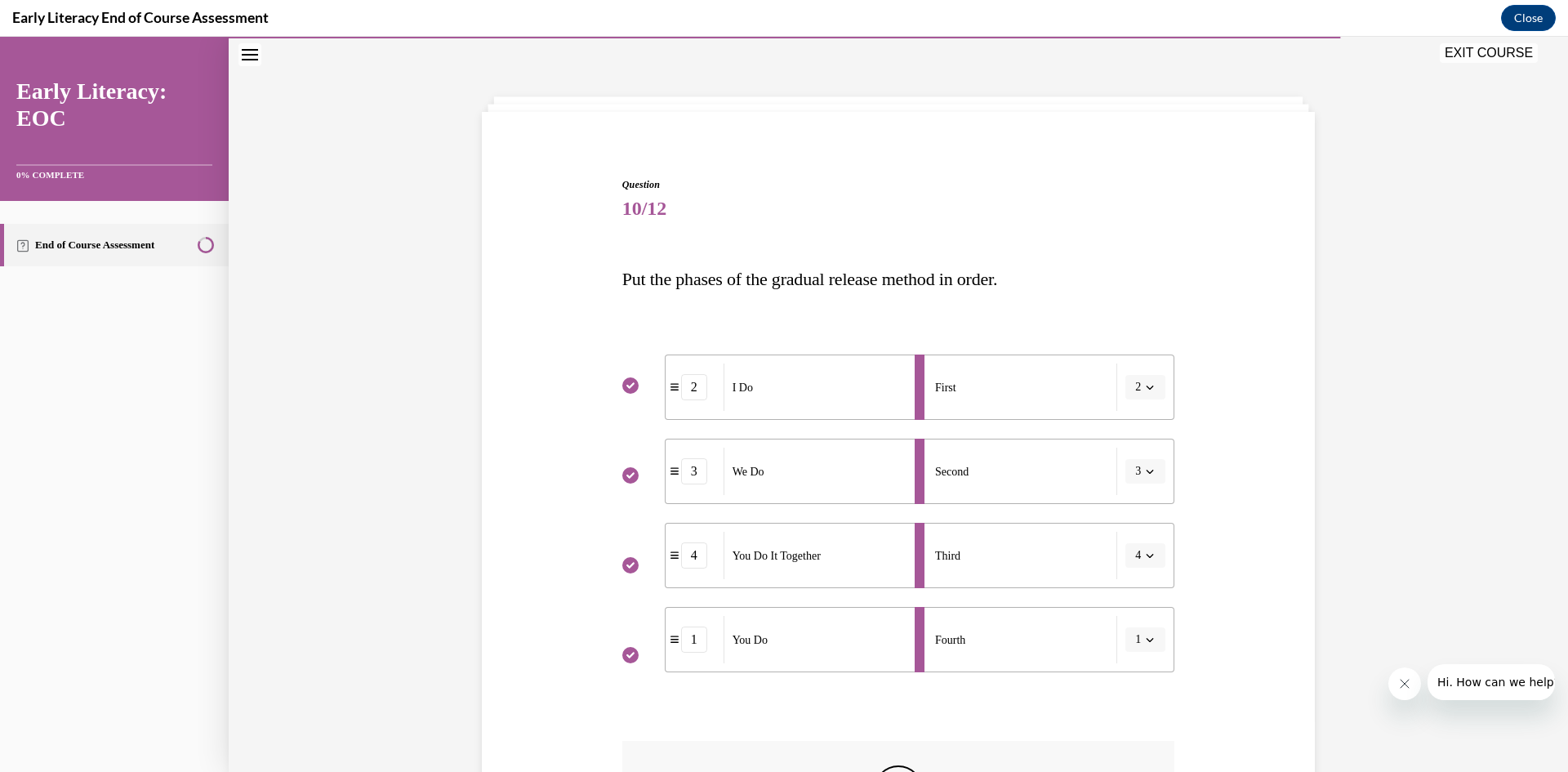
scroll to position [318, 0]
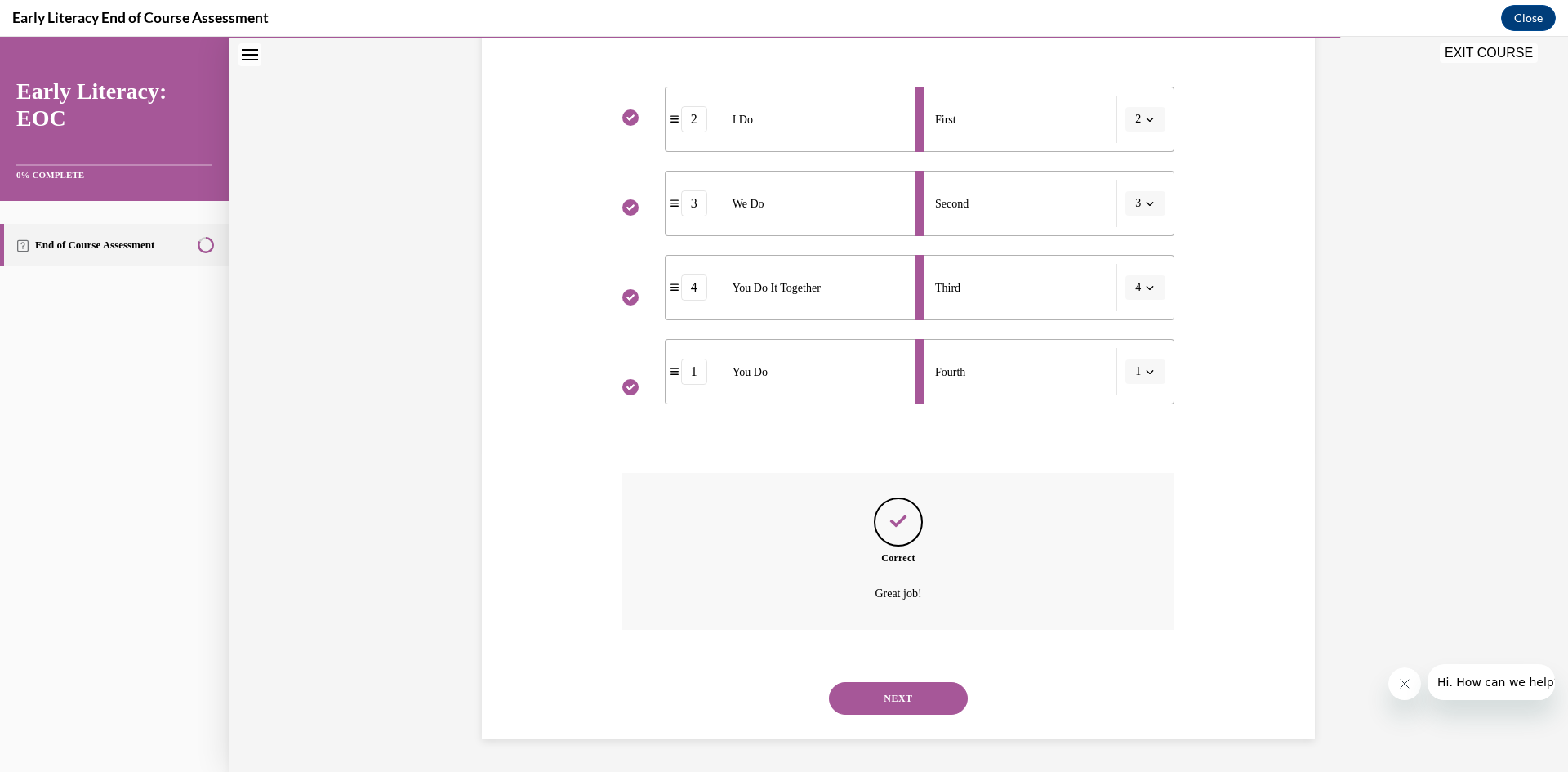
click at [919, 702] on button "NEXT" at bounding box center [898, 698] width 139 height 33
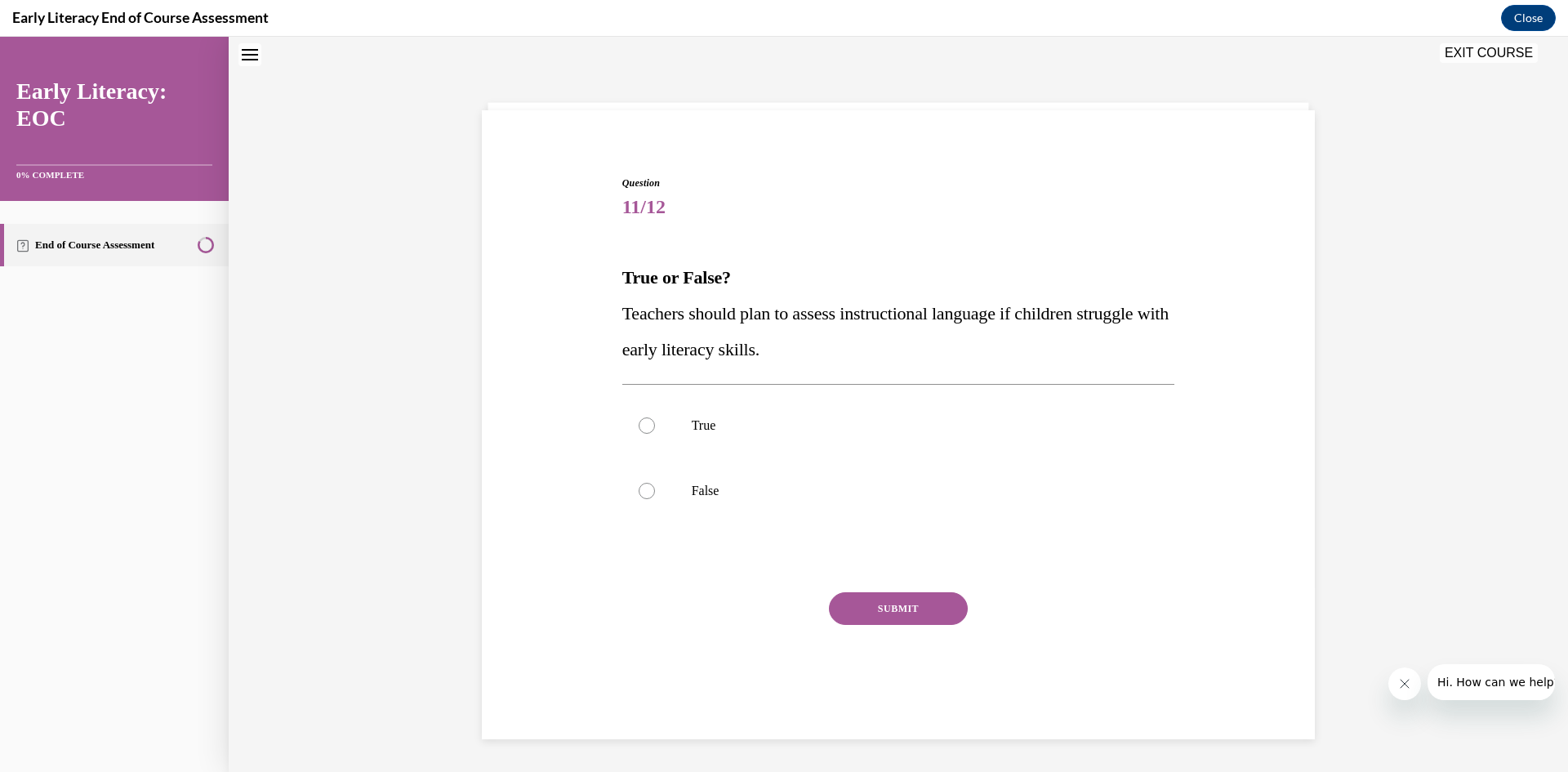
scroll to position [50, 0]
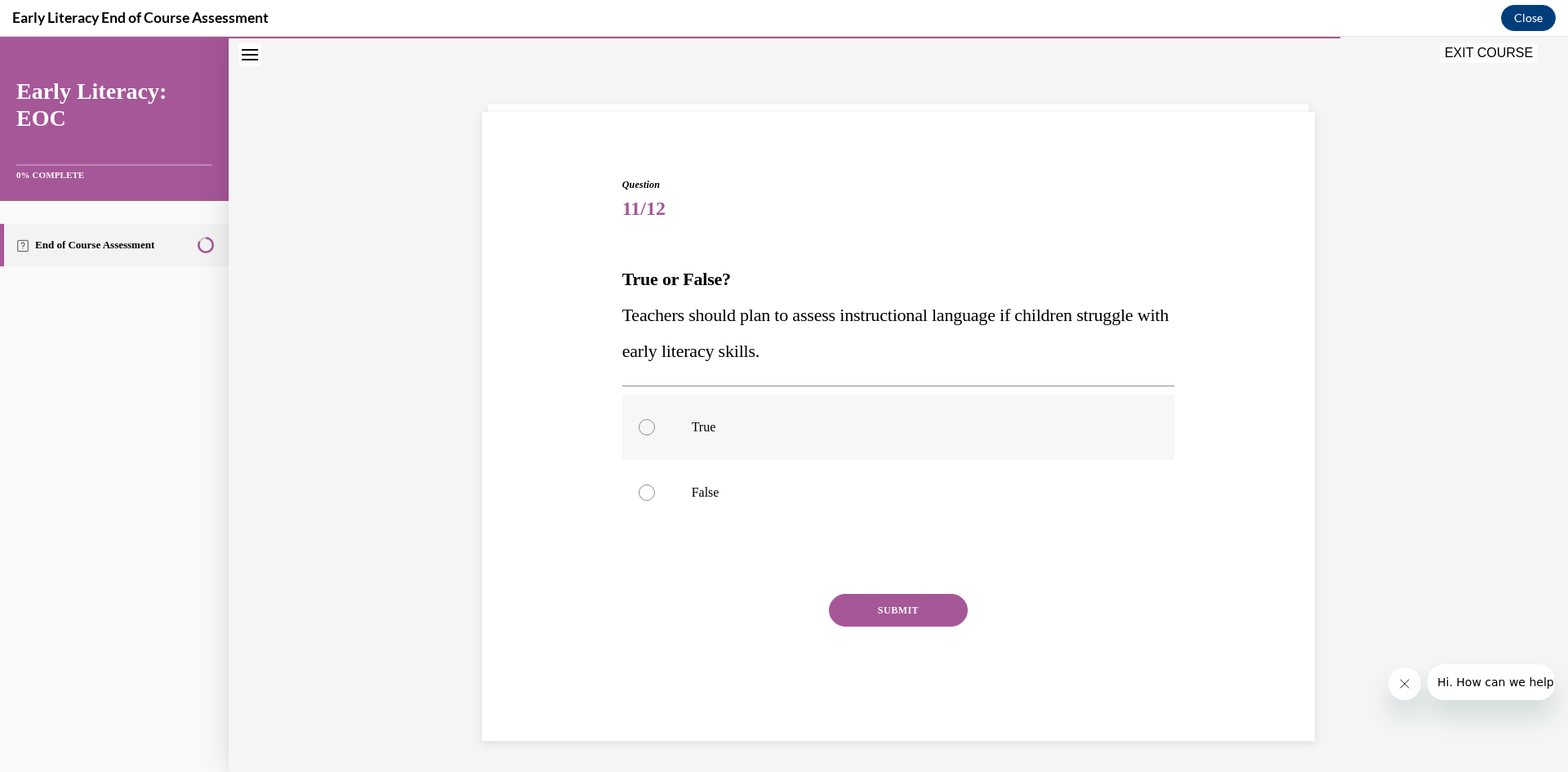
click at [639, 425] on div at bounding box center [647, 427] width 16 height 16
click at [869, 607] on button "SUBMIT" at bounding box center [898, 610] width 139 height 33
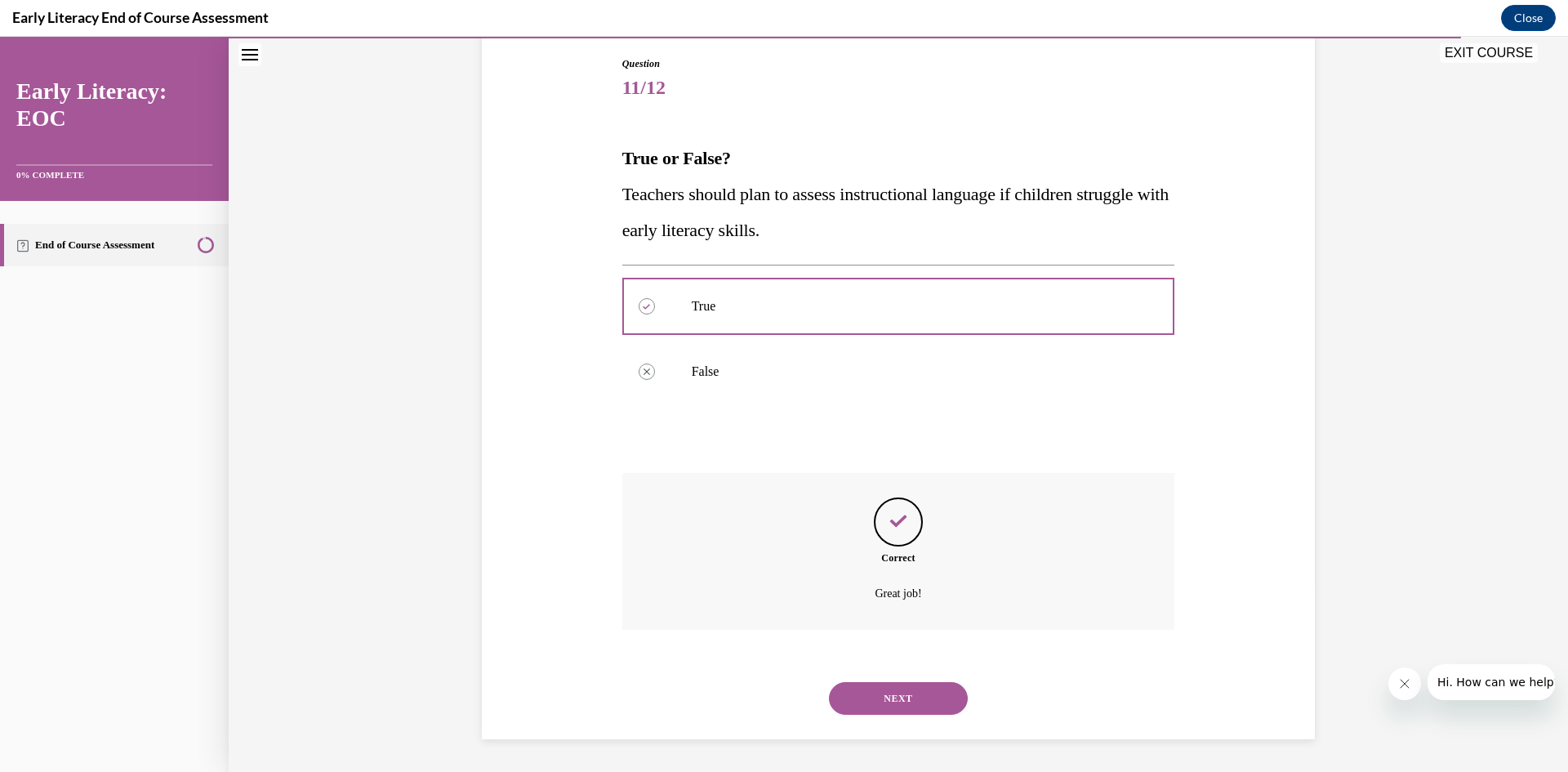
click at [888, 705] on button "NEXT" at bounding box center [898, 698] width 139 height 33
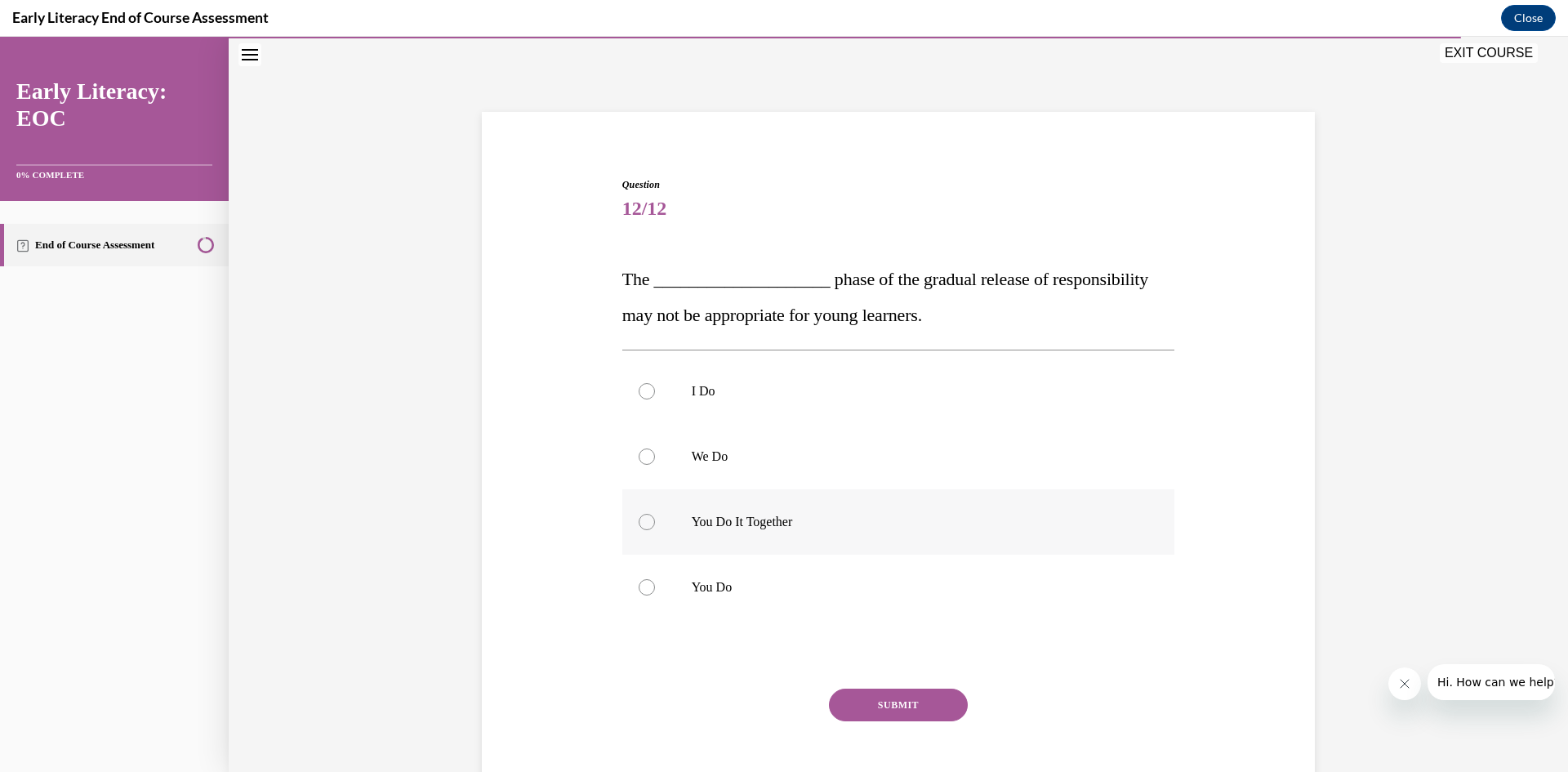
click at [640, 520] on div at bounding box center [647, 522] width 16 height 16
click at [905, 701] on button "SUBMIT" at bounding box center [898, 705] width 139 height 33
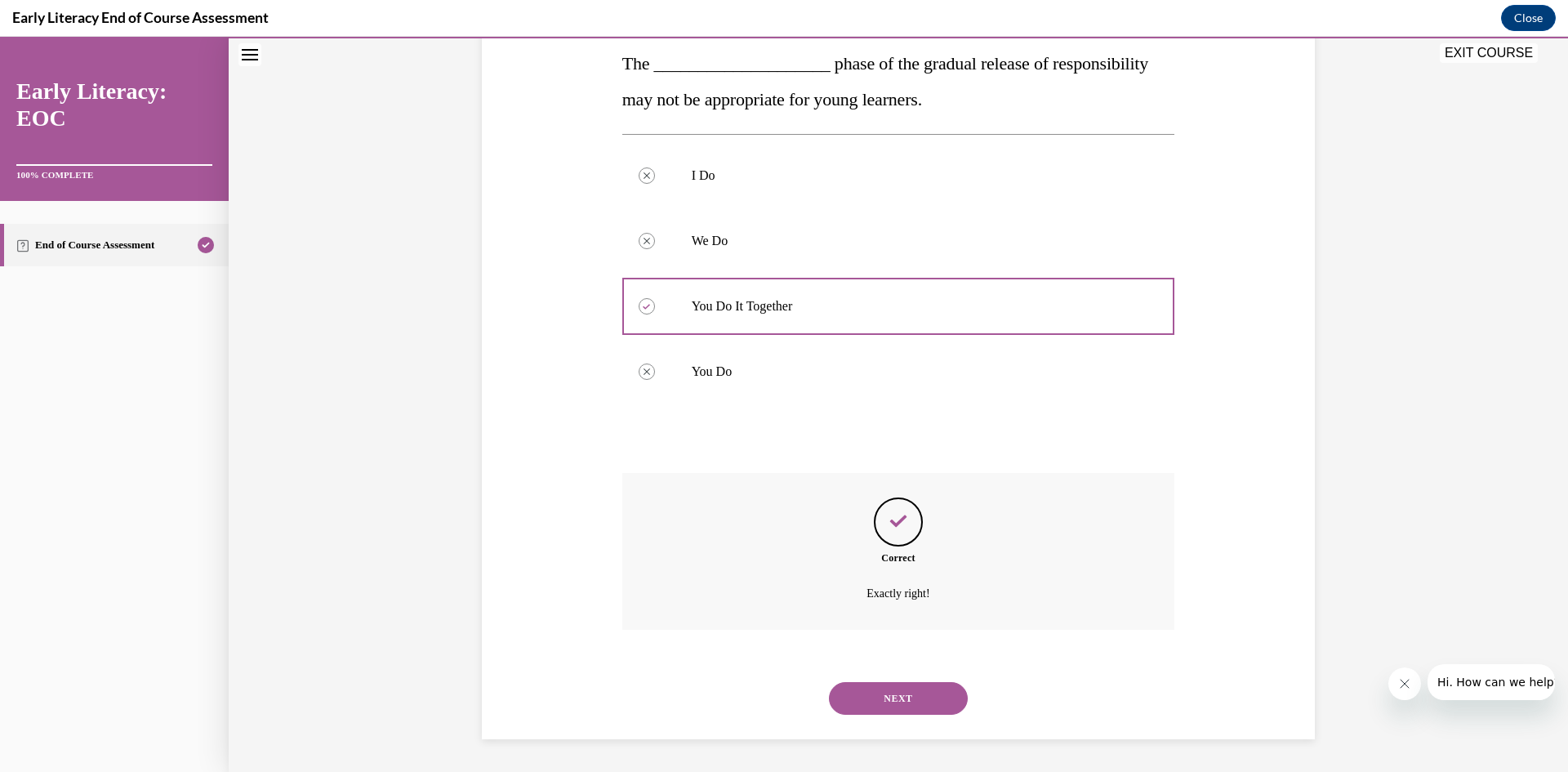
click at [908, 700] on button "NEXT" at bounding box center [898, 698] width 139 height 33
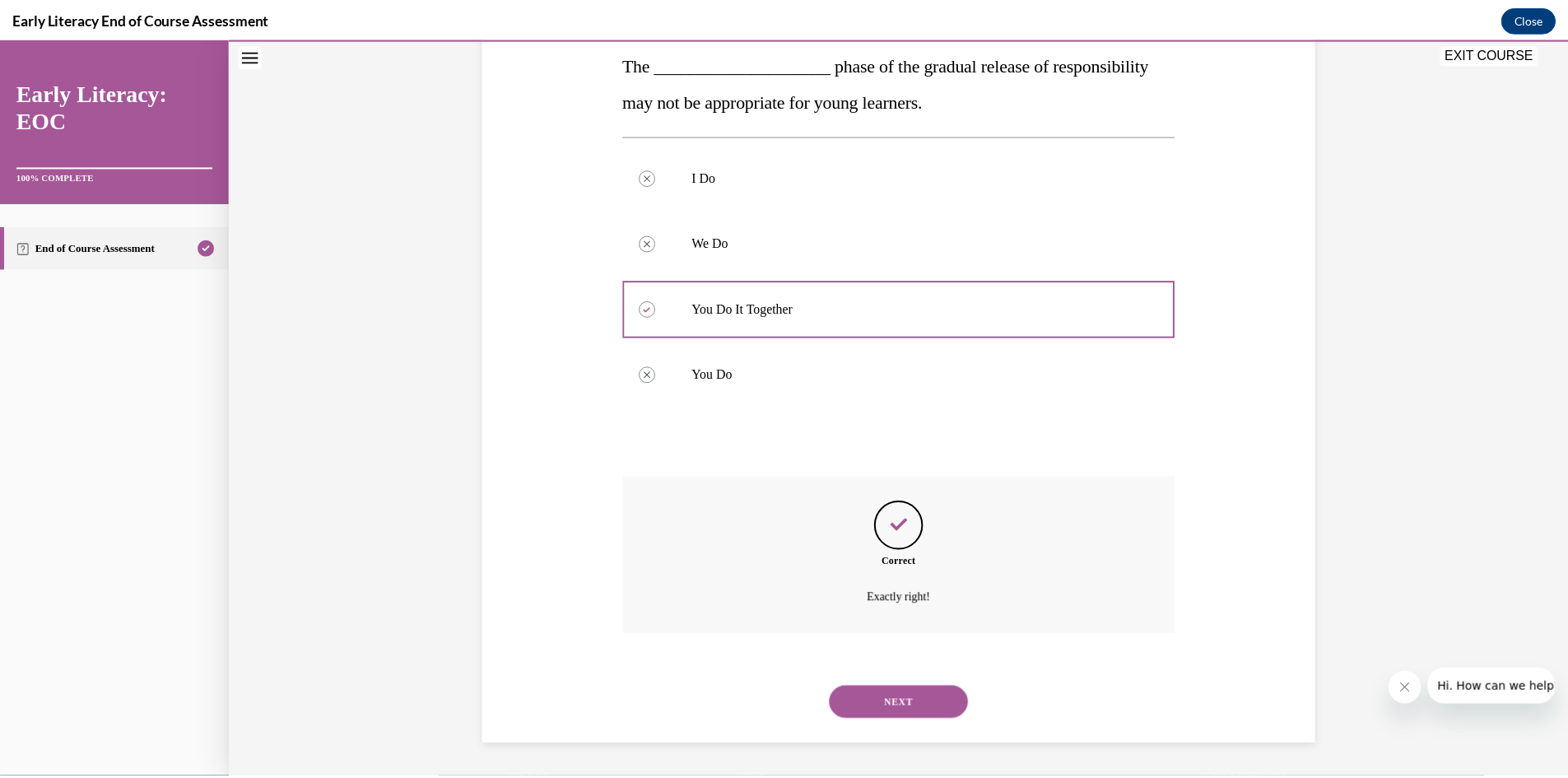
scroll to position [103, 0]
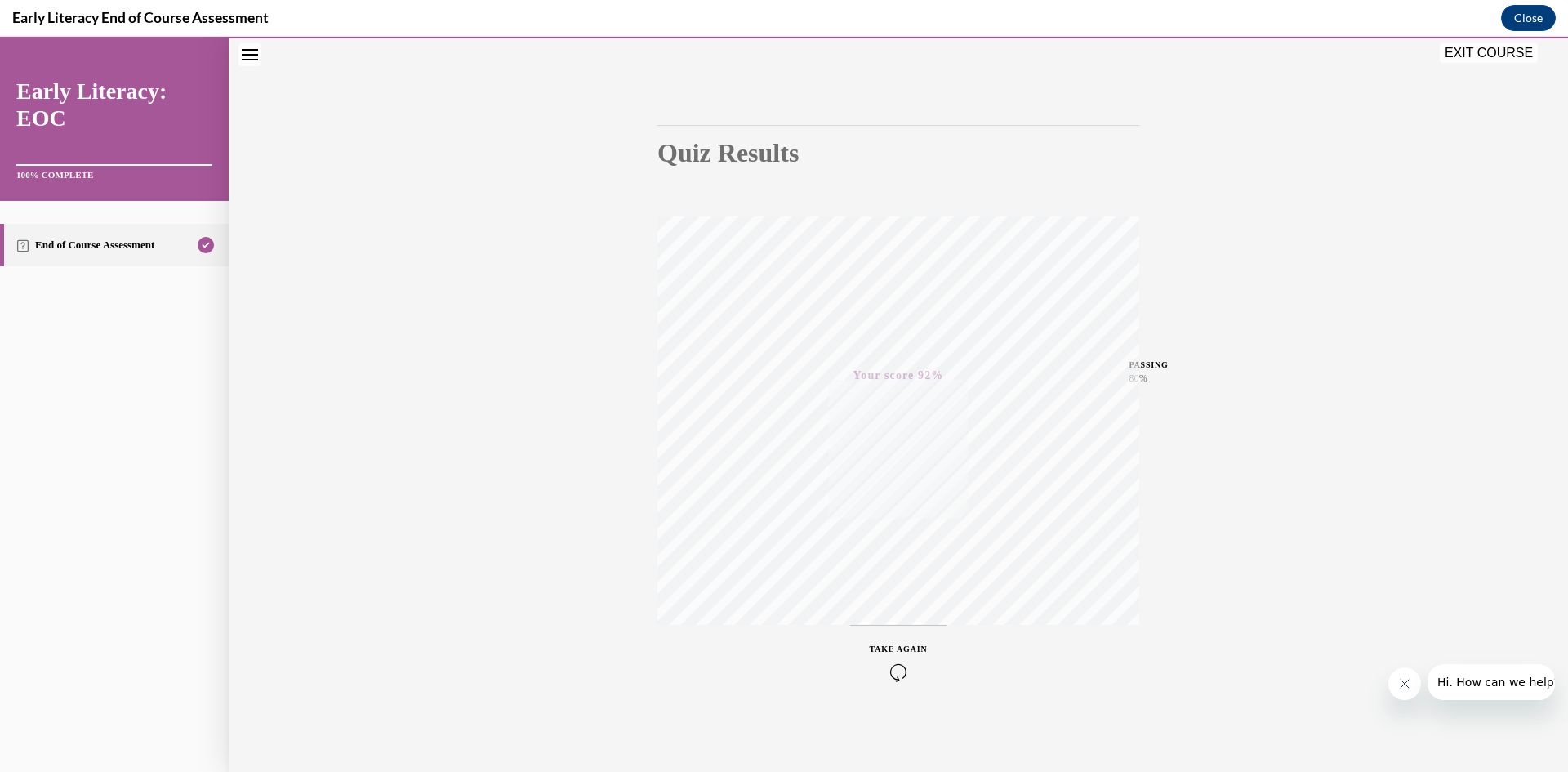
click at [1495, 56] on button "EXIT COURSE" at bounding box center [1489, 53] width 98 height 20
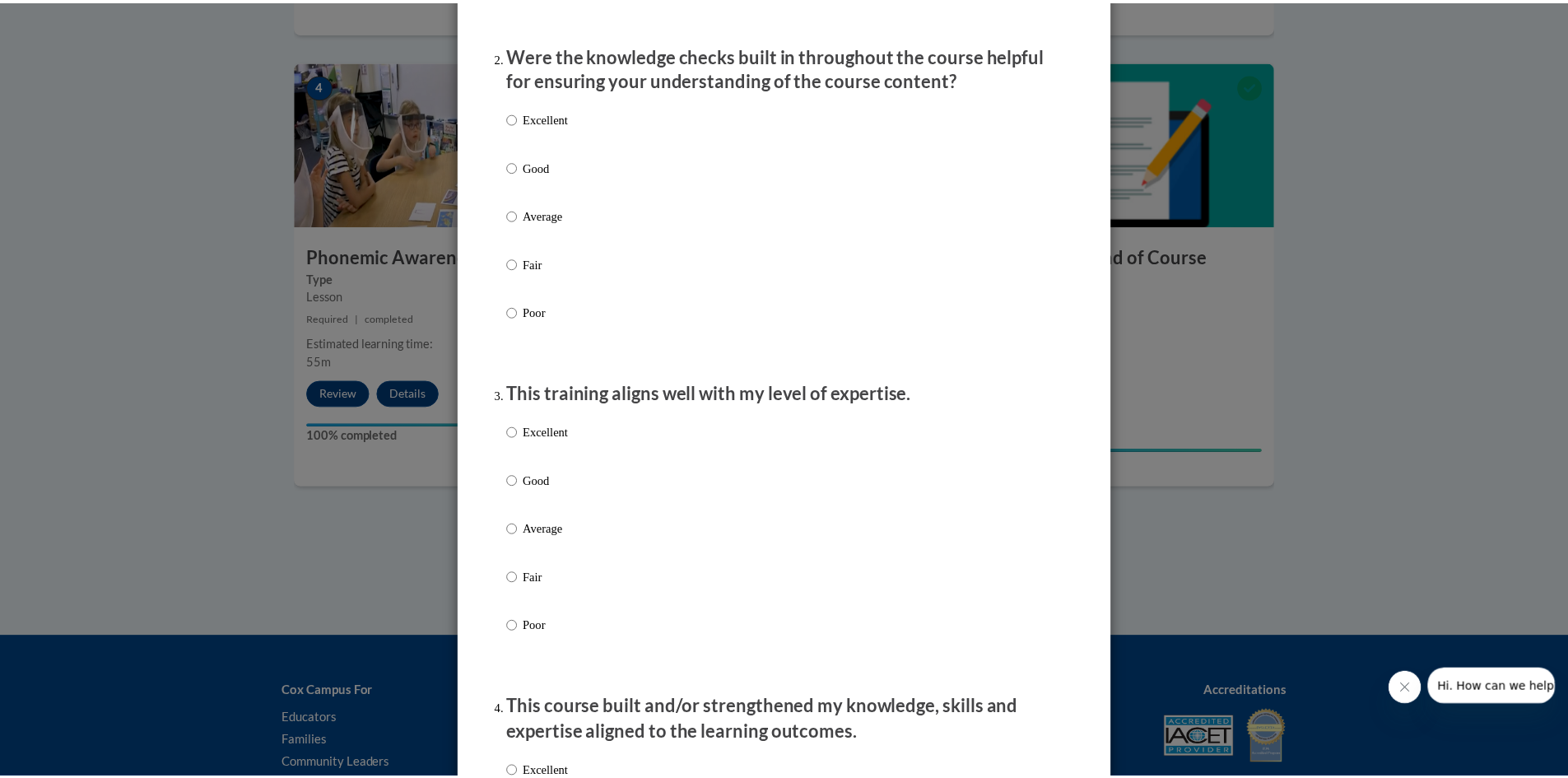
scroll to position [8, 0]
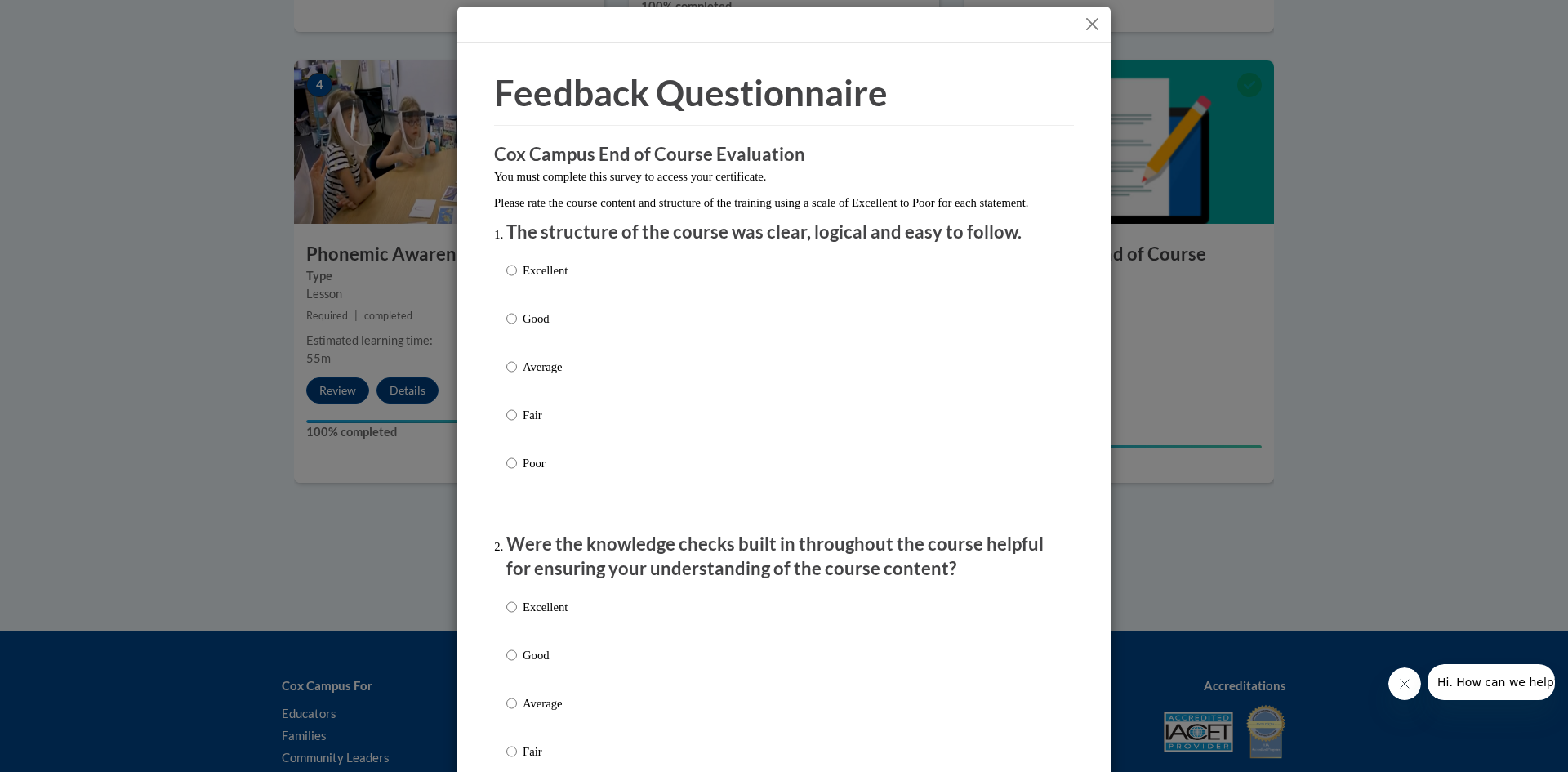
click at [1082, 27] on button "Close" at bounding box center [1092, 24] width 20 height 20
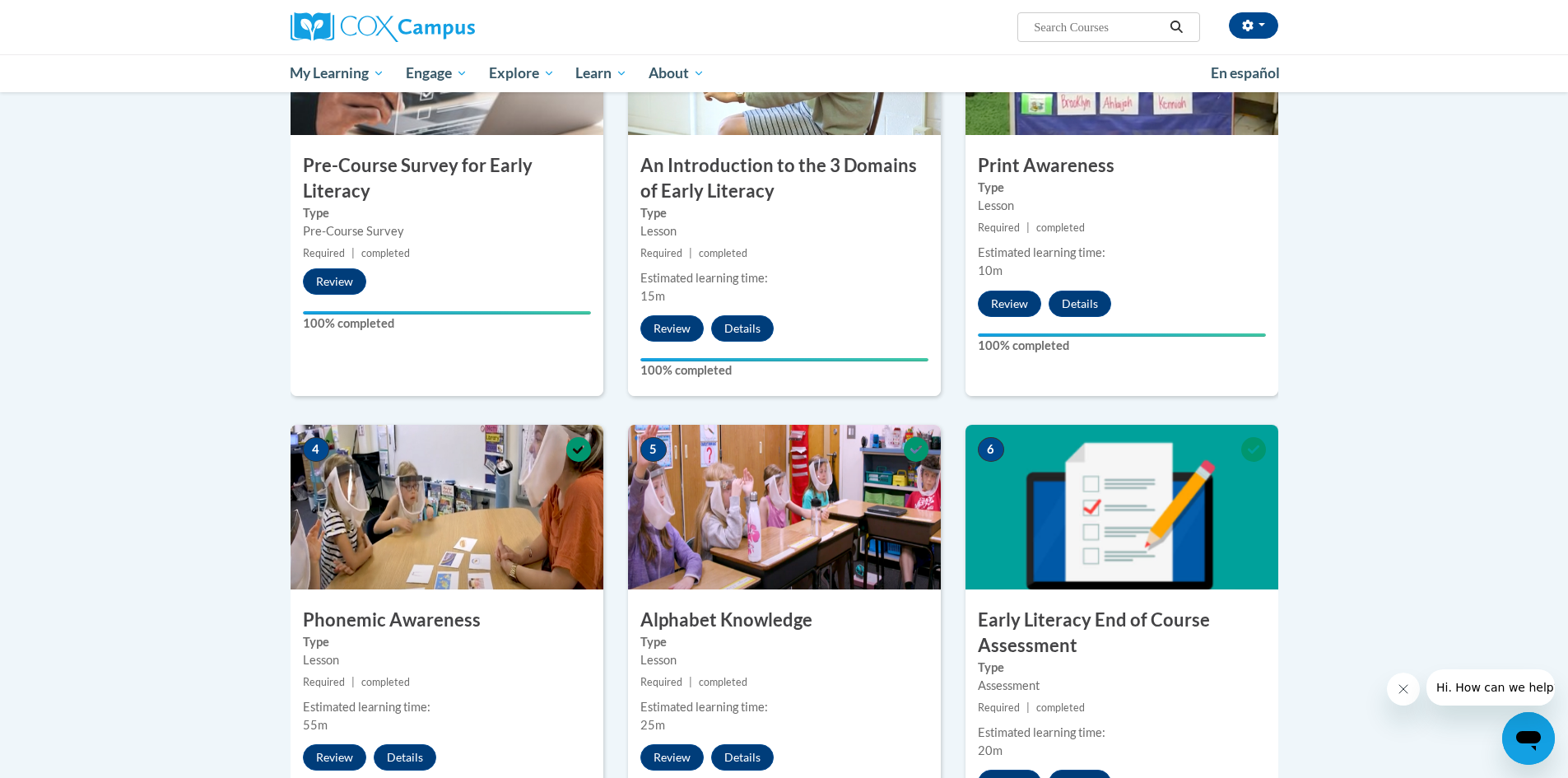
scroll to position [0, 0]
